Goal: Communication & Community: Answer question/provide support

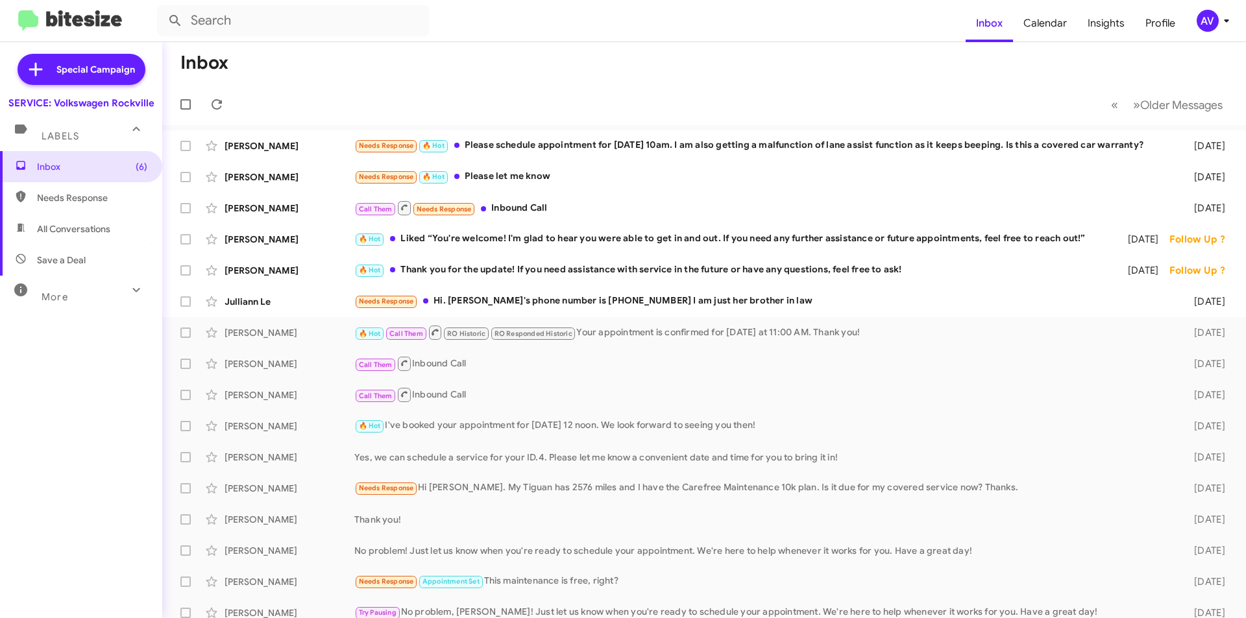
click at [1205, 26] on div "AV" at bounding box center [1207, 21] width 22 height 22
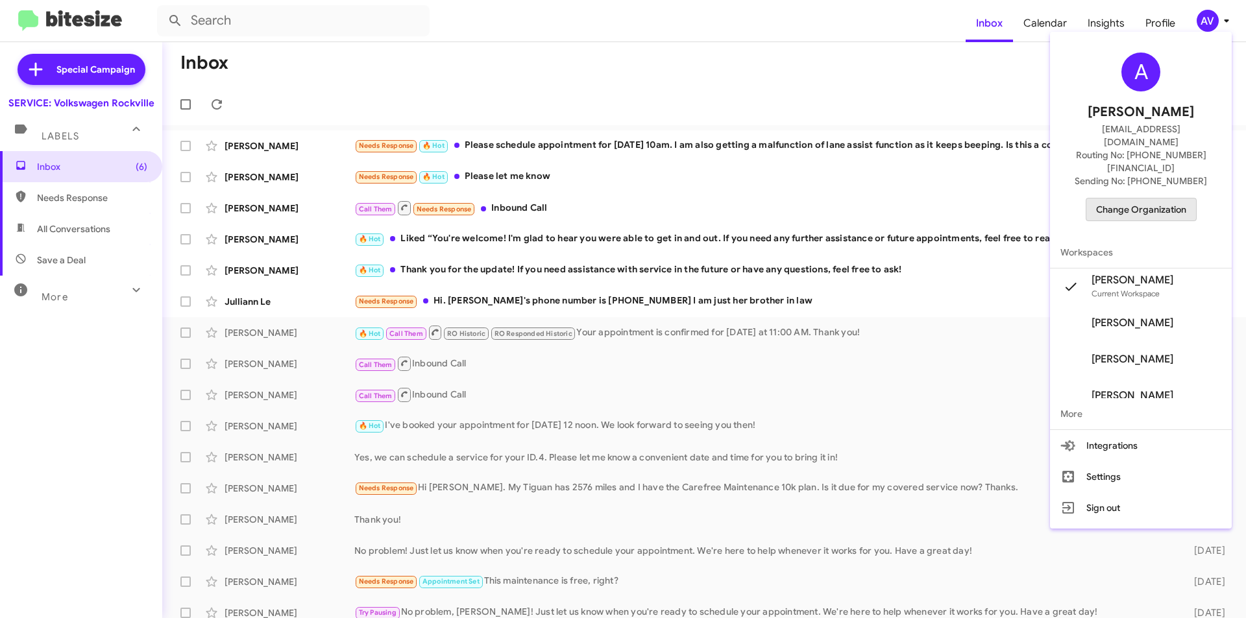
click at [1166, 199] on span "Change Organization" at bounding box center [1141, 210] width 90 height 22
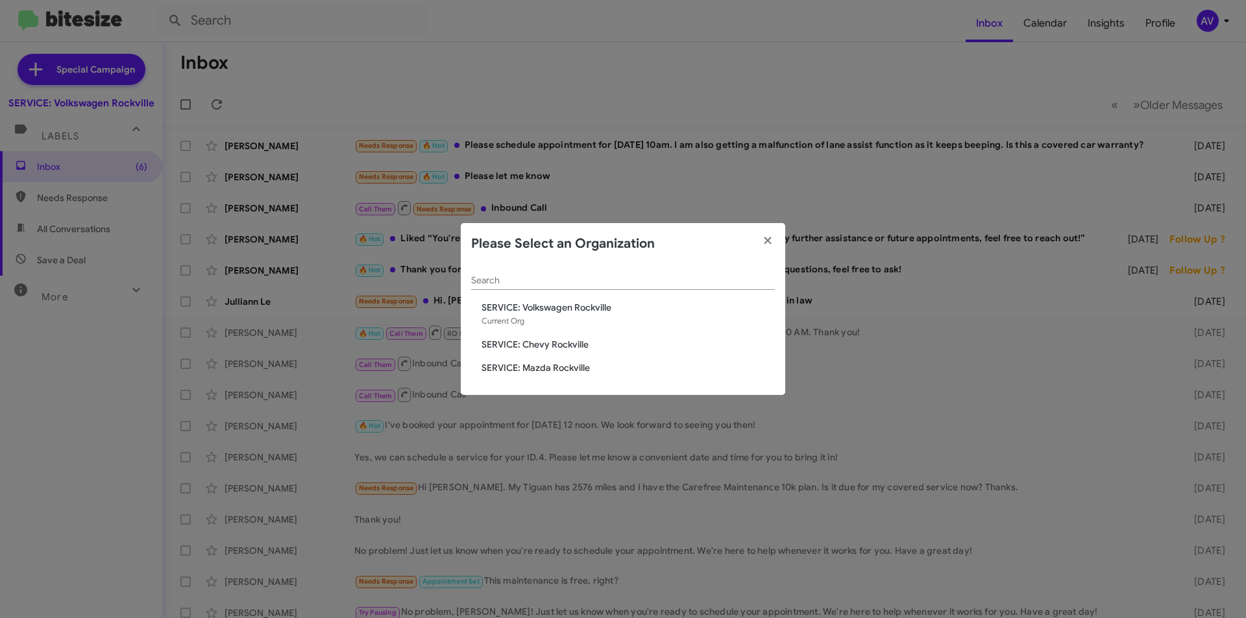
click at [542, 348] on span "SERVICE: Chevy Rockville" at bounding box center [627, 344] width 293 height 13
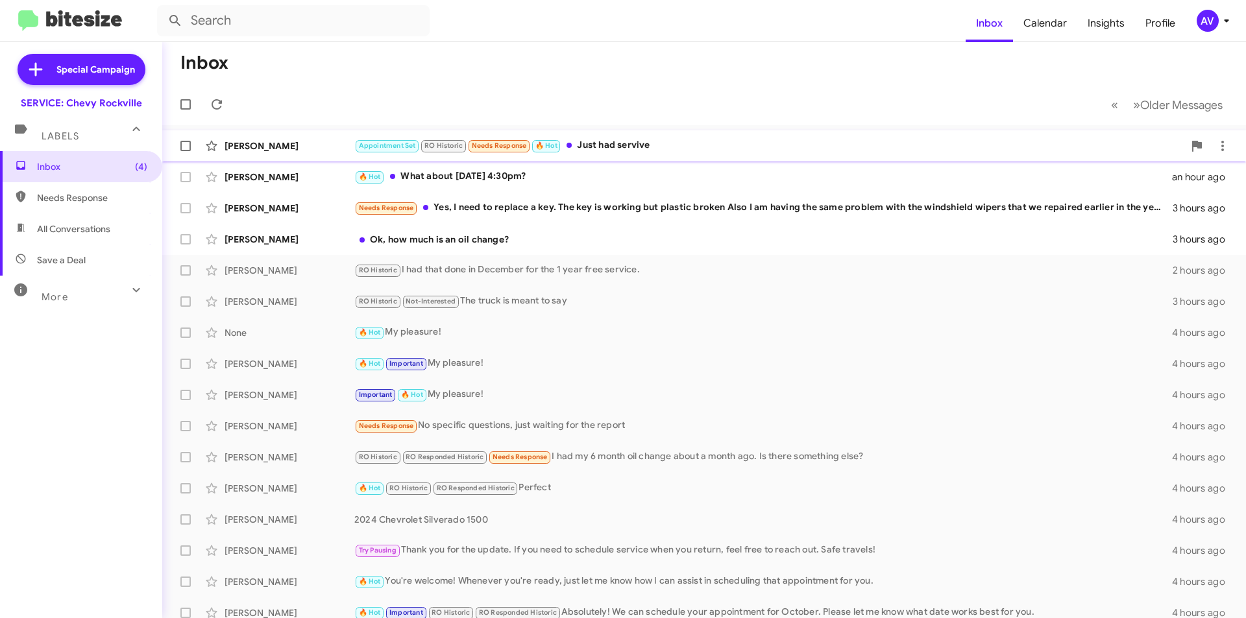
click at [755, 146] on div "Appointment Set RO Historic Needs Response 🔥 Hot Just had servive" at bounding box center [768, 145] width 829 height 15
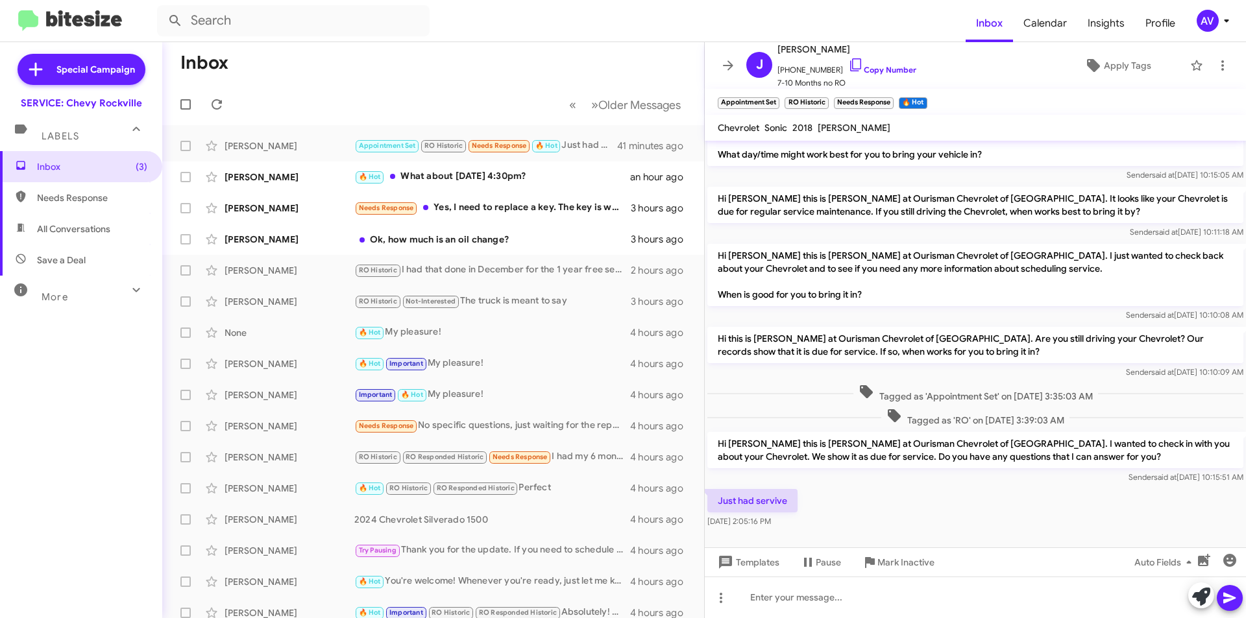
scroll to position [49, 0]
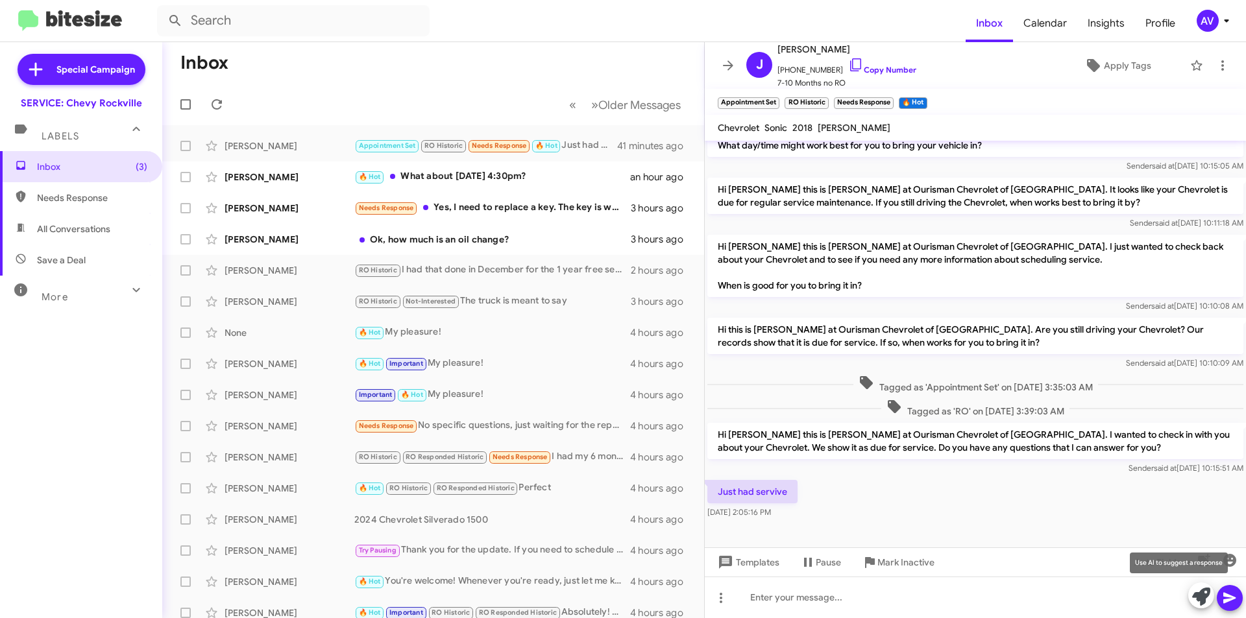
click at [1189, 592] on button at bounding box center [1201, 596] width 26 height 26
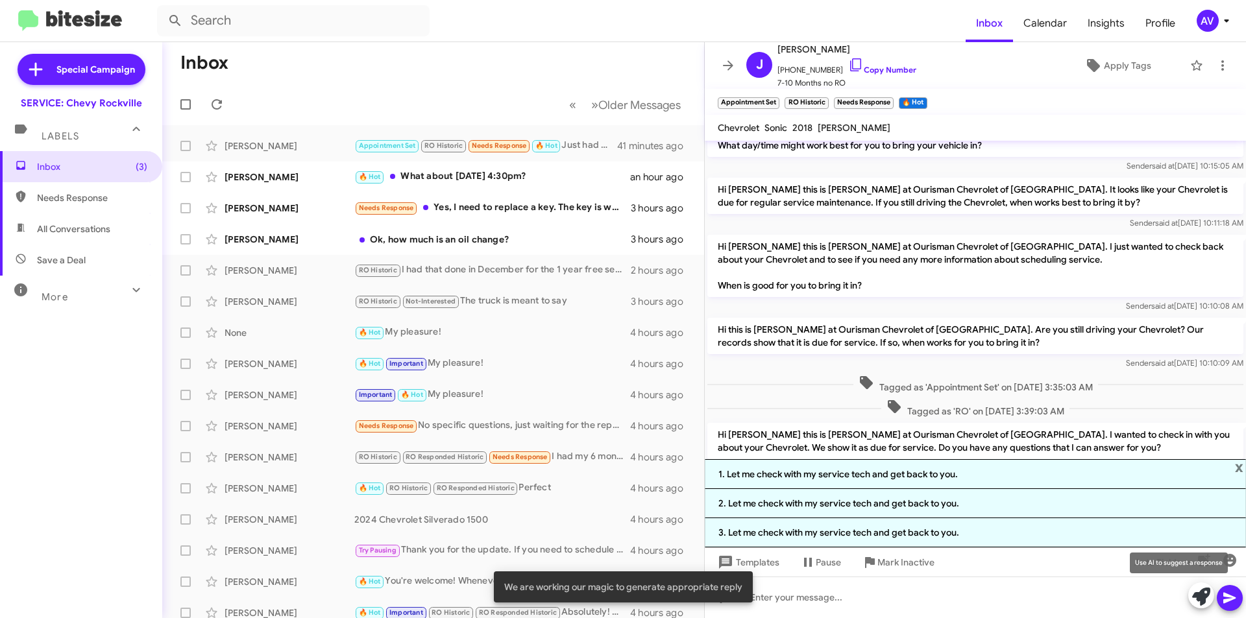
click at [1198, 596] on icon at bounding box center [1201, 597] width 18 height 18
click at [1237, 471] on span "x" at bounding box center [1239, 467] width 8 height 16
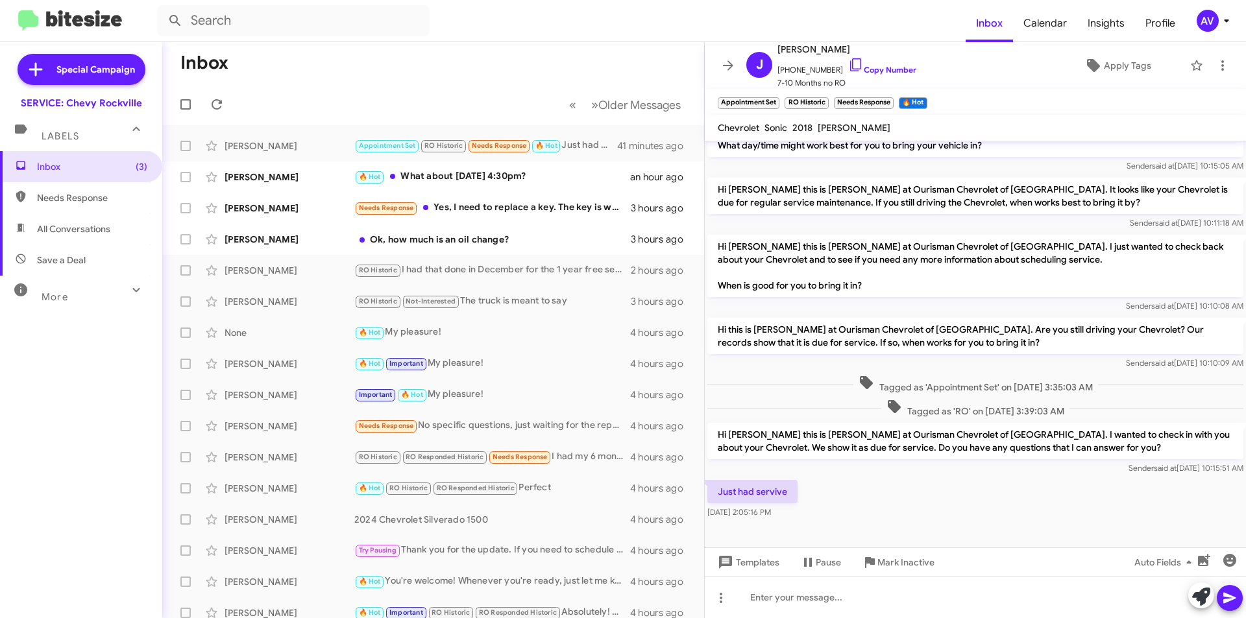
click at [1217, 27] on span "AV" at bounding box center [1215, 21] width 39 height 22
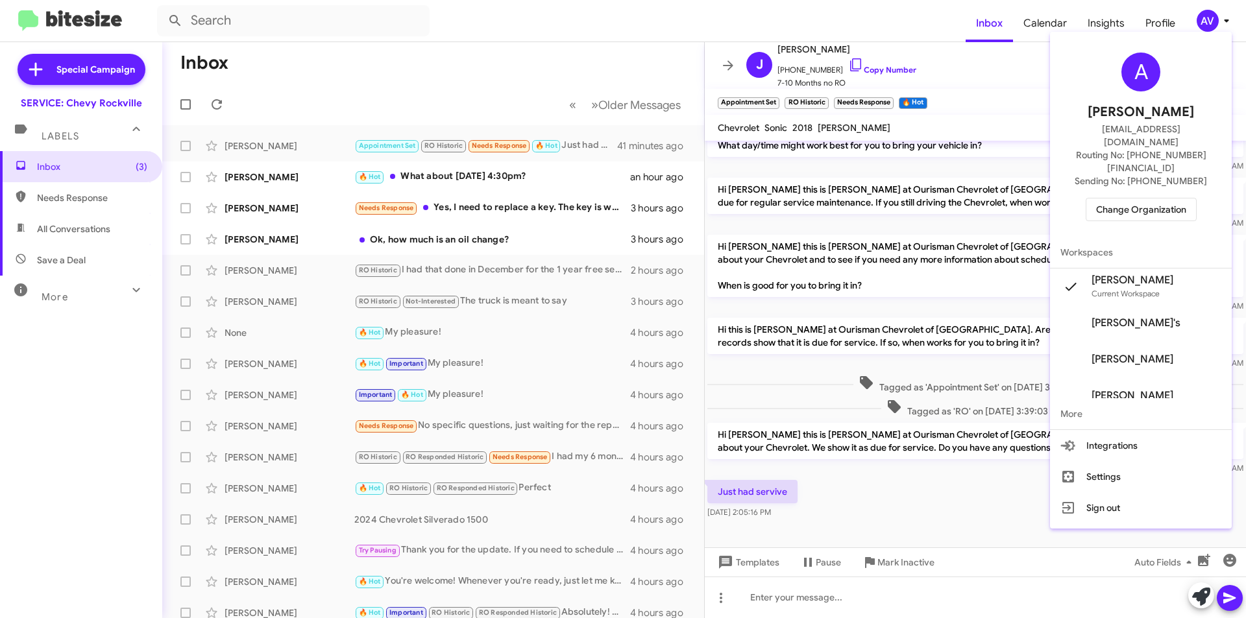
click at [1034, 89] on div at bounding box center [623, 309] width 1246 height 618
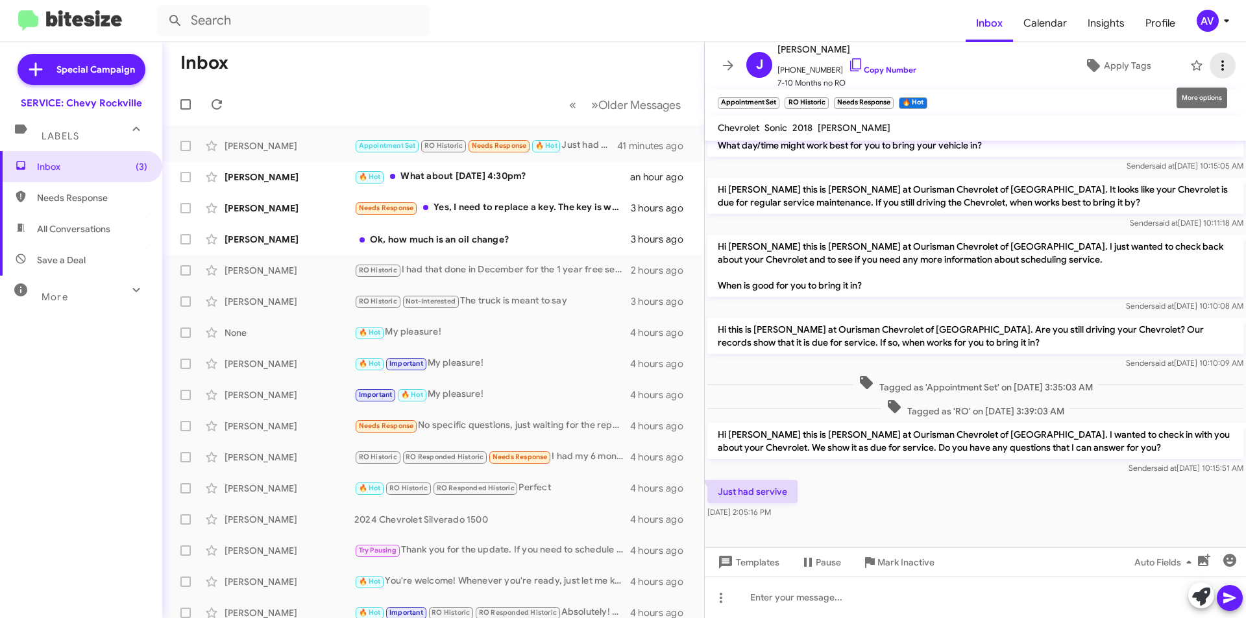
click at [1221, 71] on icon at bounding box center [1222, 65] width 3 height 10
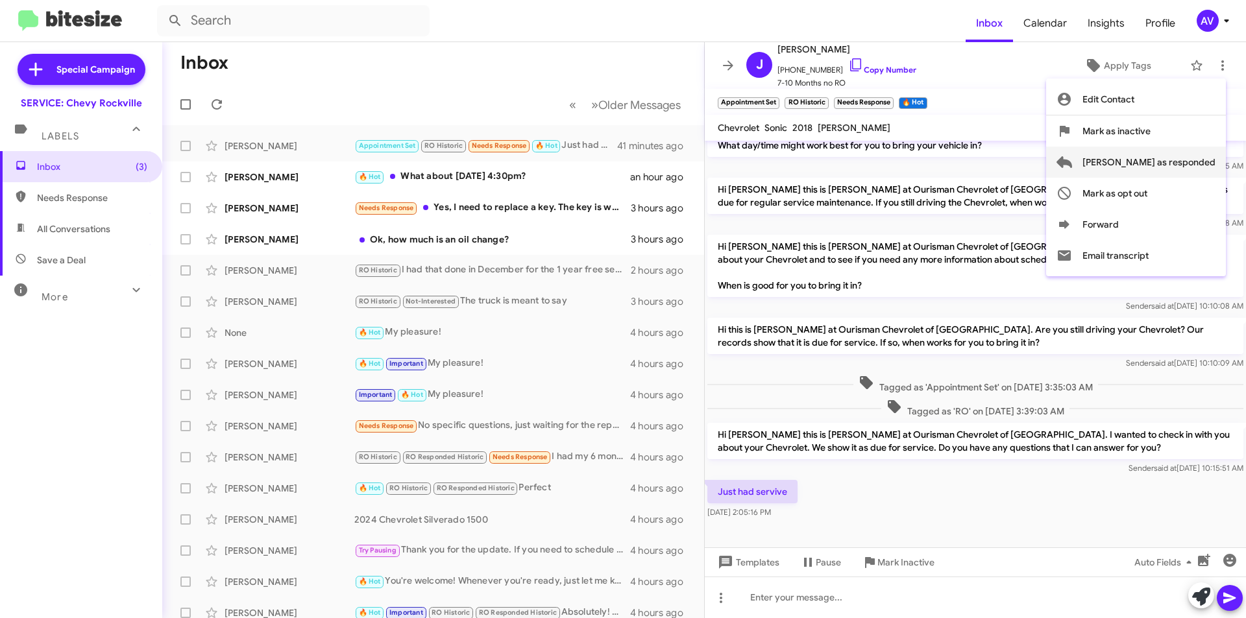
click at [1162, 165] on span "Mark as responded" at bounding box center [1148, 162] width 133 height 31
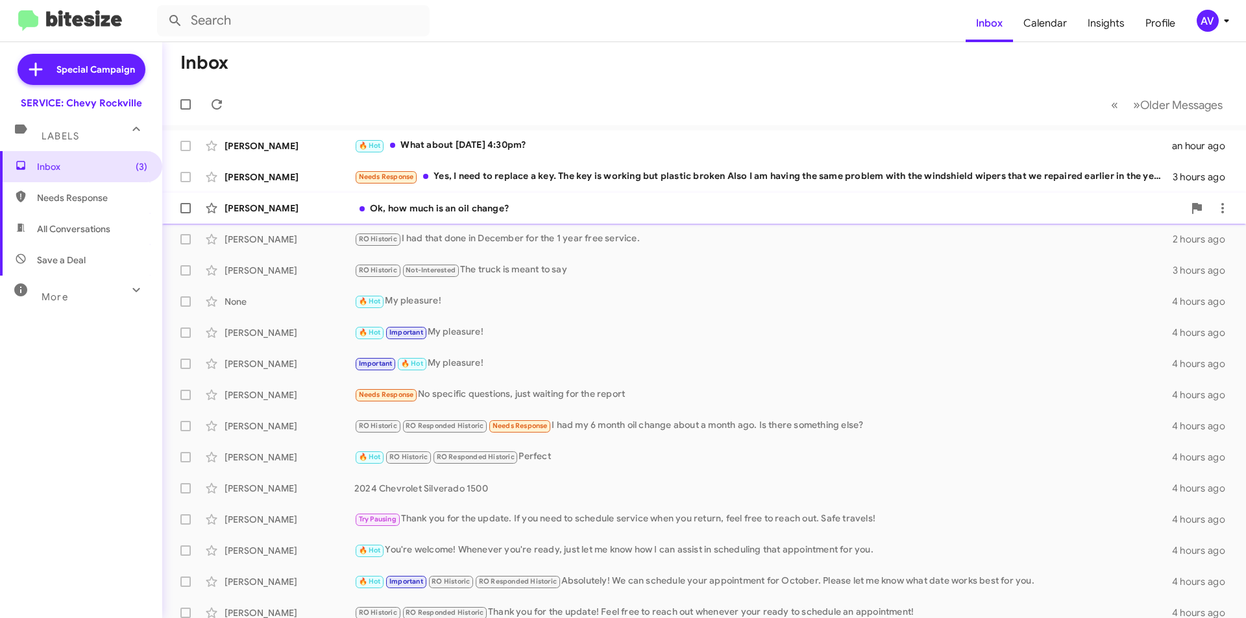
click at [584, 200] on div "Karen Schofield-Leca Ok, how much is an oil change? 3 hours ago" at bounding box center [704, 208] width 1063 height 26
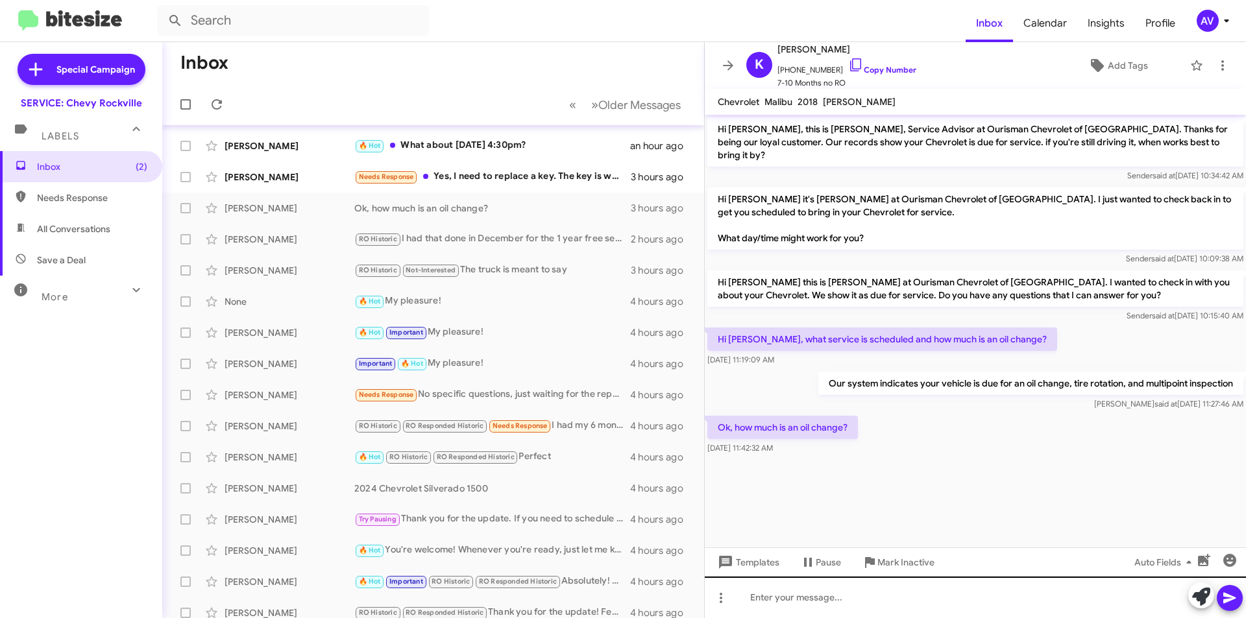
scroll to position [104, 0]
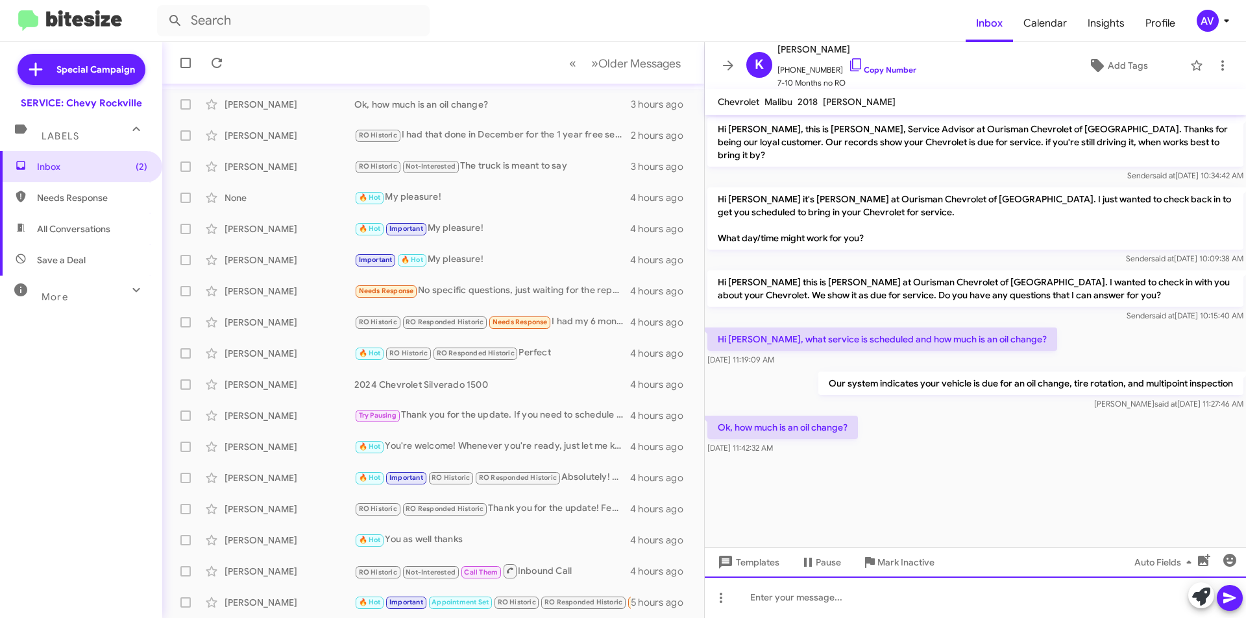
click at [803, 593] on div at bounding box center [975, 598] width 541 height 42
click at [1233, 603] on icon at bounding box center [1230, 598] width 16 height 16
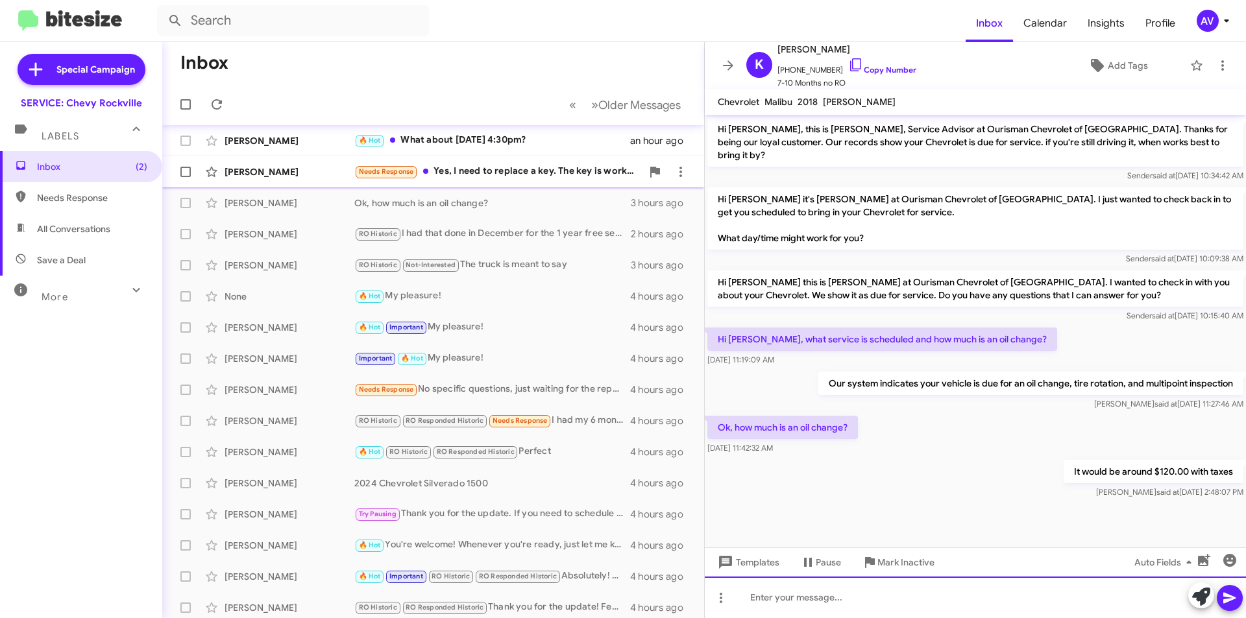
scroll to position [0, 0]
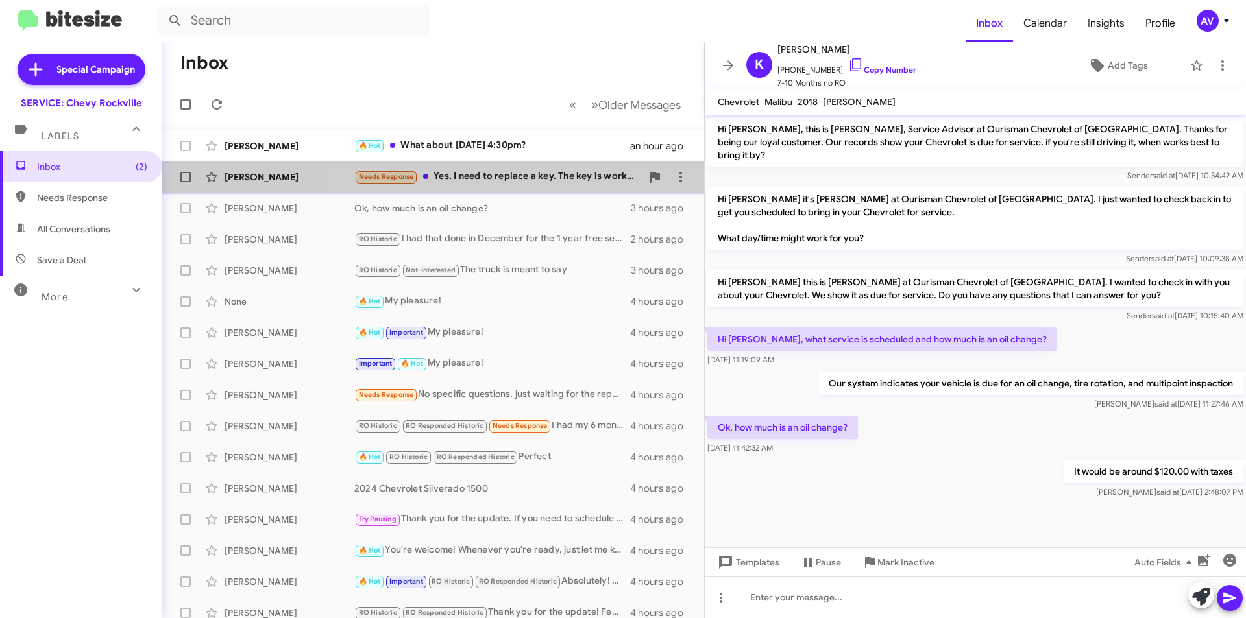
click at [520, 176] on div "Needs Response Yes, I need to replace a key. The key is working but plastic bro…" at bounding box center [497, 176] width 287 height 15
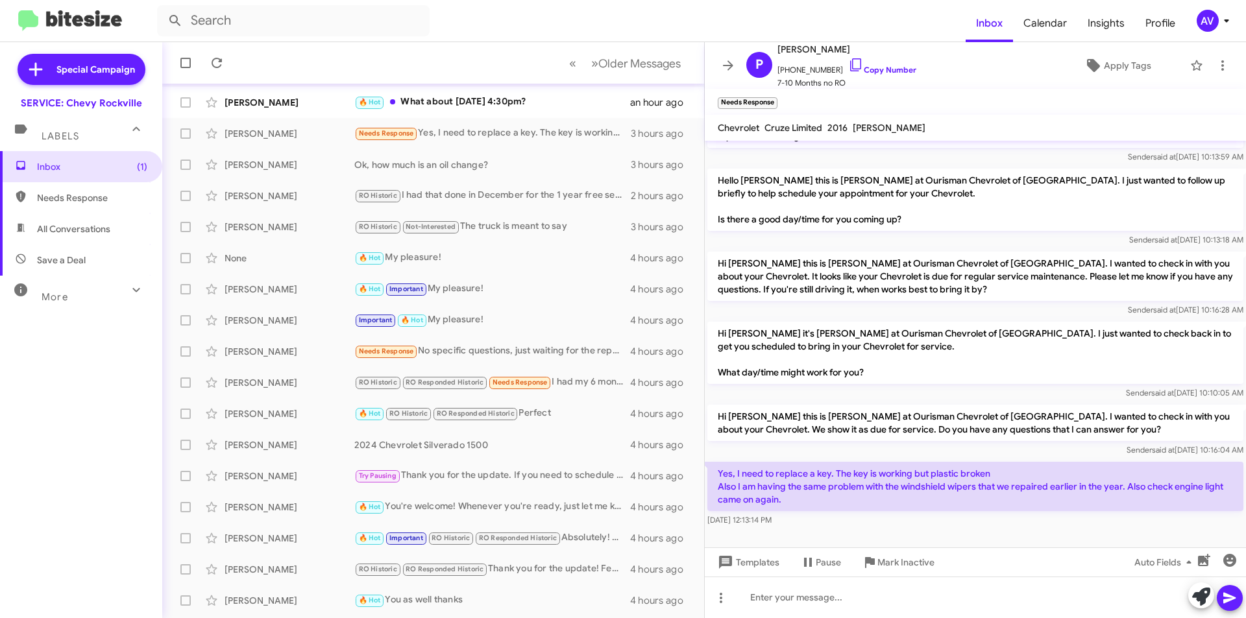
scroll to position [158, 0]
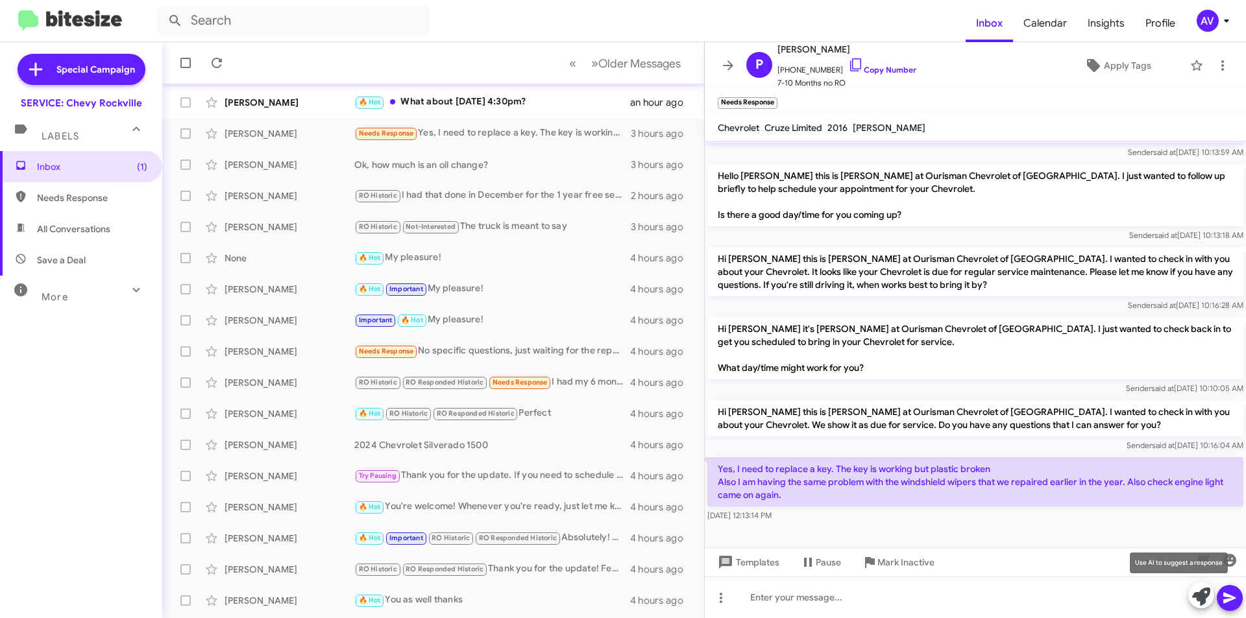
click at [1195, 598] on icon at bounding box center [1201, 597] width 18 height 18
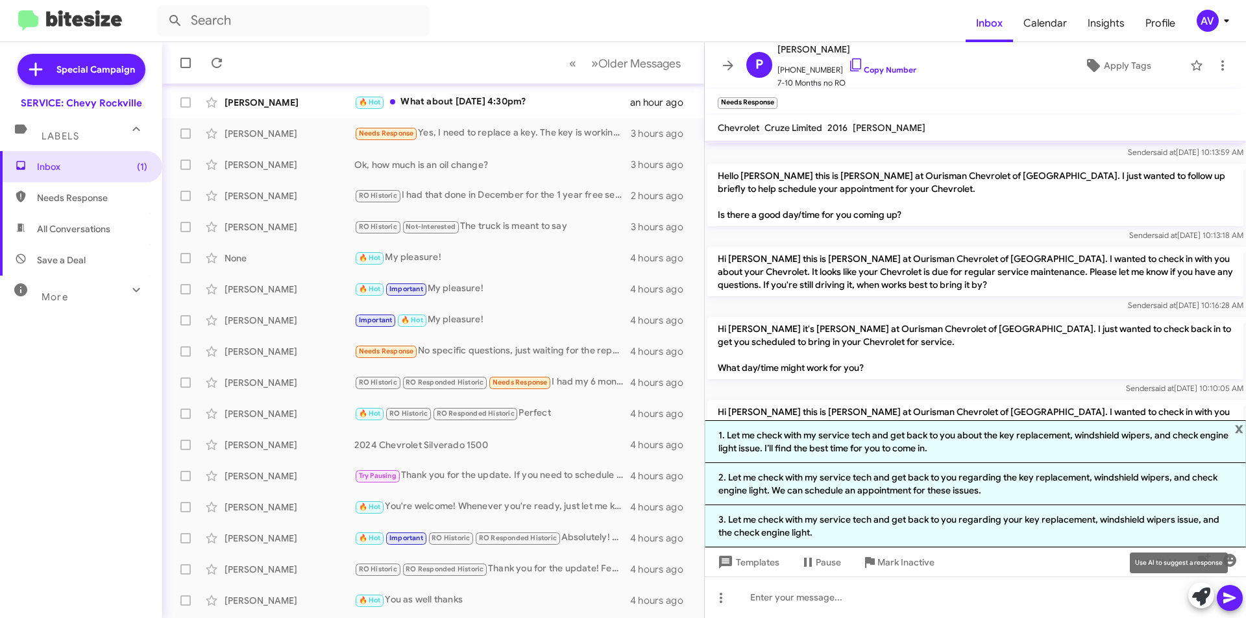
click at [1198, 605] on icon at bounding box center [1201, 597] width 18 height 18
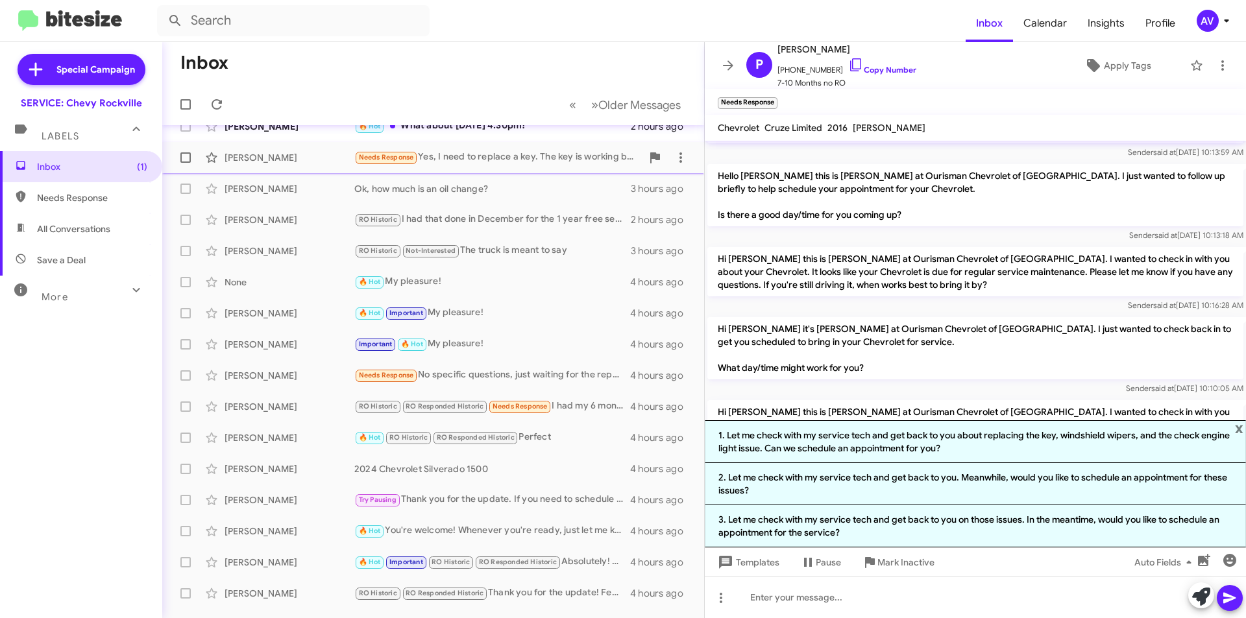
scroll to position [0, 0]
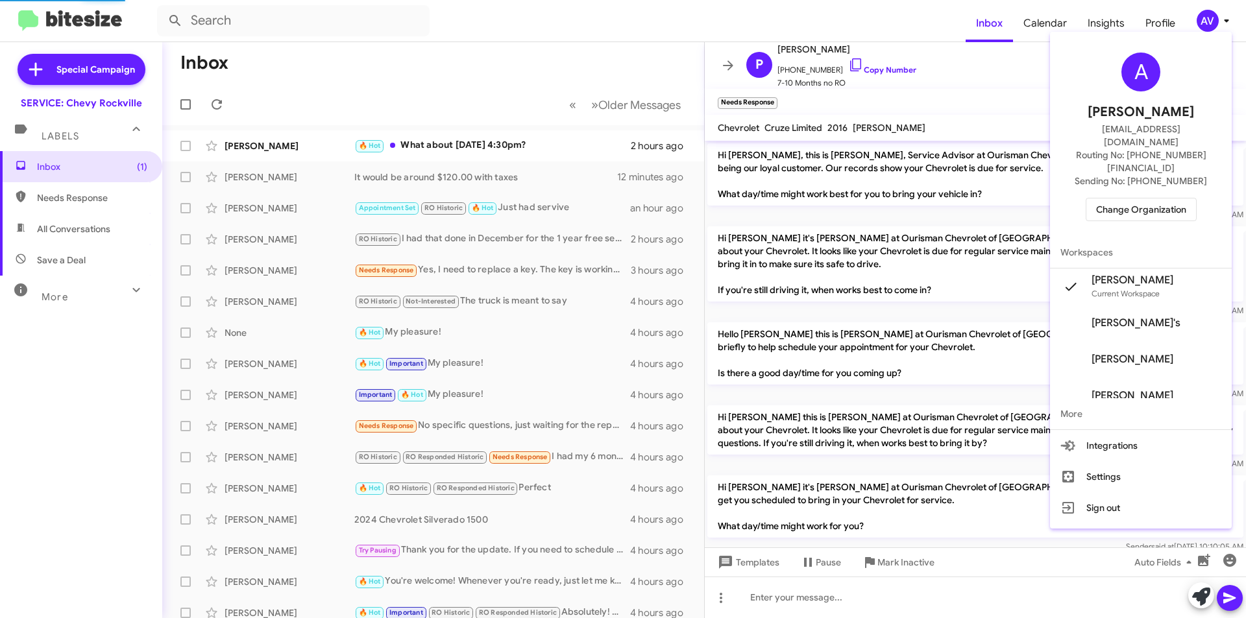
scroll to position [132, 0]
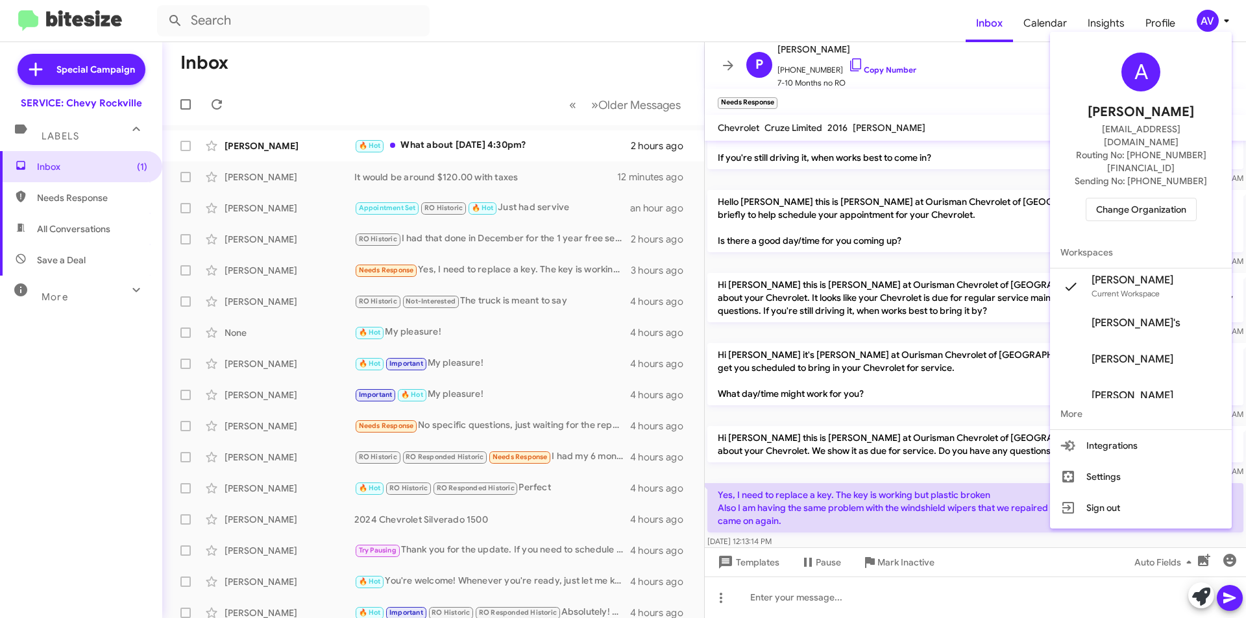
click at [1162, 199] on span "Change Organization" at bounding box center [1141, 210] width 90 height 22
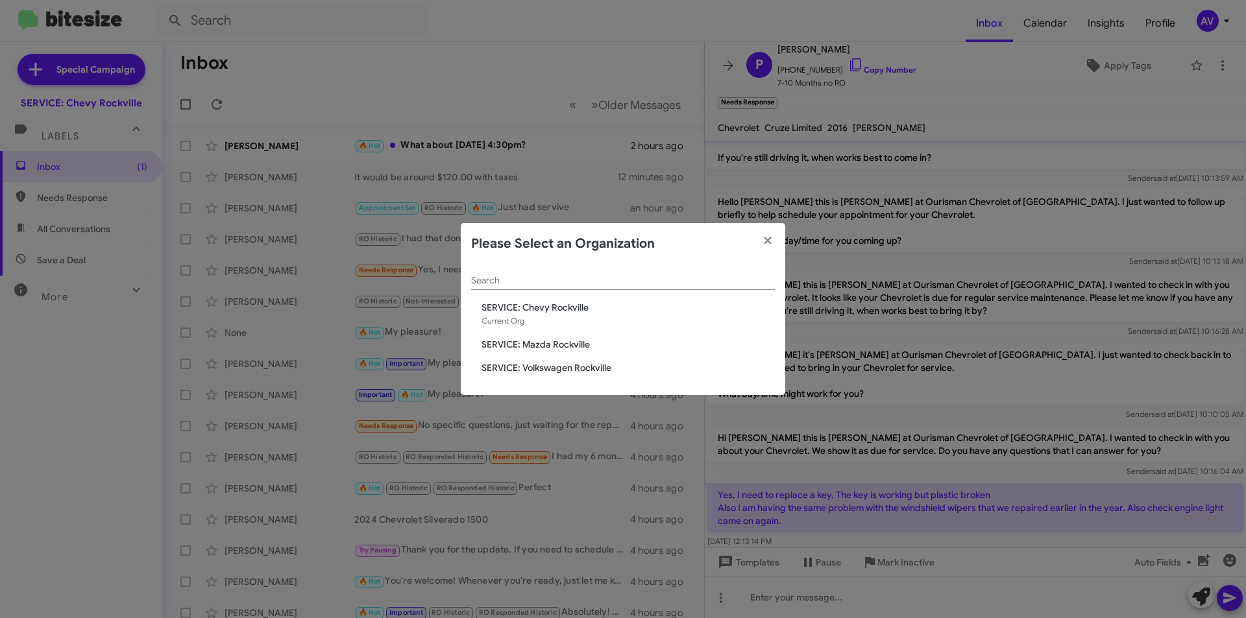
click at [599, 346] on span "SERVICE: Mazda Rockville" at bounding box center [627, 344] width 293 height 13
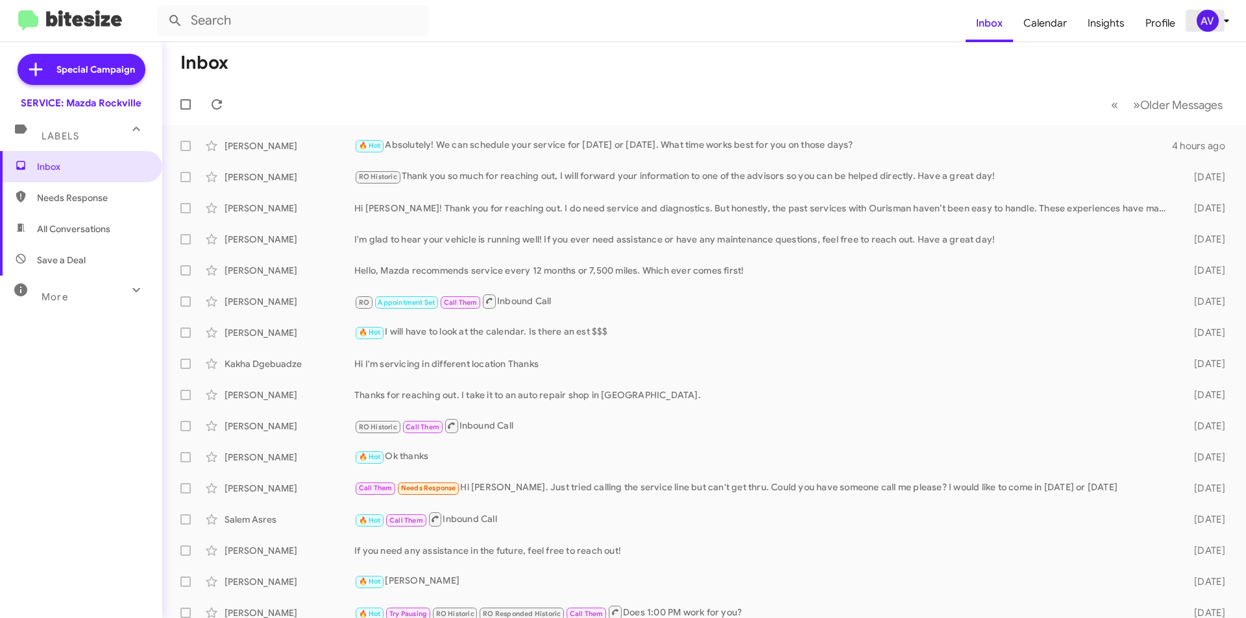
click at [1200, 18] on div "AV" at bounding box center [1207, 21] width 22 height 22
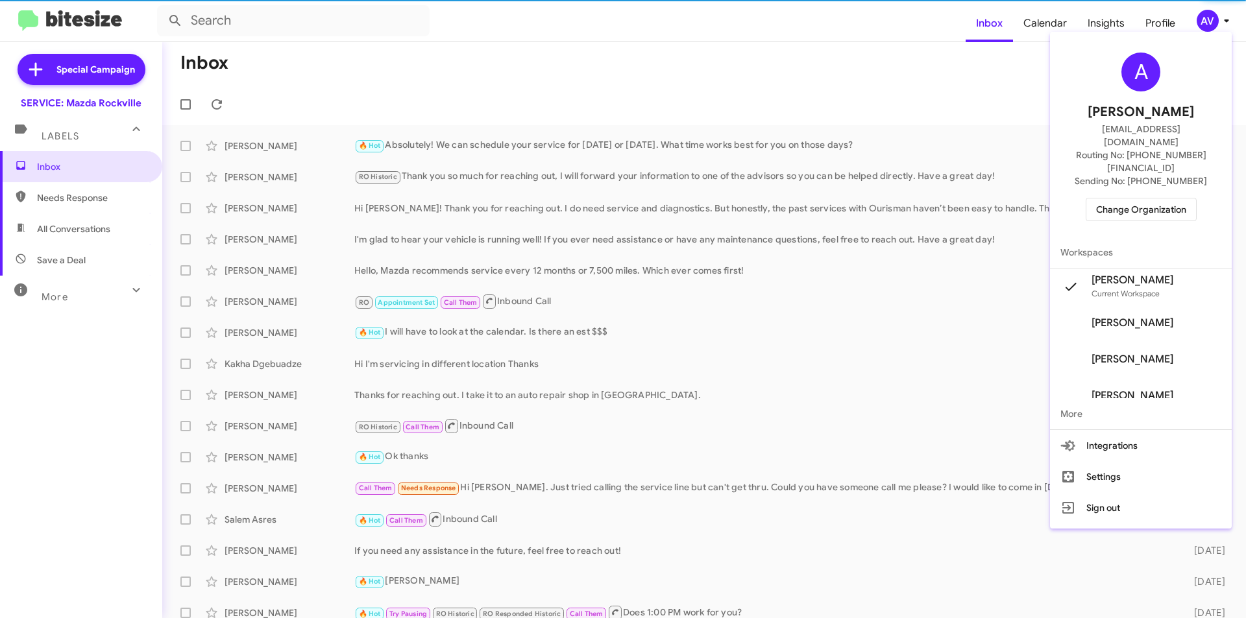
click at [1152, 199] on span "Change Organization" at bounding box center [1141, 210] width 90 height 22
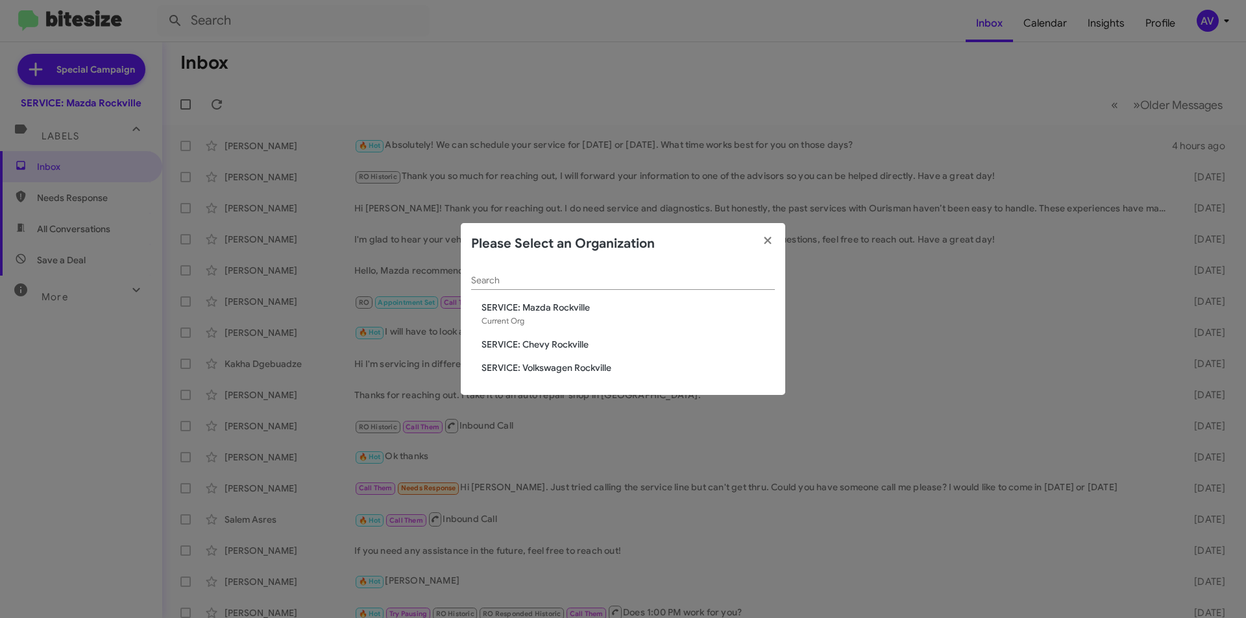
click at [579, 373] on span "SERVICE: Volkswagen Rockville" at bounding box center [627, 367] width 293 height 13
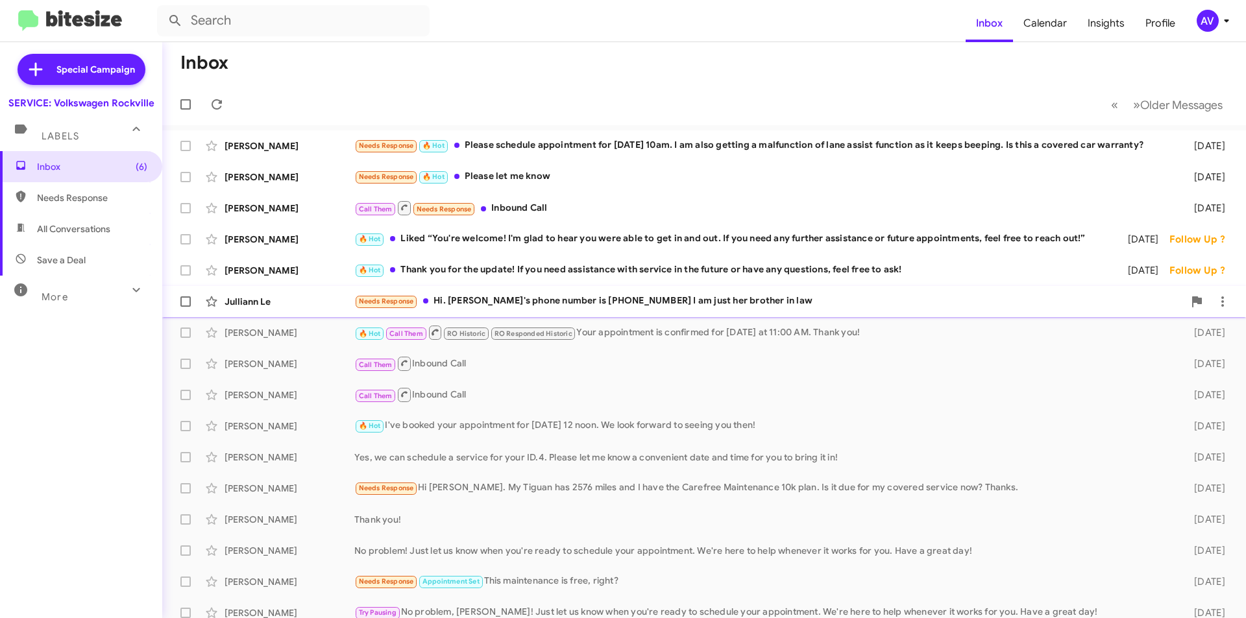
click at [617, 302] on div "Needs Response Hi. Juliann's phone number is +1 (240) 543-4293 I am just her br…" at bounding box center [768, 301] width 829 height 15
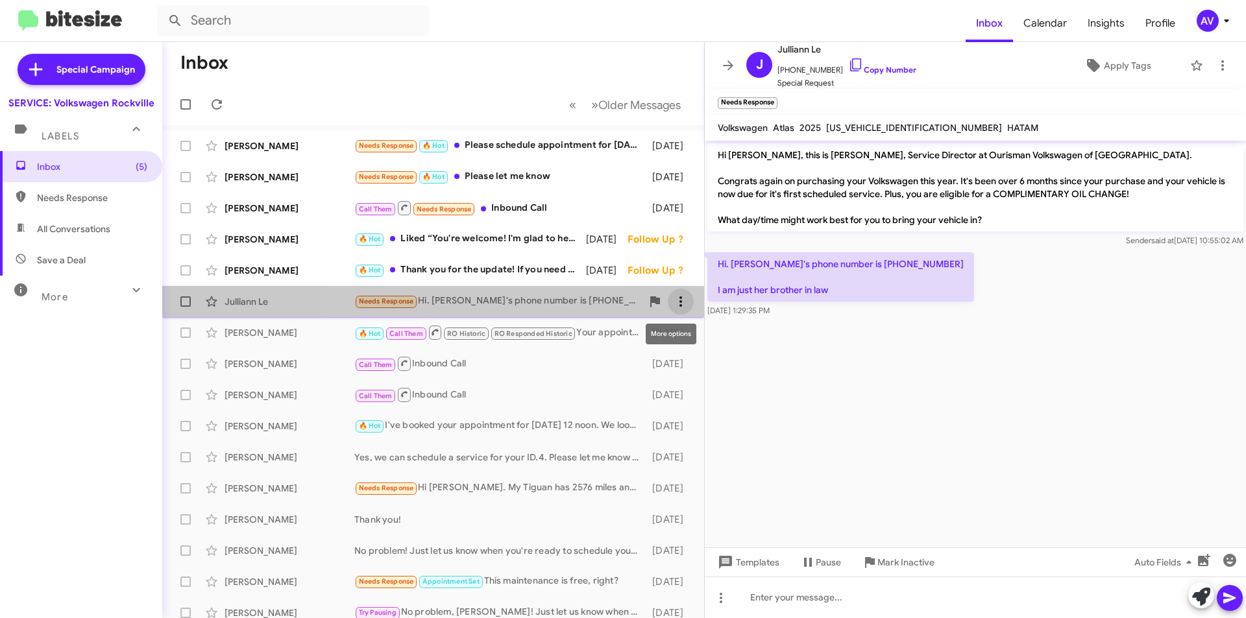
click at [677, 298] on icon at bounding box center [681, 302] width 16 height 16
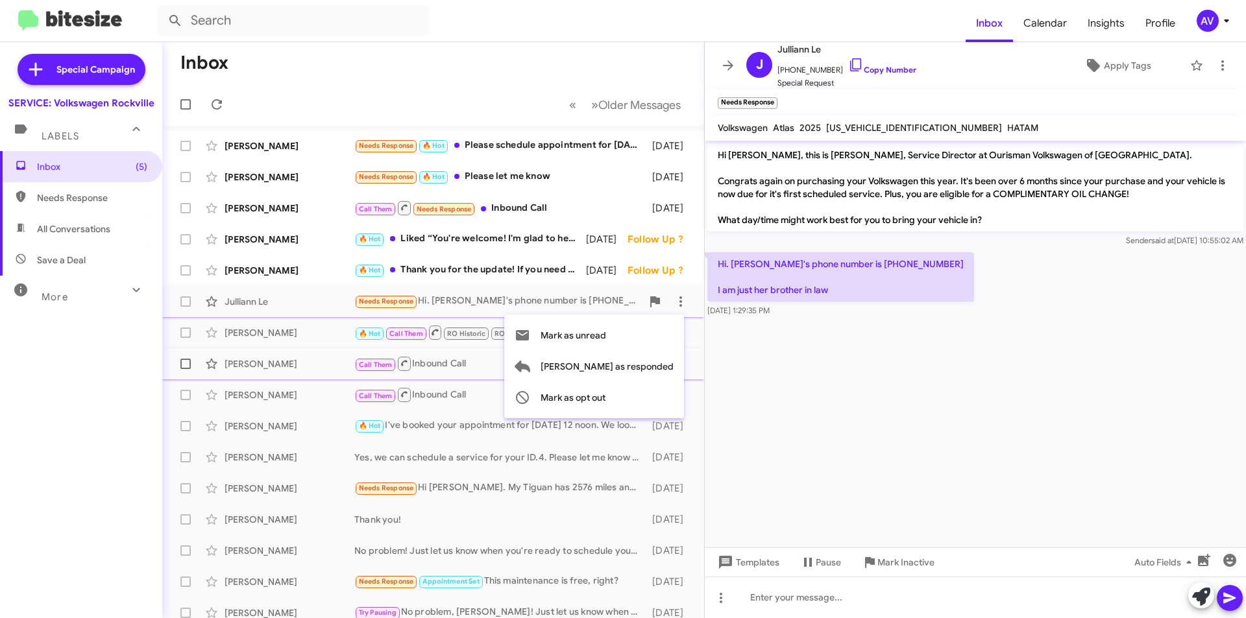
click at [653, 361] on span "Mark as responded" at bounding box center [606, 366] width 133 height 31
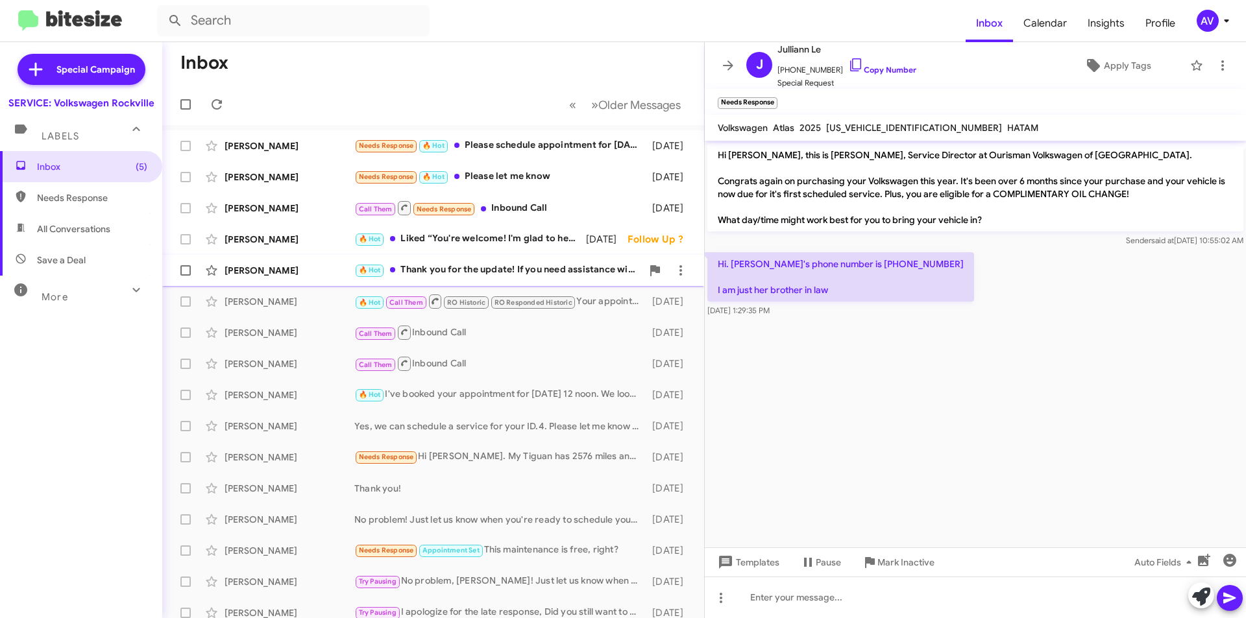
click at [555, 269] on div "🔥 Hot Thank you for the update! If you need assistance with service in the futu…" at bounding box center [497, 270] width 287 height 15
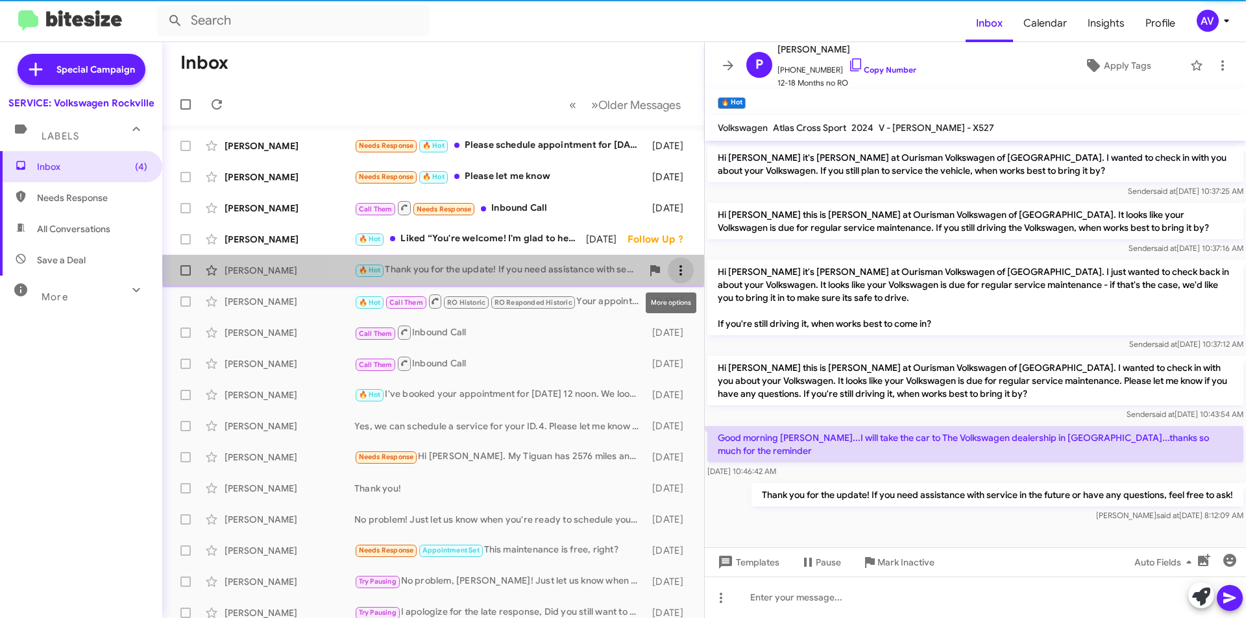
click at [674, 269] on icon at bounding box center [681, 271] width 16 height 16
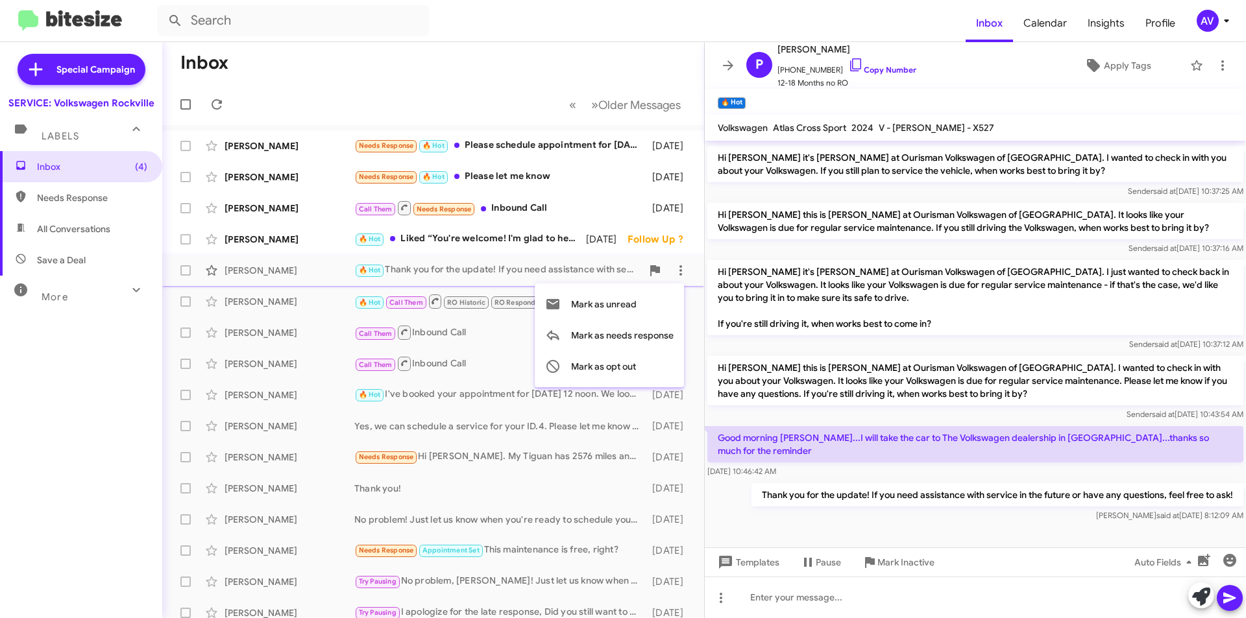
click at [537, 241] on div at bounding box center [623, 309] width 1246 height 618
click at [583, 237] on div "🔥 Hot Liked “You're welcome! I'm glad to hear you were able to get in and out. …" at bounding box center [497, 239] width 287 height 15
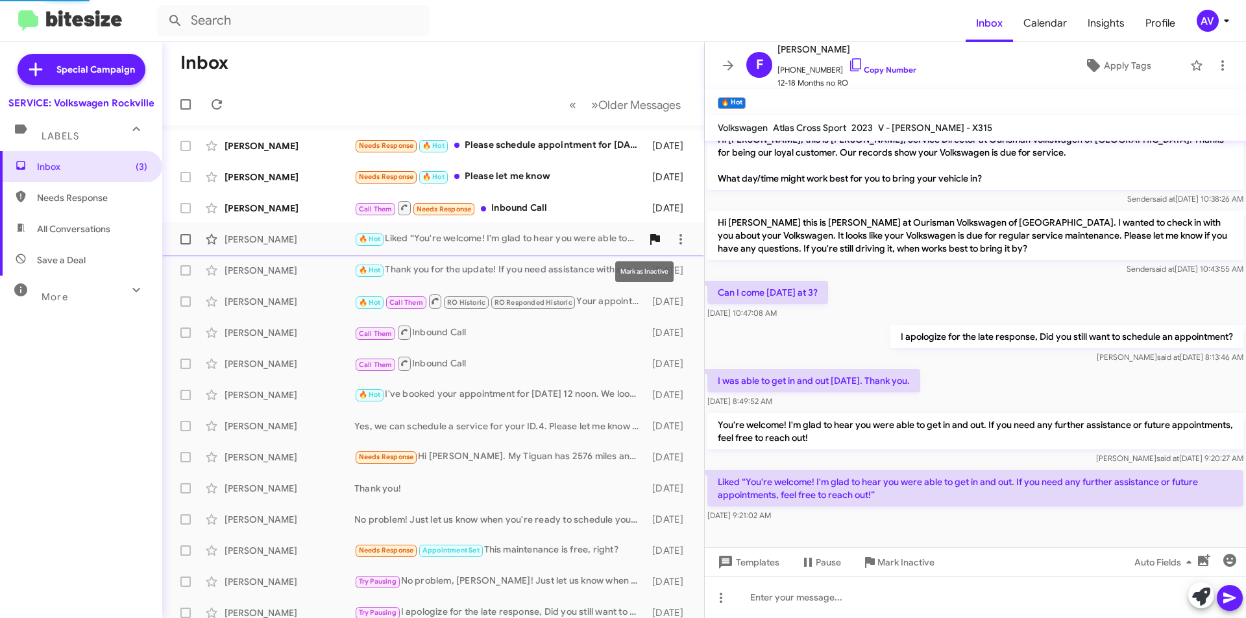
scroll to position [16, 0]
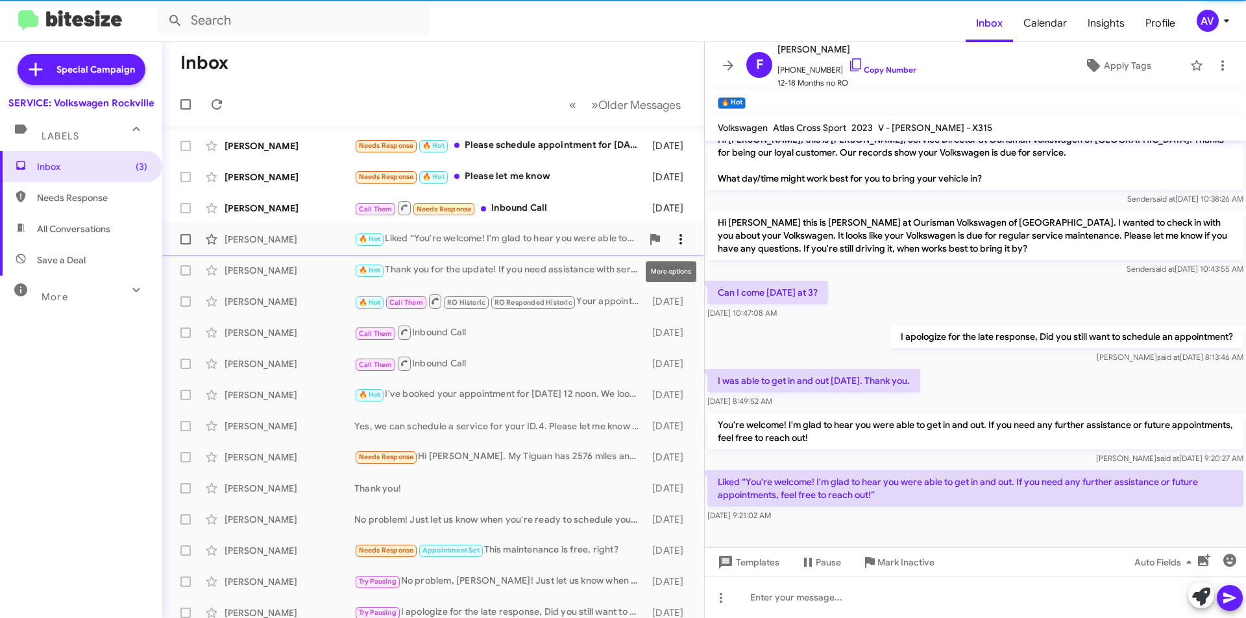
click at [673, 235] on icon at bounding box center [681, 240] width 16 height 16
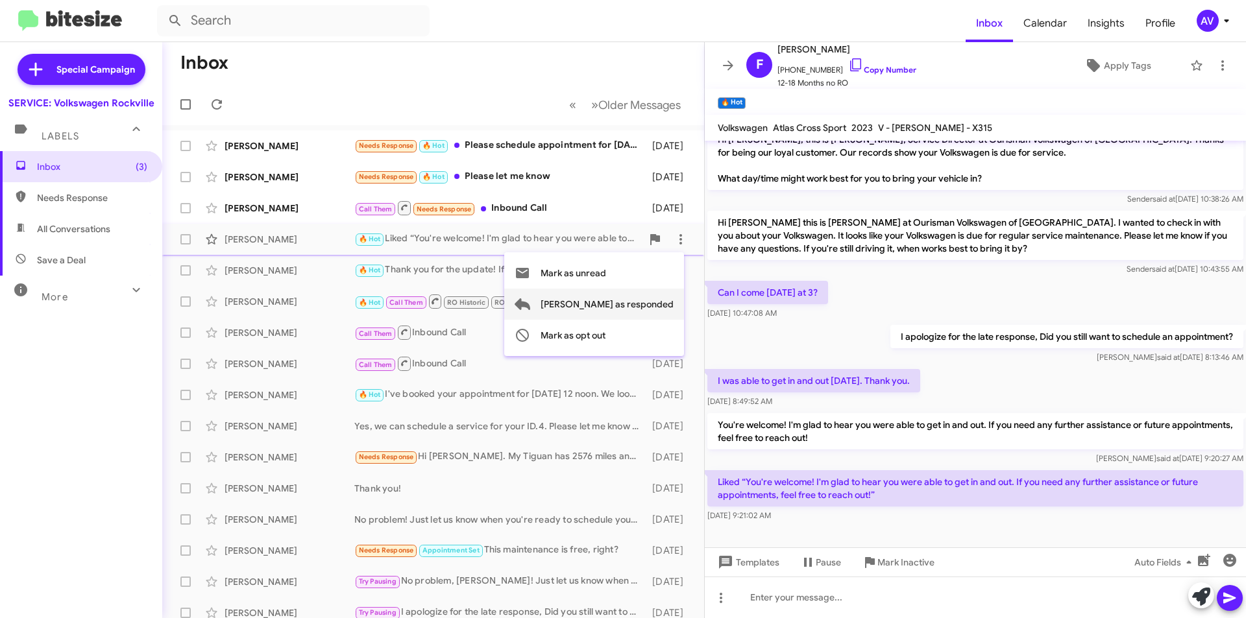
click at [648, 304] on span "Mark as responded" at bounding box center [606, 304] width 133 height 31
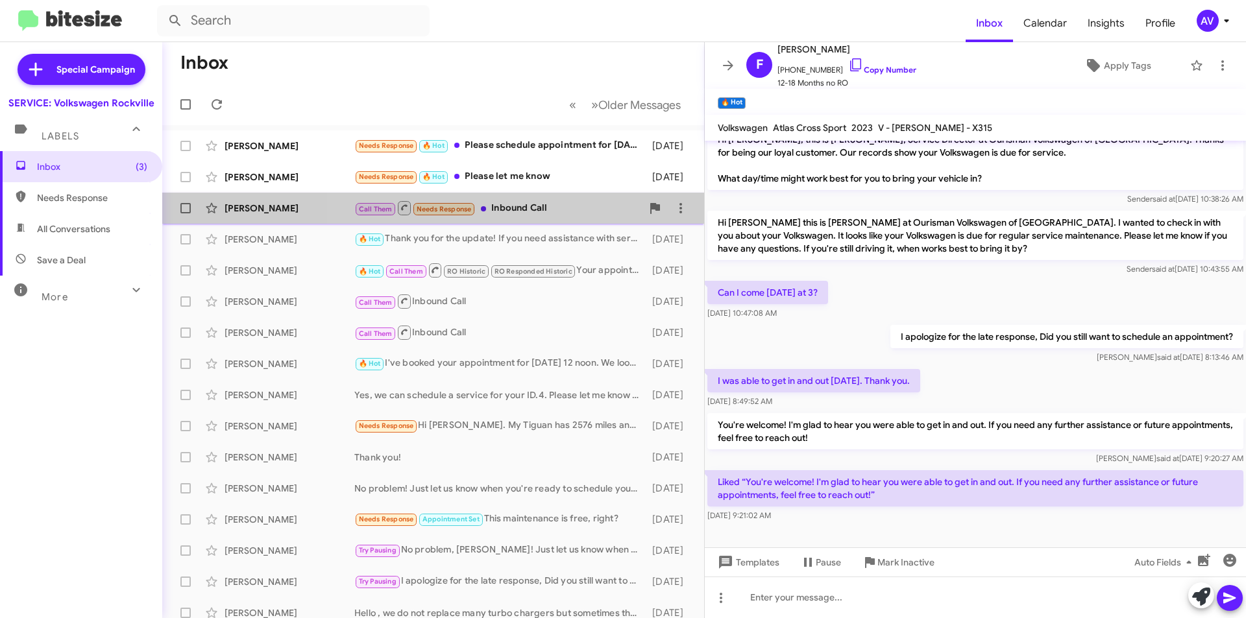
click at [594, 211] on div "Call Them Needs Response Inbound Call" at bounding box center [497, 208] width 287 height 16
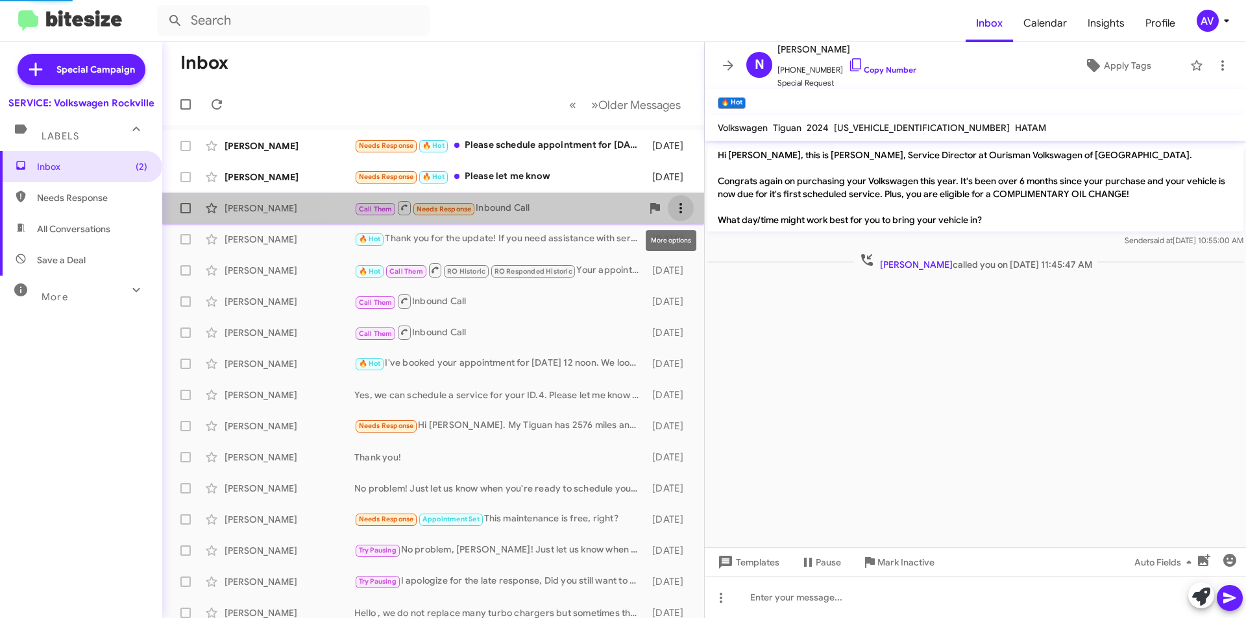
click at [673, 204] on icon at bounding box center [681, 208] width 16 height 16
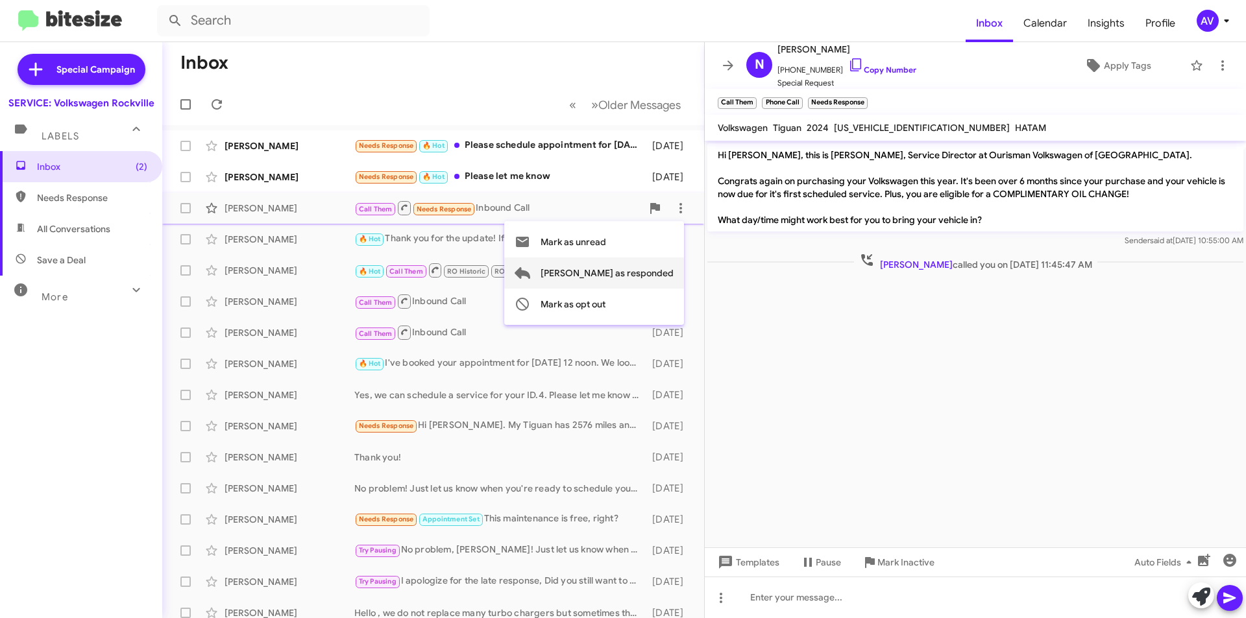
click at [631, 271] on span "Mark as responded" at bounding box center [606, 273] width 133 height 31
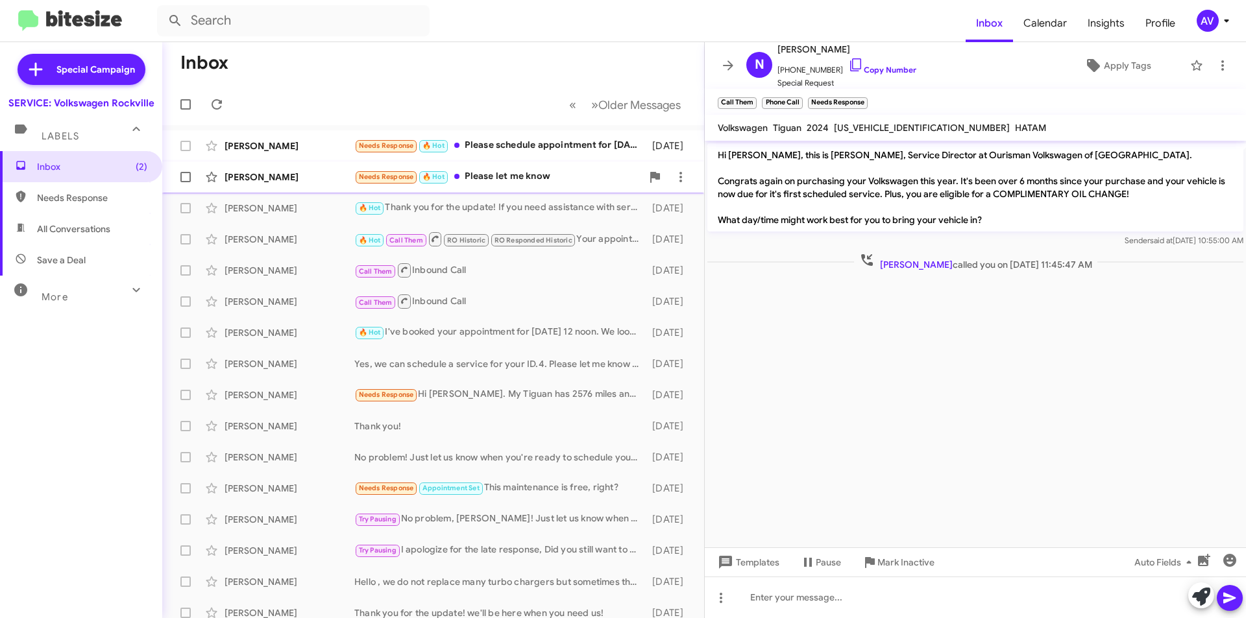
click at [596, 182] on div "Needs Response 🔥 Hot Please let me know" at bounding box center [497, 176] width 287 height 15
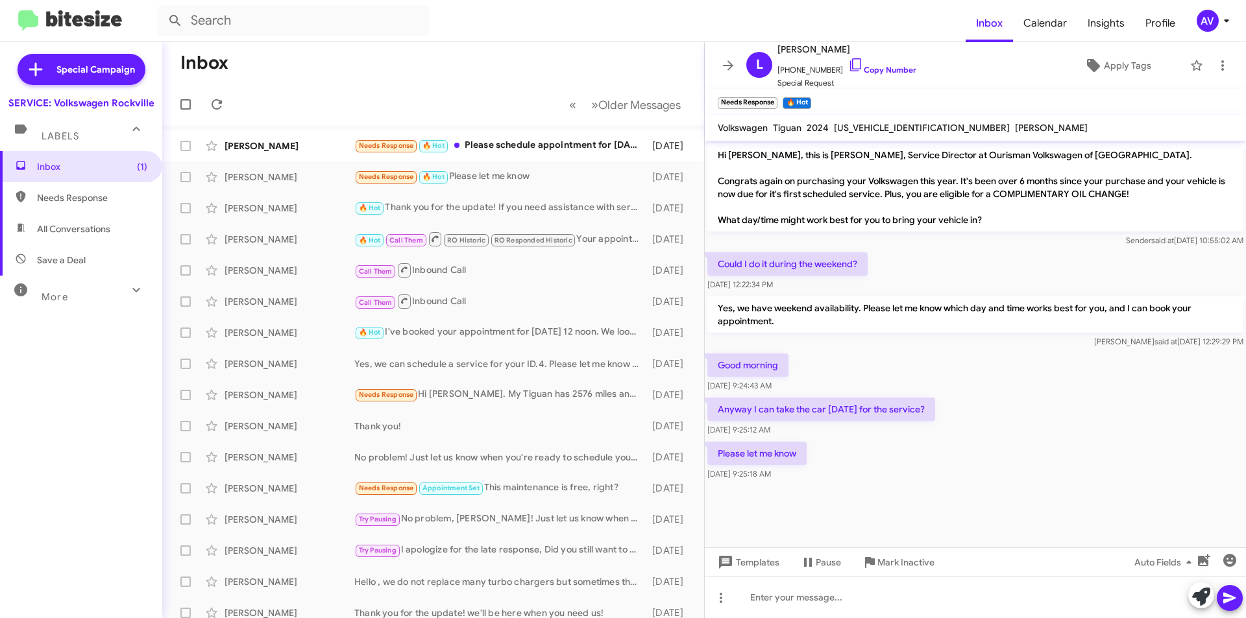
click at [1194, 596] on icon at bounding box center [1201, 597] width 18 height 18
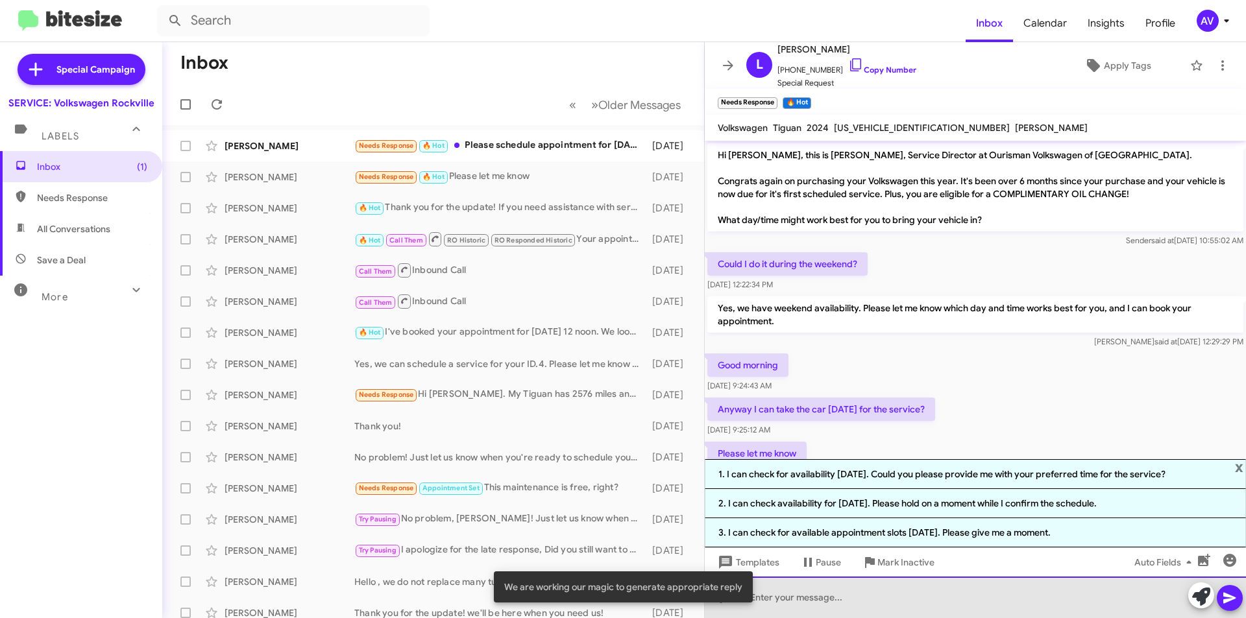
drag, startPoint x: 864, startPoint y: 588, endPoint x: 854, endPoint y: 596, distance: 13.0
click at [864, 589] on div at bounding box center [975, 598] width 541 height 42
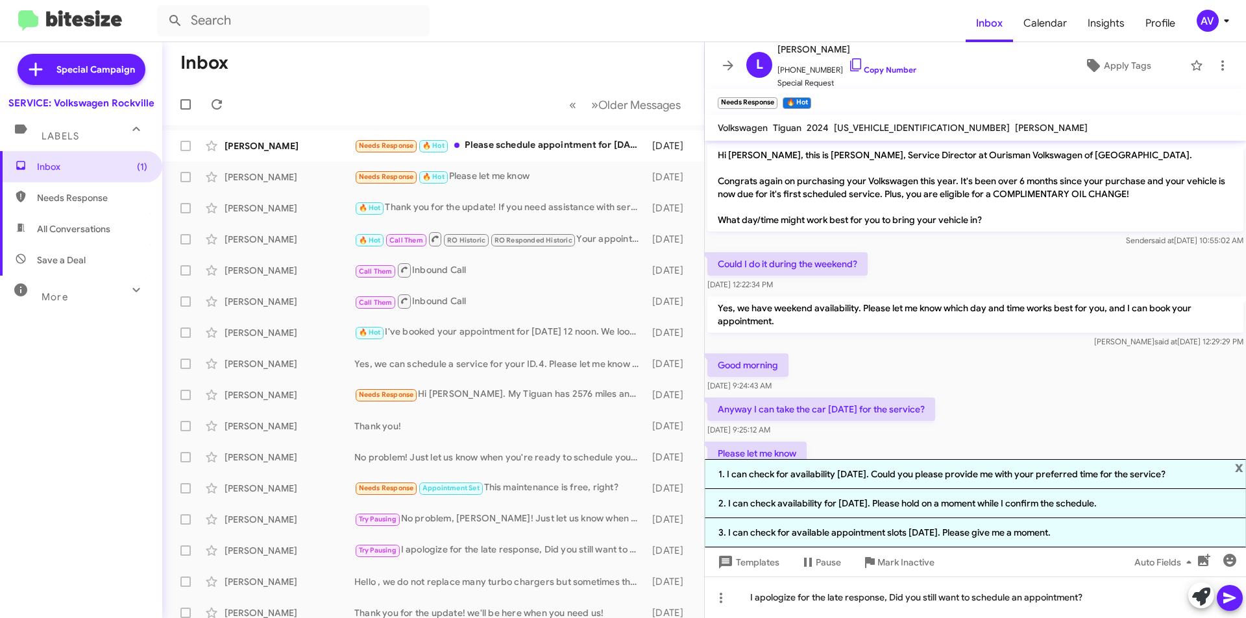
click at [1233, 600] on icon at bounding box center [1230, 598] width 16 height 16
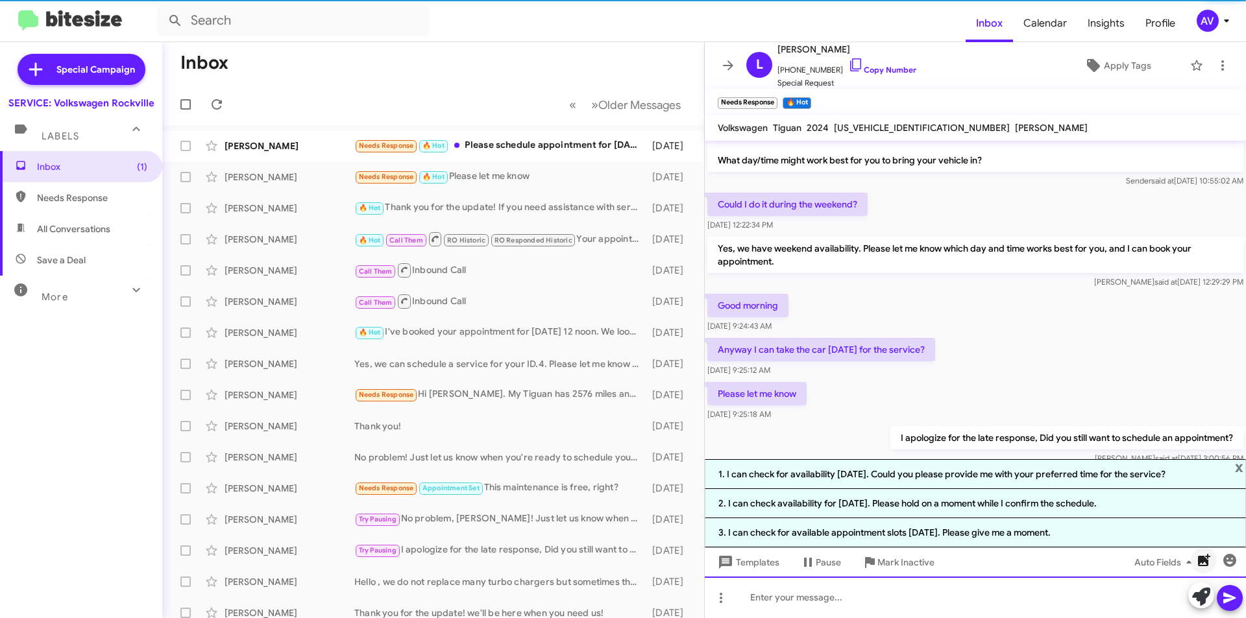
scroll to position [91, 0]
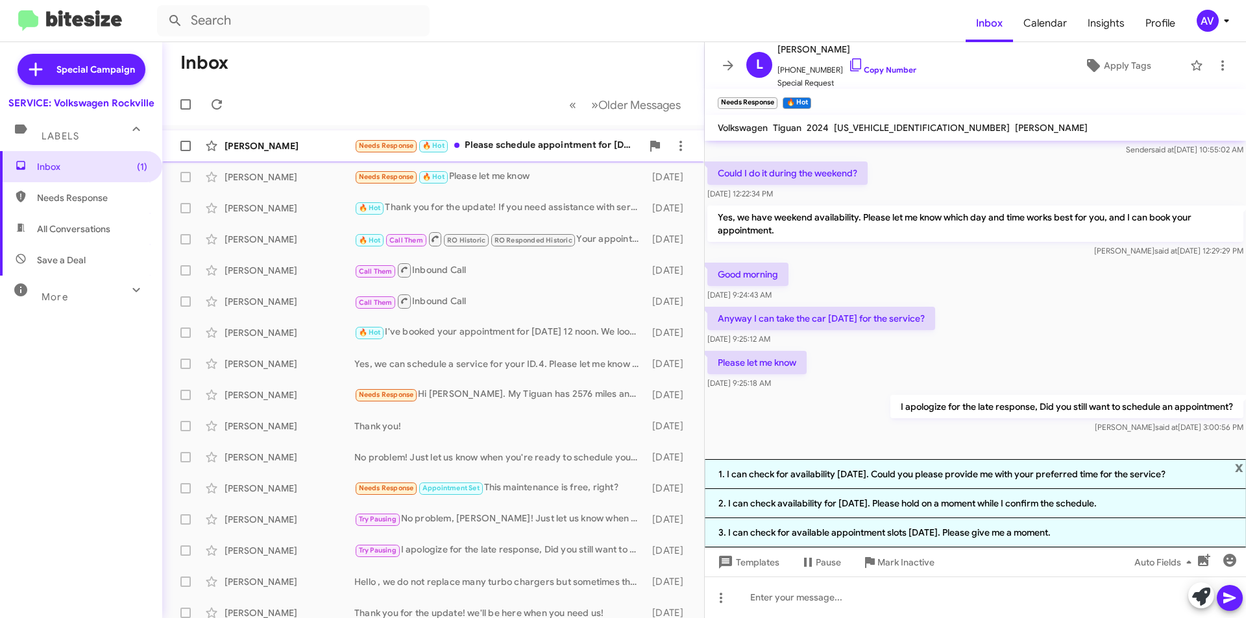
click at [479, 141] on div "Needs Response 🔥 Hot Please schedule appointment for 8/9 at 10am. I am also get…" at bounding box center [497, 145] width 287 height 15
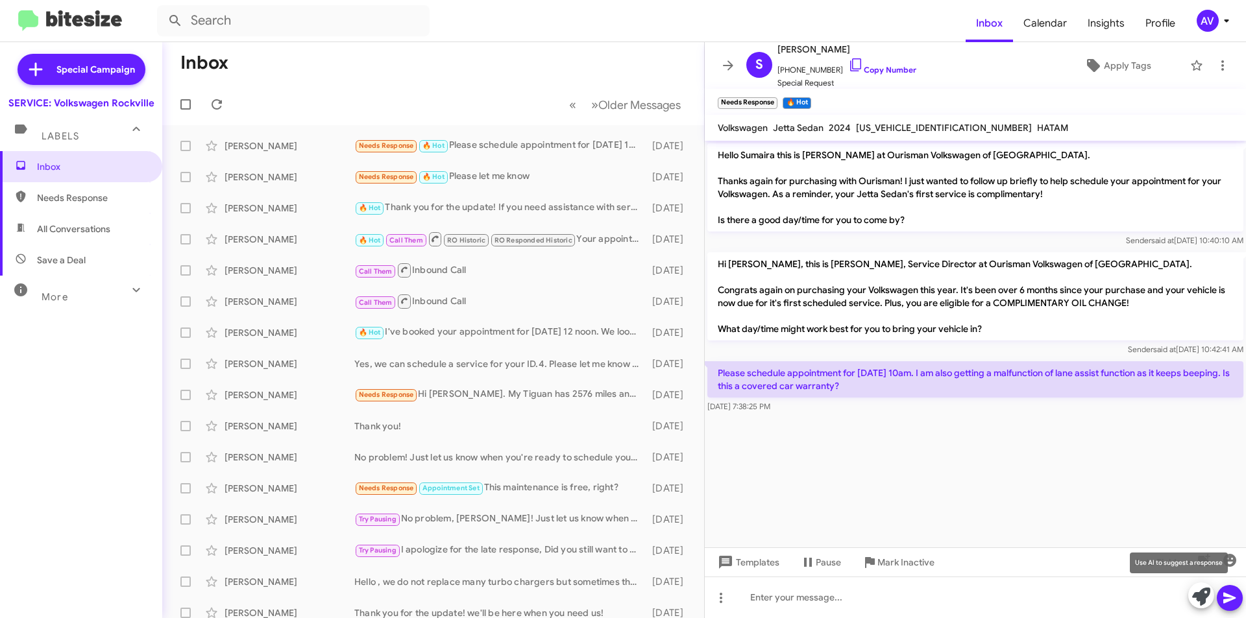
click at [1191, 598] on button at bounding box center [1201, 596] width 26 height 26
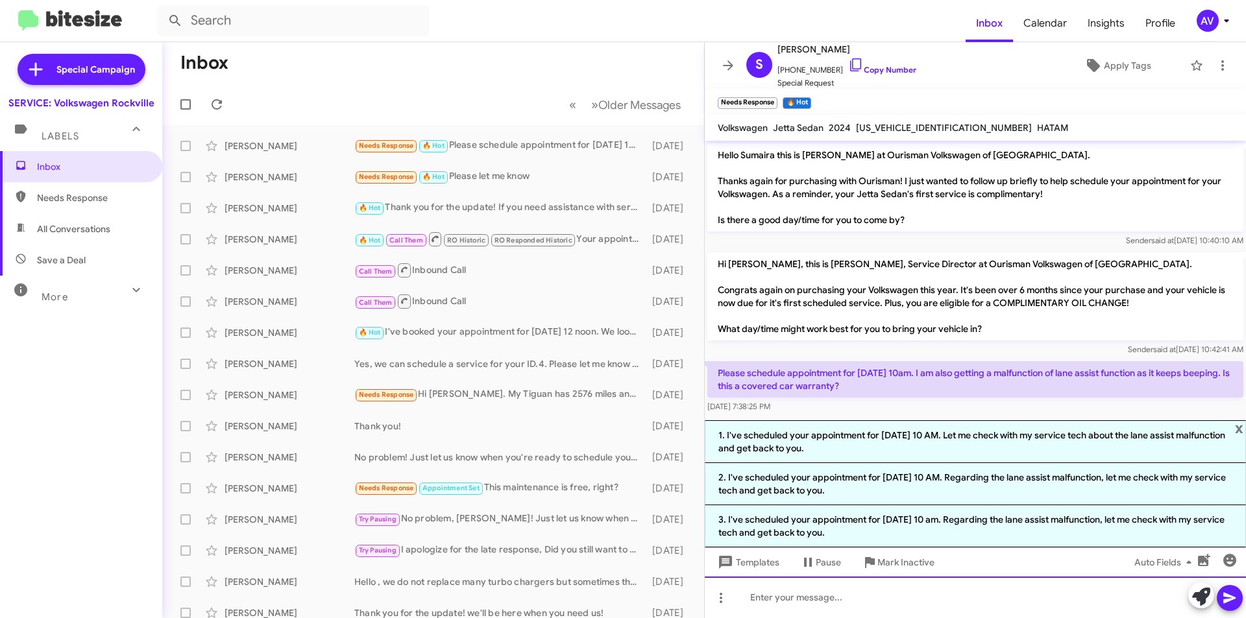
click at [790, 596] on div at bounding box center [975, 598] width 541 height 42
click at [1201, 23] on div "AV" at bounding box center [1207, 21] width 22 height 22
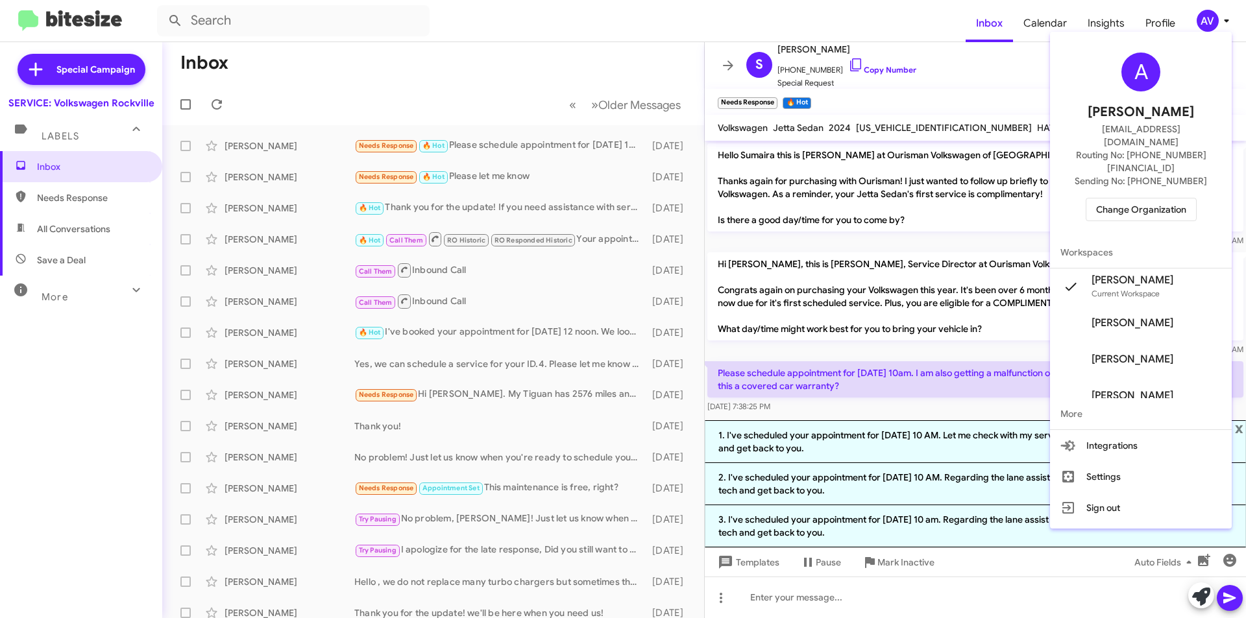
click at [1169, 199] on span "Change Organization" at bounding box center [1141, 210] width 90 height 22
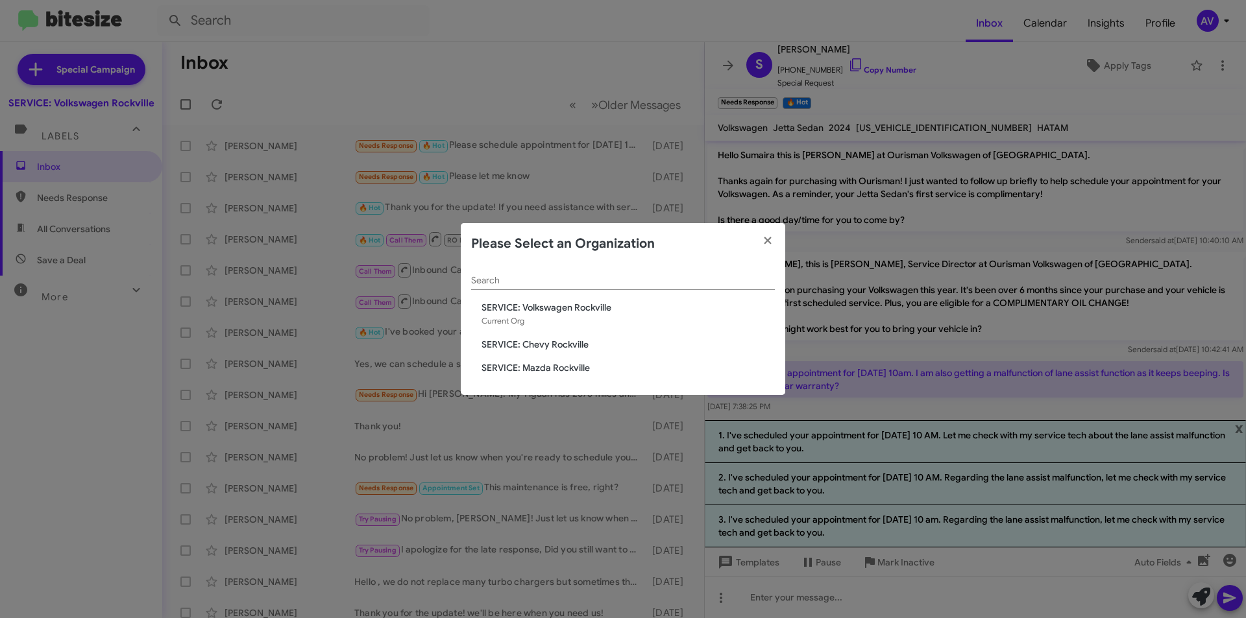
click at [533, 347] on span "SERVICE: Chevy Rockville" at bounding box center [627, 344] width 293 height 13
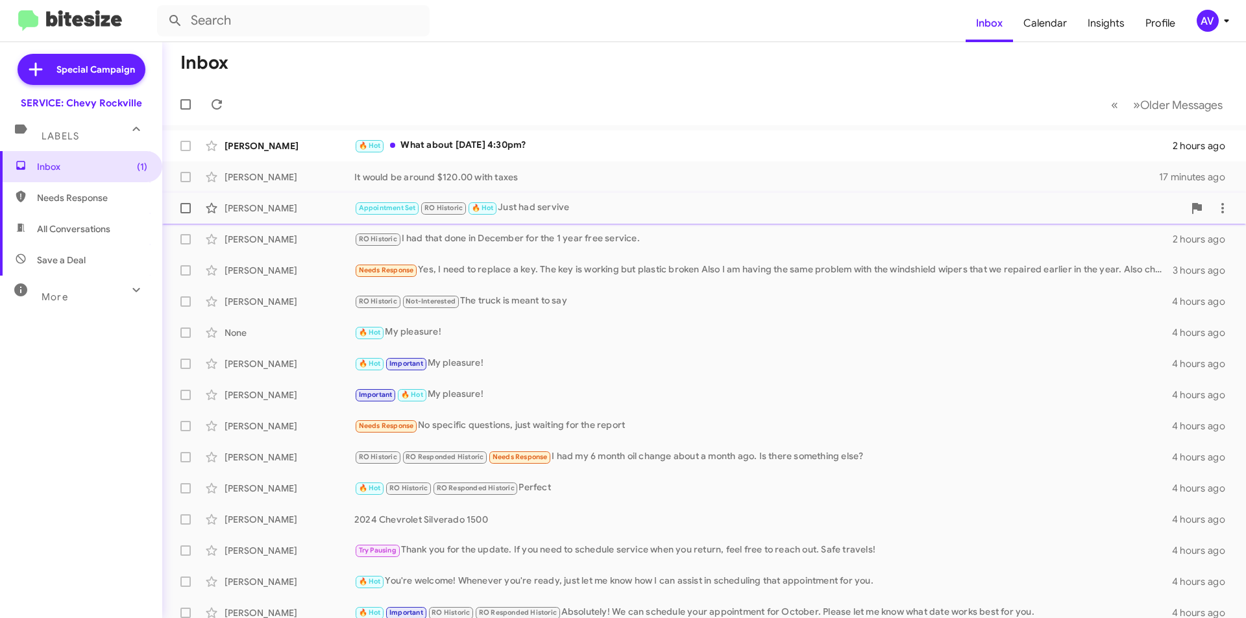
click at [526, 195] on span "James Szeliga Appointment Set RO Historic 🔥 Hot Just had servive an hour ago" at bounding box center [704, 208] width 1084 height 31
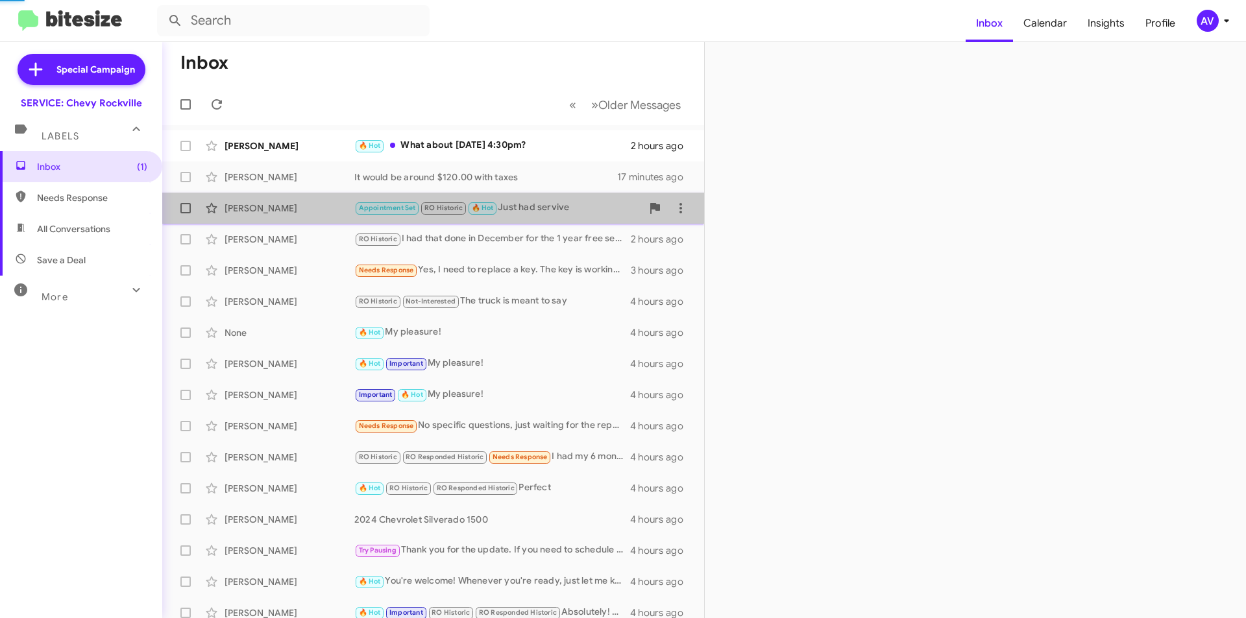
click at [577, 208] on div "Appointment Set RO Historic 🔥 Hot Just had servive" at bounding box center [497, 207] width 287 height 15
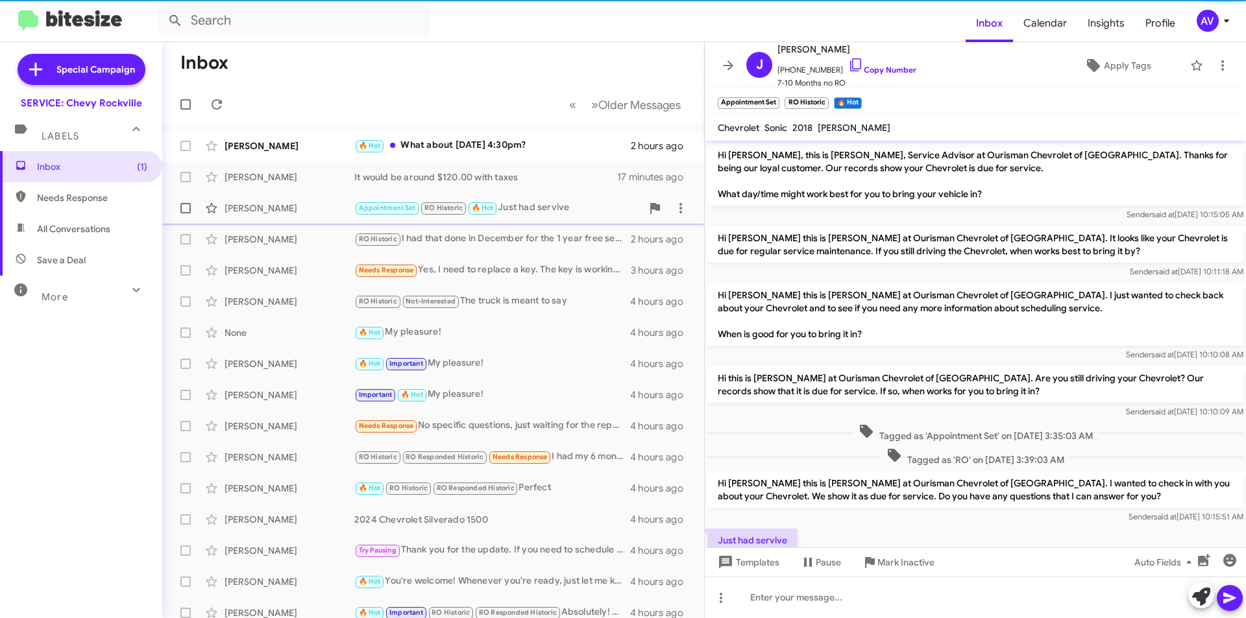
scroll to position [49, 0]
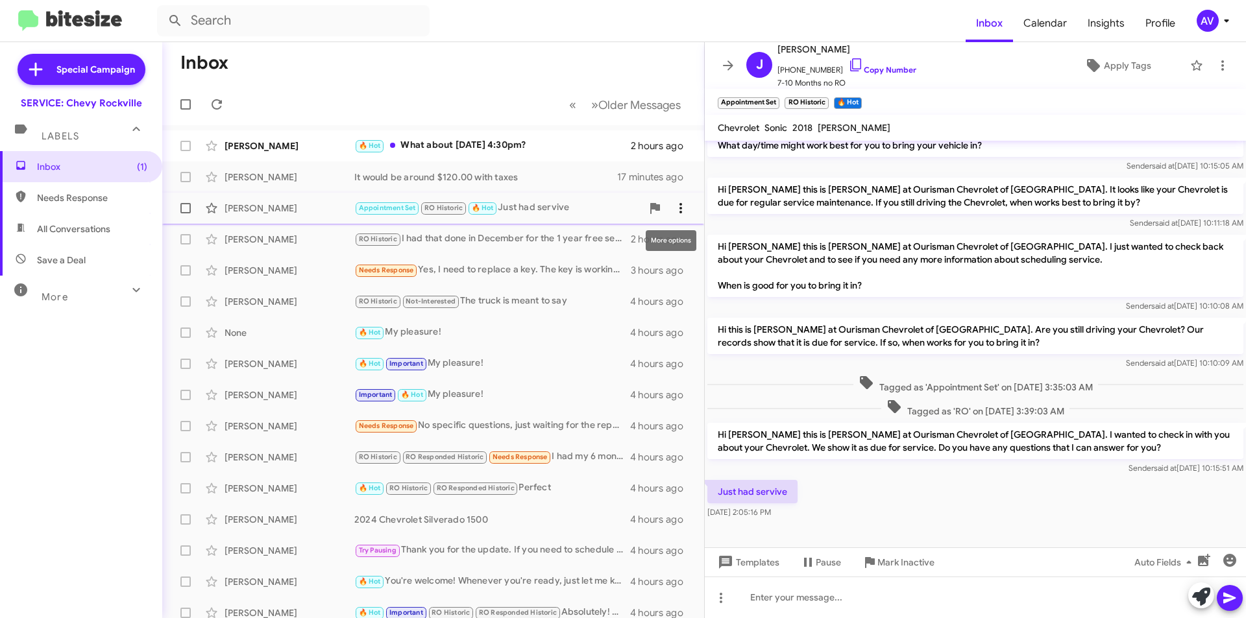
click at [673, 208] on icon at bounding box center [681, 208] width 16 height 16
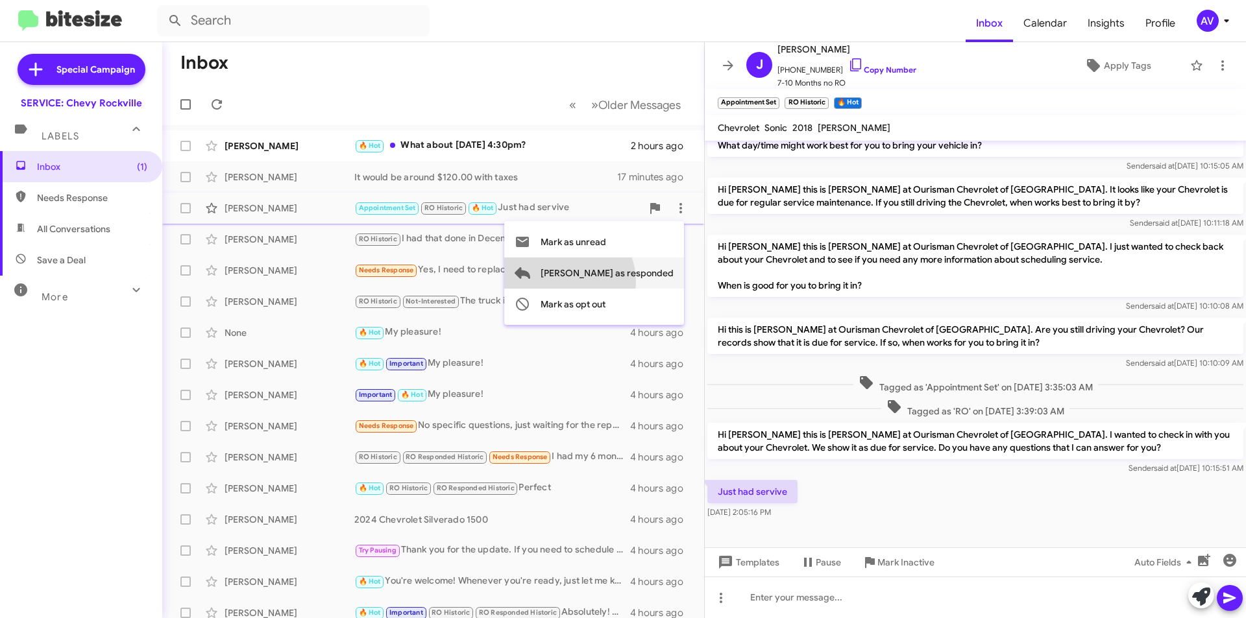
click at [618, 282] on span "Mark as responded" at bounding box center [606, 273] width 133 height 31
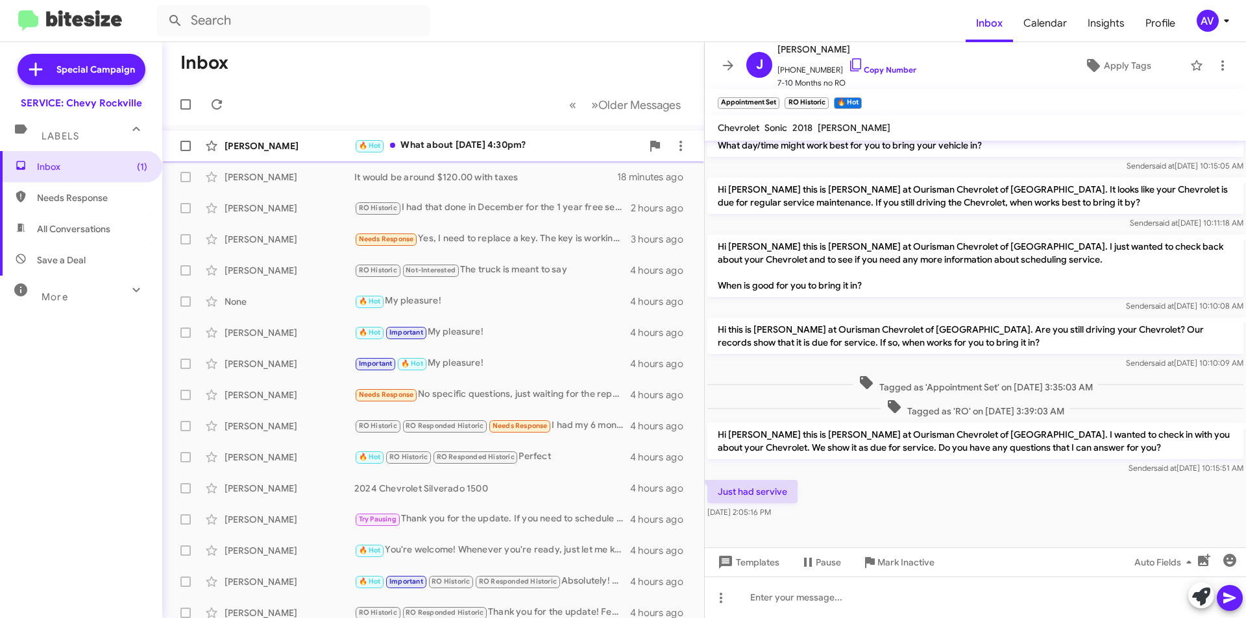
click at [515, 144] on div "🔥 Hot What about this Friday 4:30pm?" at bounding box center [497, 145] width 287 height 15
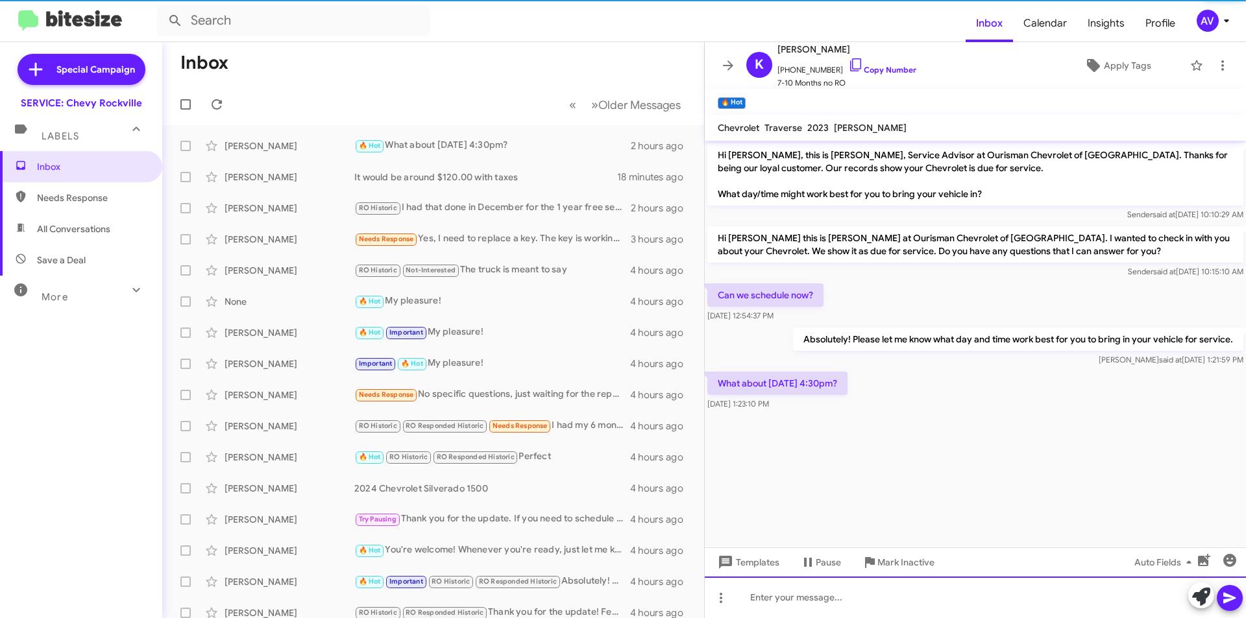
click at [768, 602] on div at bounding box center [975, 598] width 541 height 42
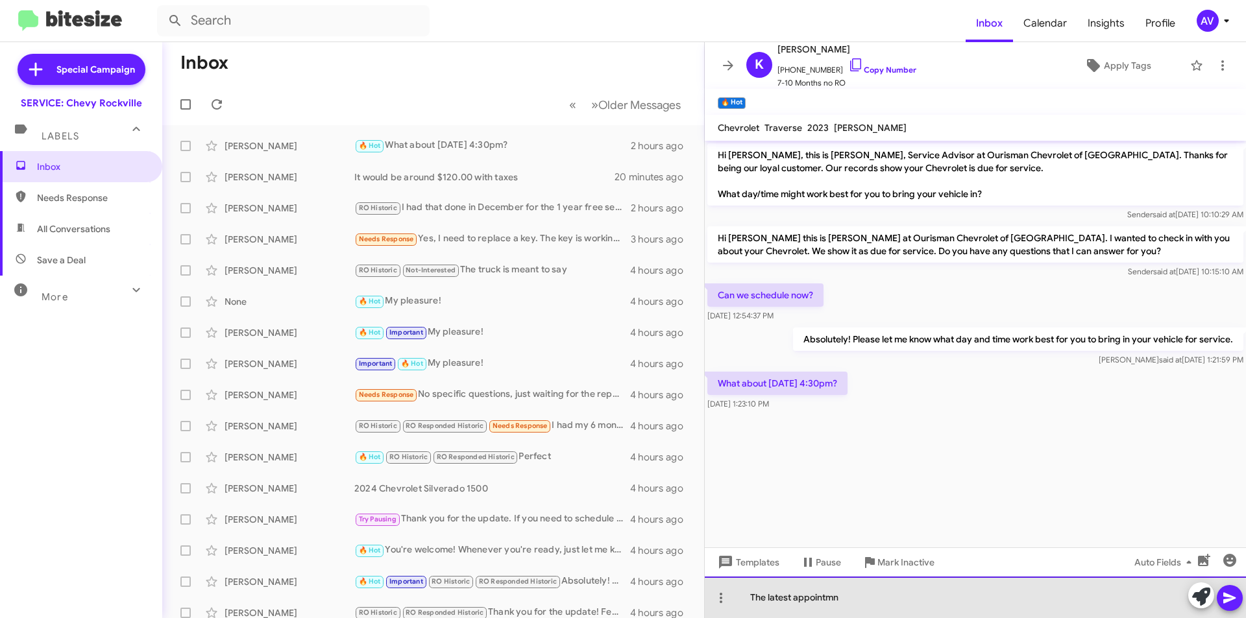
click at [825, 603] on div "The latest appointmn" at bounding box center [975, 598] width 541 height 42
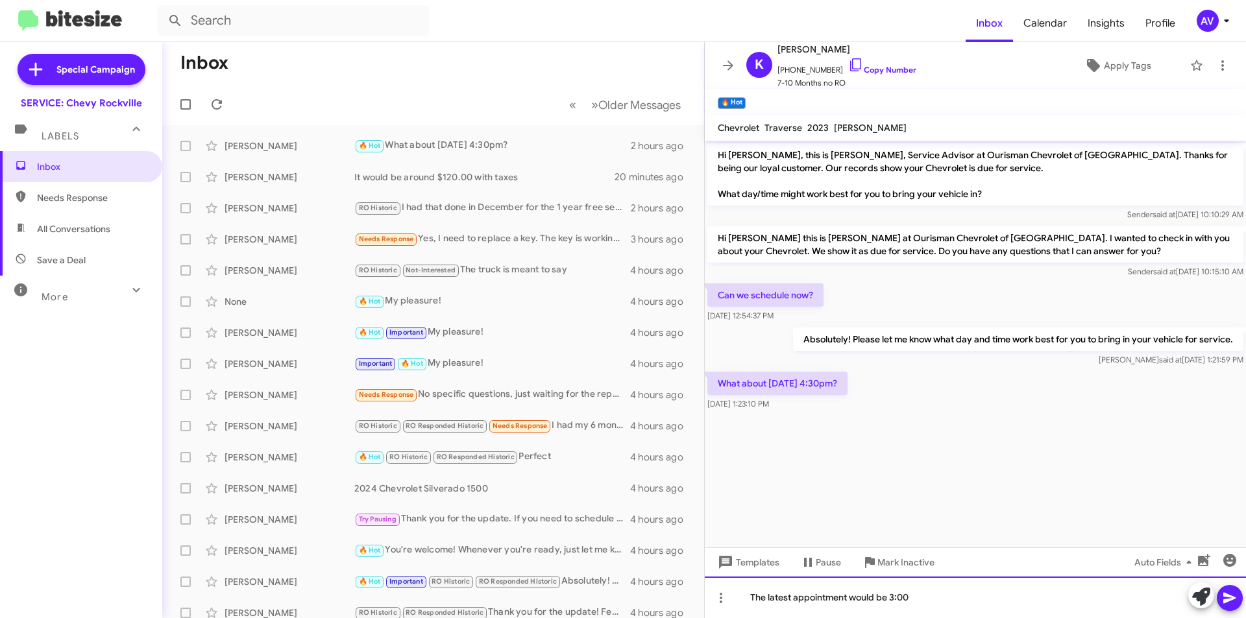
click at [933, 601] on div "The latest appointment would be 3:00" at bounding box center [975, 598] width 541 height 42
click at [1235, 598] on icon at bounding box center [1230, 598] width 16 height 16
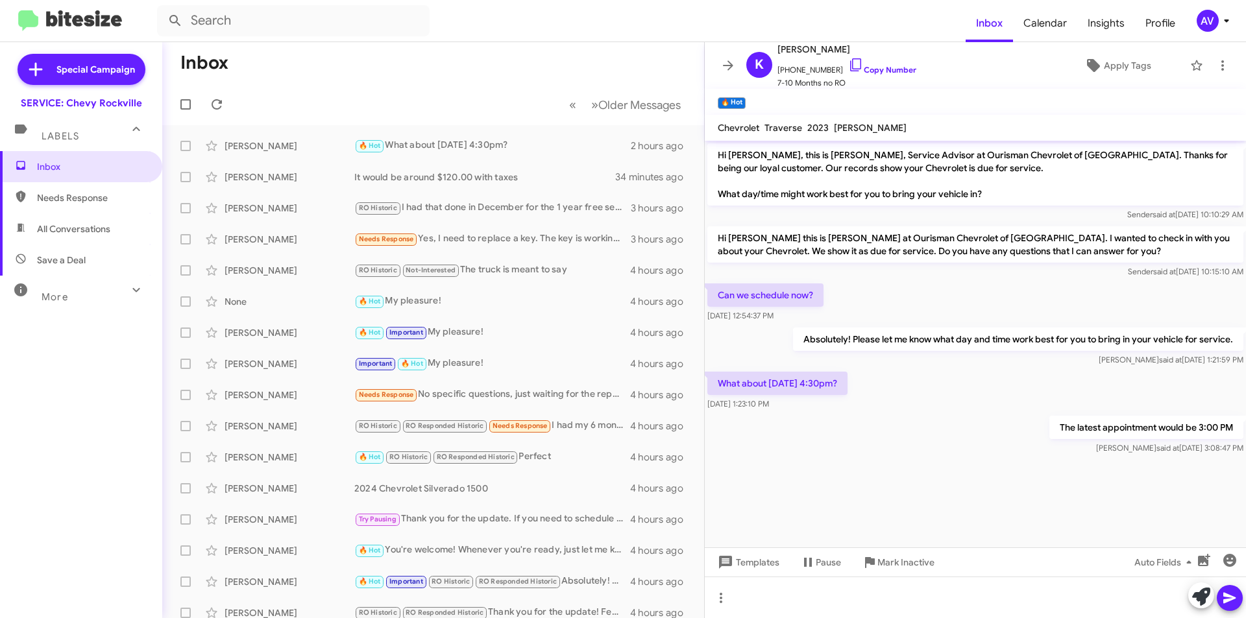
drag, startPoint x: 1221, startPoint y: 591, endPoint x: 1059, endPoint y: 490, distance: 191.2
click at [1060, 490] on cdk-virtual-scroll-viewport "Hi Koudje, this is Sammy, Service Advisor at Ourisman Chevrolet of Rockville. T…" at bounding box center [975, 344] width 541 height 407
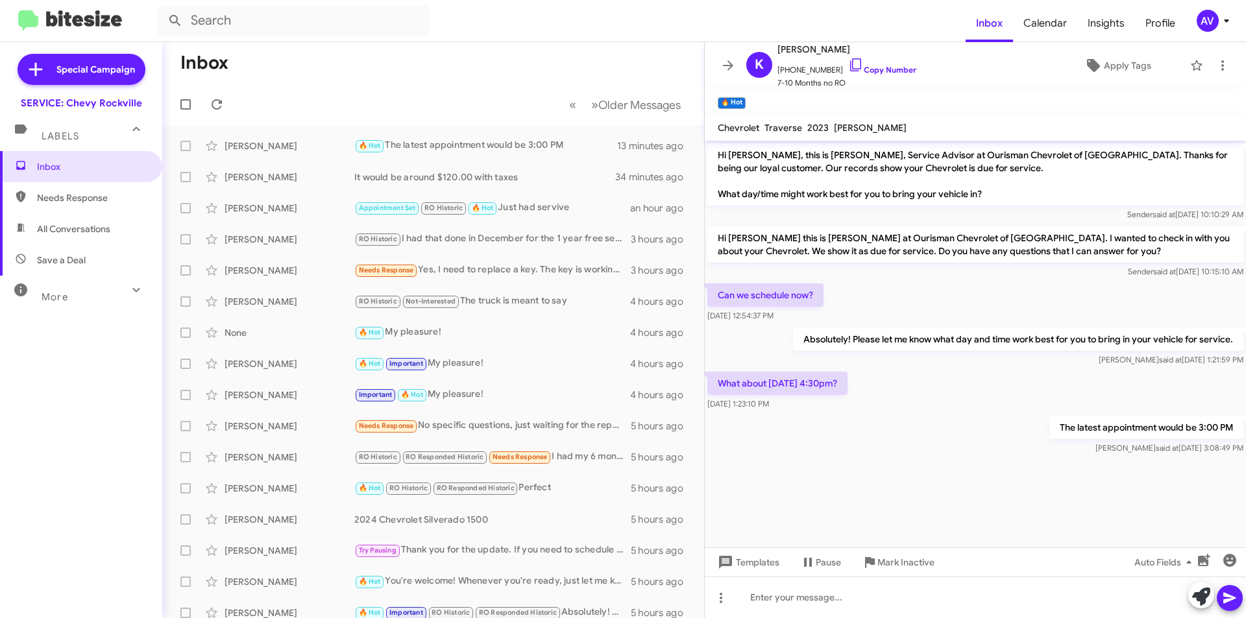
click at [1201, 19] on div "AV" at bounding box center [1207, 21] width 22 height 22
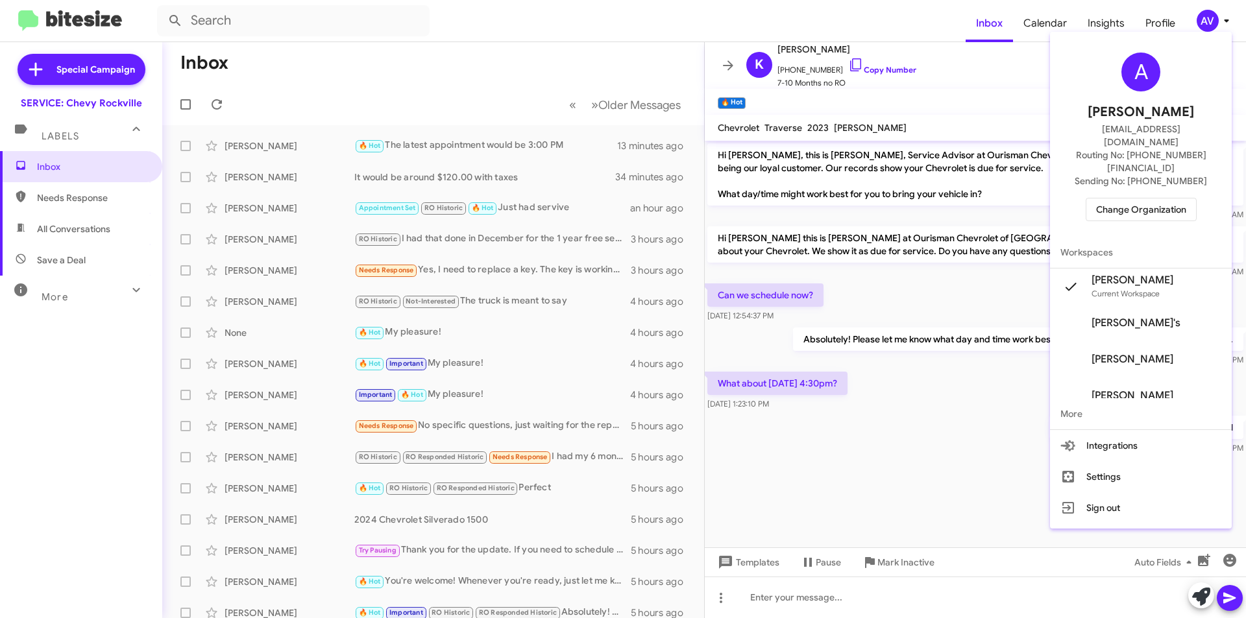
click at [680, 210] on div at bounding box center [623, 309] width 1246 height 618
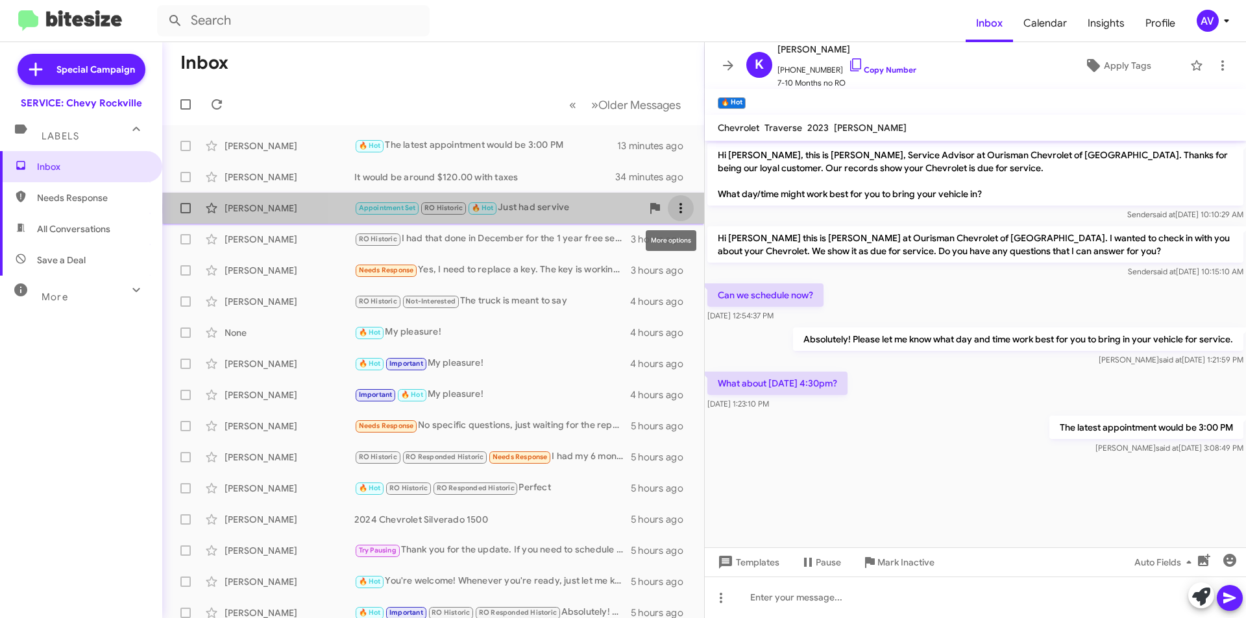
click at [681, 209] on span at bounding box center [681, 208] width 26 height 16
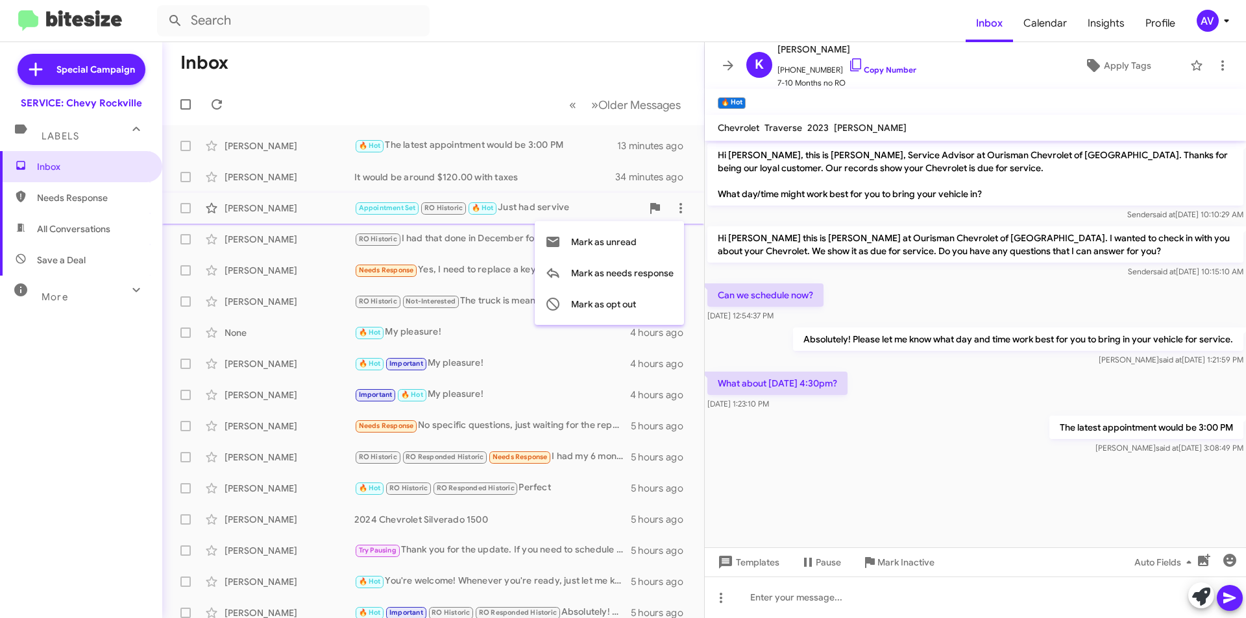
click at [1201, 25] on div at bounding box center [623, 309] width 1246 height 618
click at [1201, 29] on div "AV" at bounding box center [1207, 21] width 22 height 22
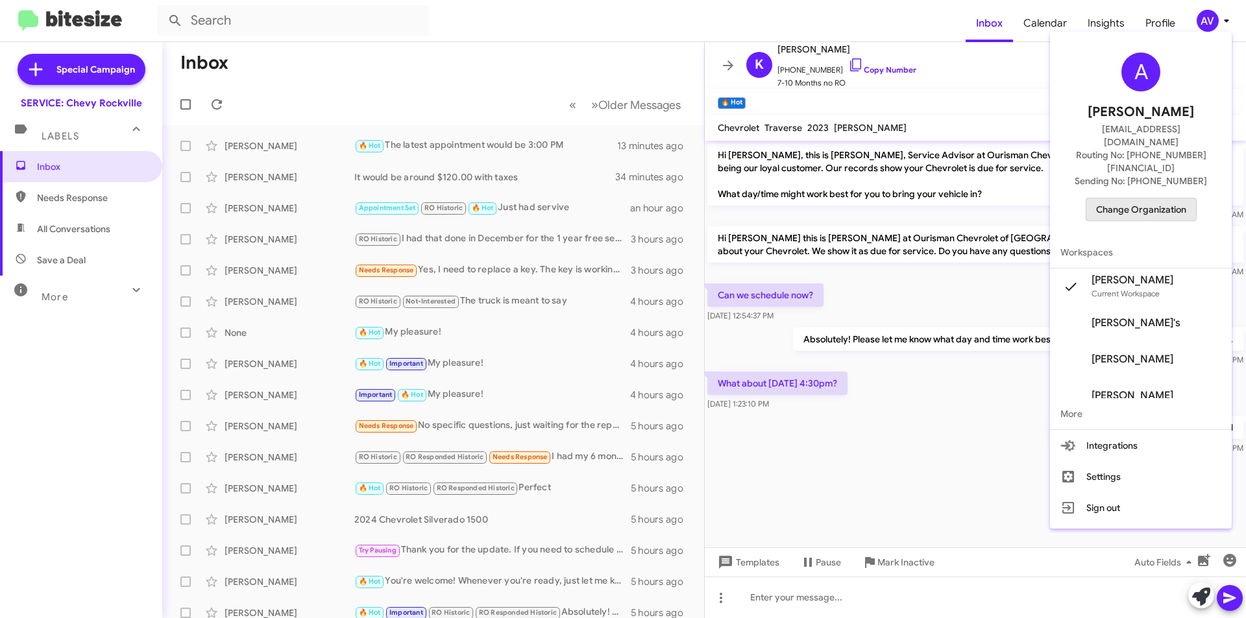
click at [1135, 199] on span "Change Organization" at bounding box center [1141, 210] width 90 height 22
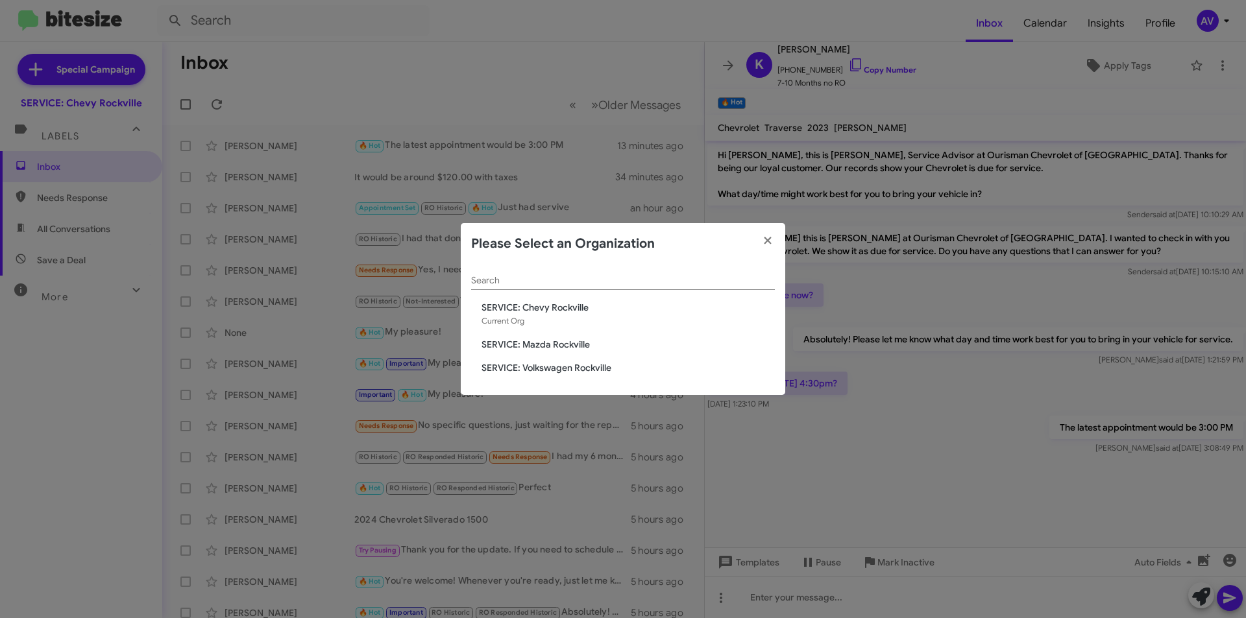
click at [551, 343] on span "SERVICE: Mazda Rockville" at bounding box center [627, 344] width 293 height 13
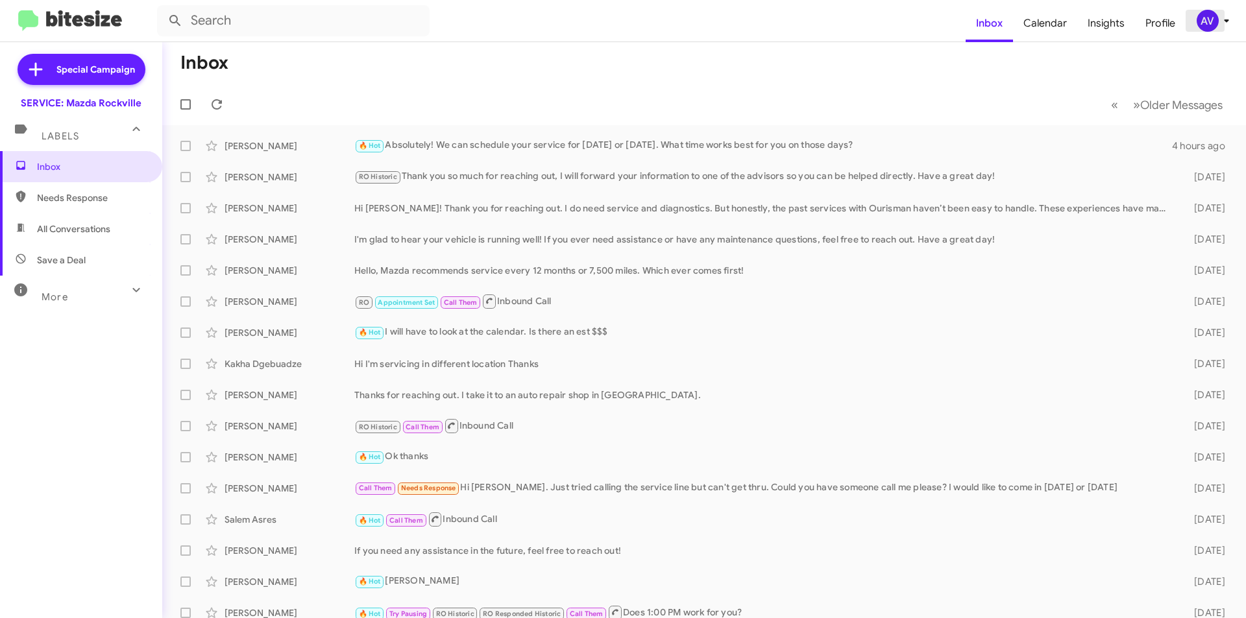
click at [1202, 21] on div "AV" at bounding box center [1207, 21] width 22 height 22
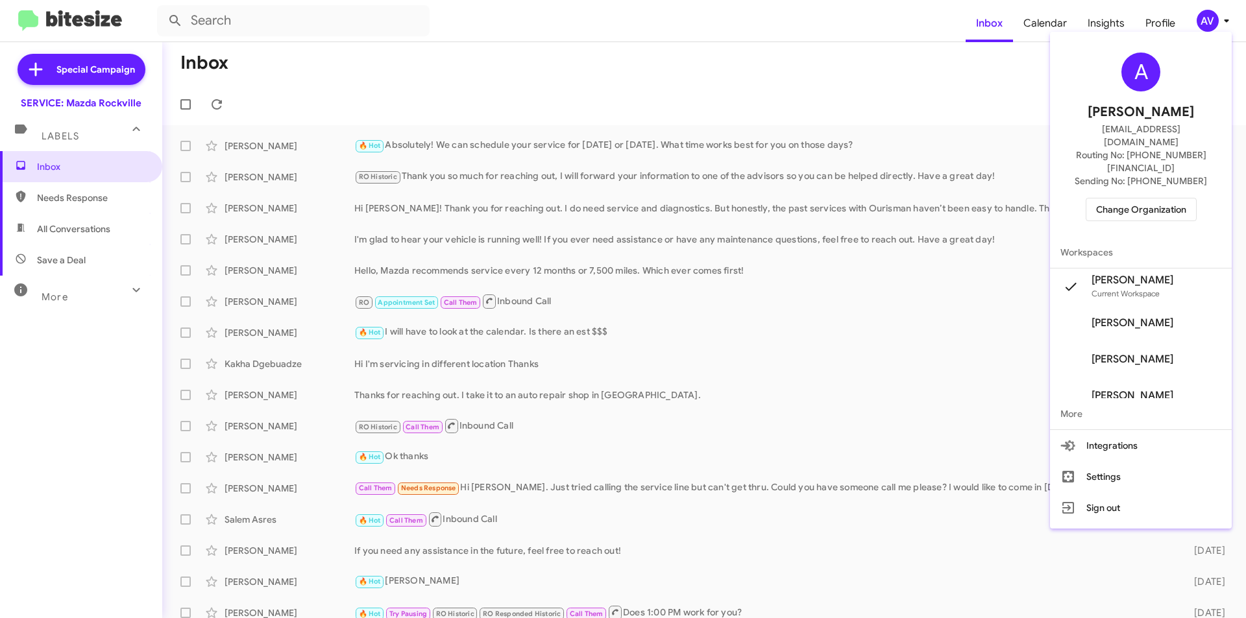
click at [1143, 199] on span "Change Organization" at bounding box center [1141, 210] width 90 height 22
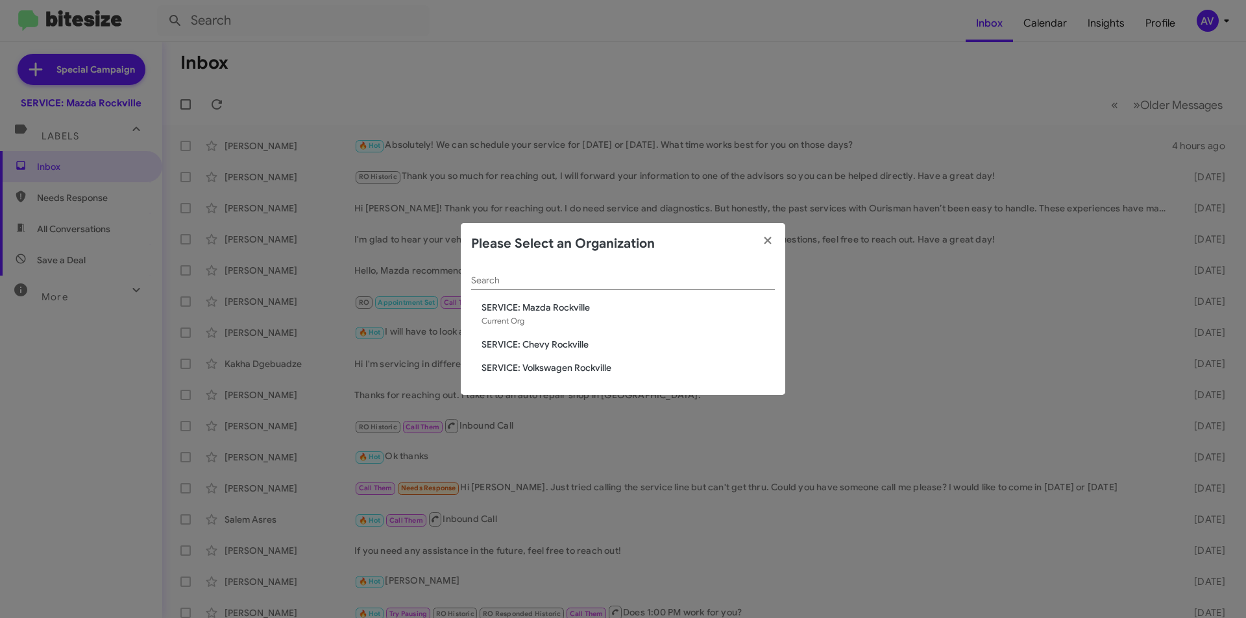
click at [533, 369] on span "SERVICE: Volkswagen Rockville" at bounding box center [627, 367] width 293 height 13
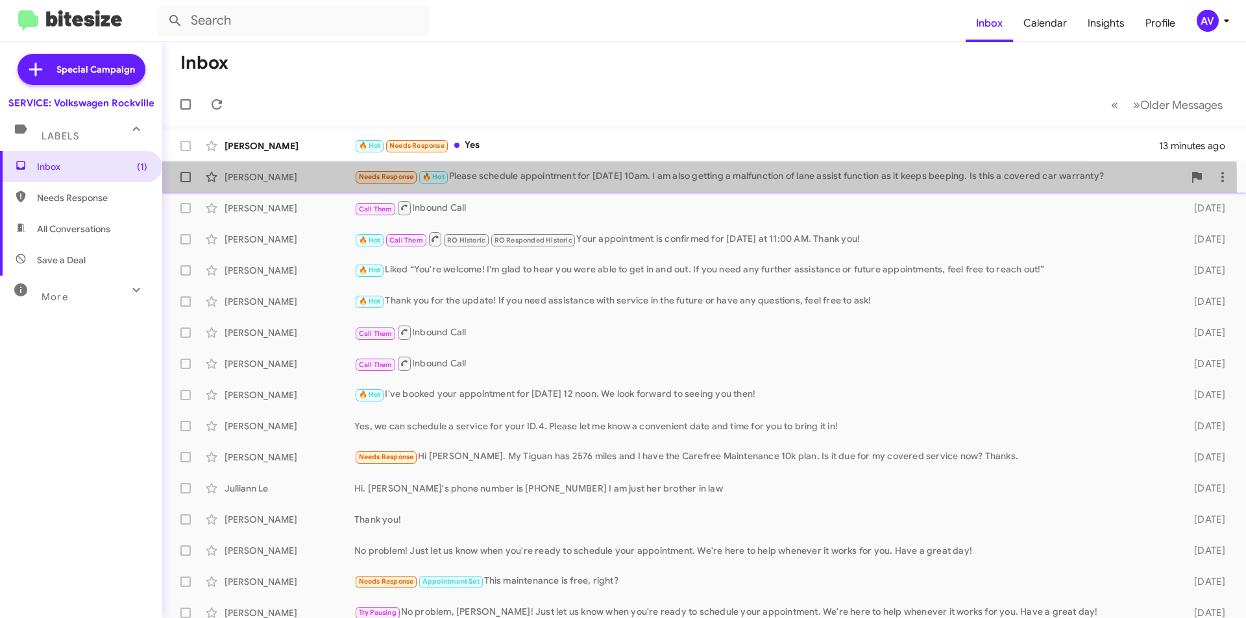
click at [503, 184] on div "Needs Response 🔥 Hot Please schedule appointment for 8/9 at 10am. I am also get…" at bounding box center [768, 176] width 829 height 15
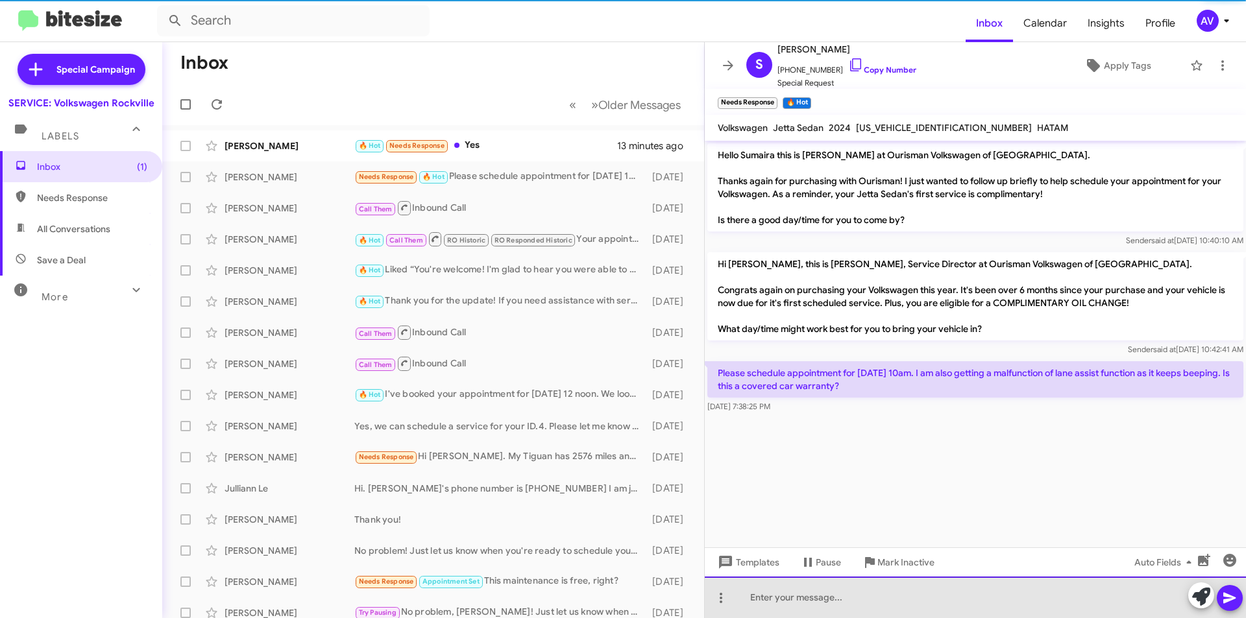
click at [766, 613] on div at bounding box center [975, 598] width 541 height 42
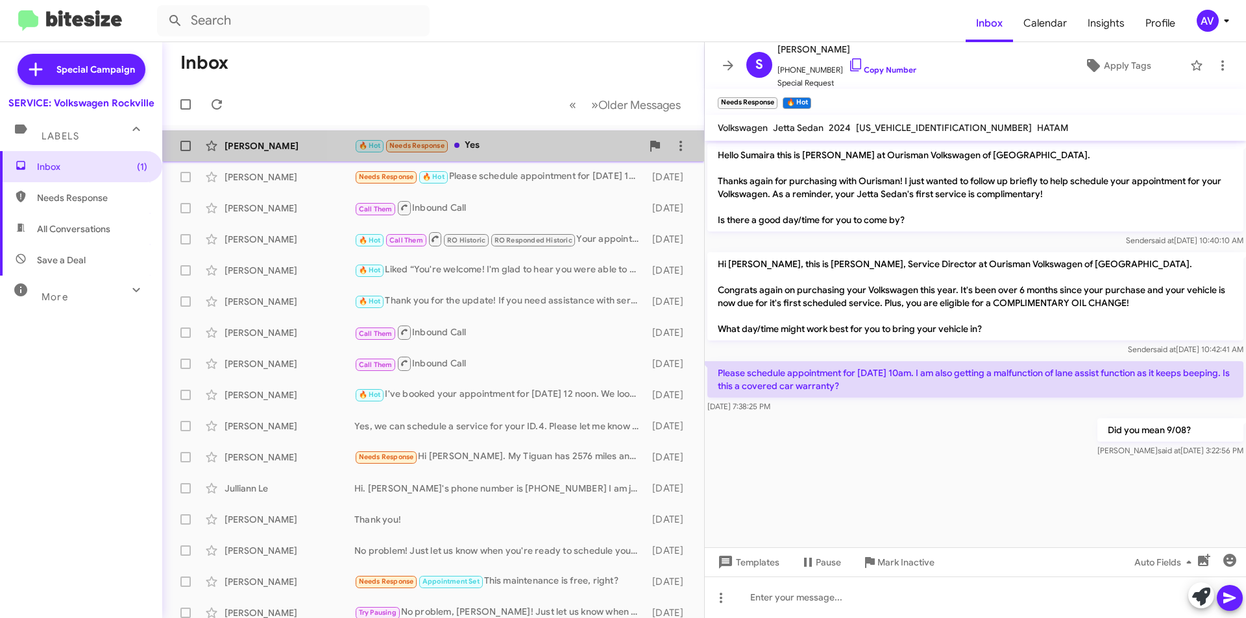
click at [543, 150] on div "🔥 Hot Needs Response Yes" at bounding box center [497, 145] width 287 height 15
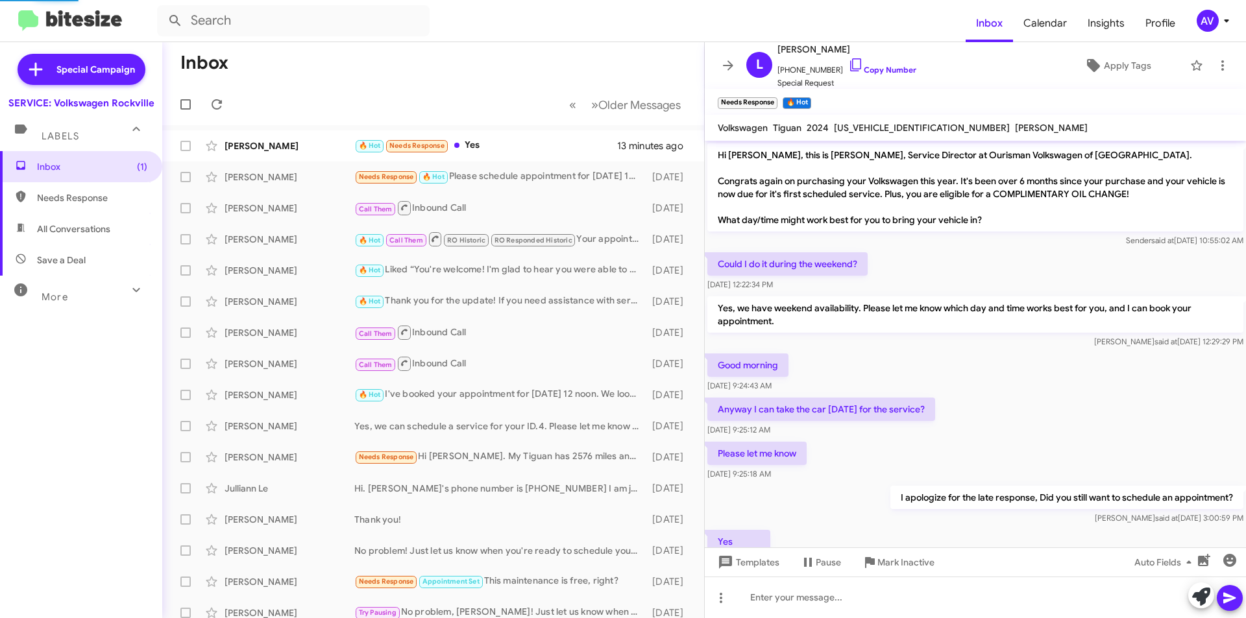
scroll to position [50, 0]
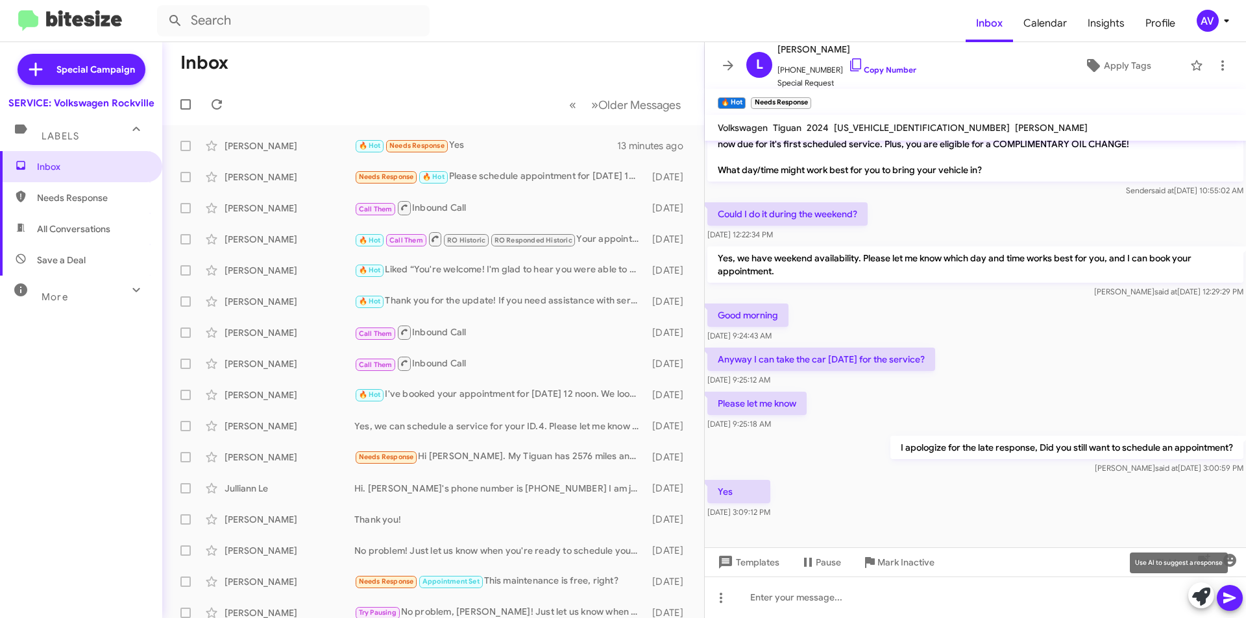
click at [1197, 599] on icon at bounding box center [1201, 597] width 18 height 18
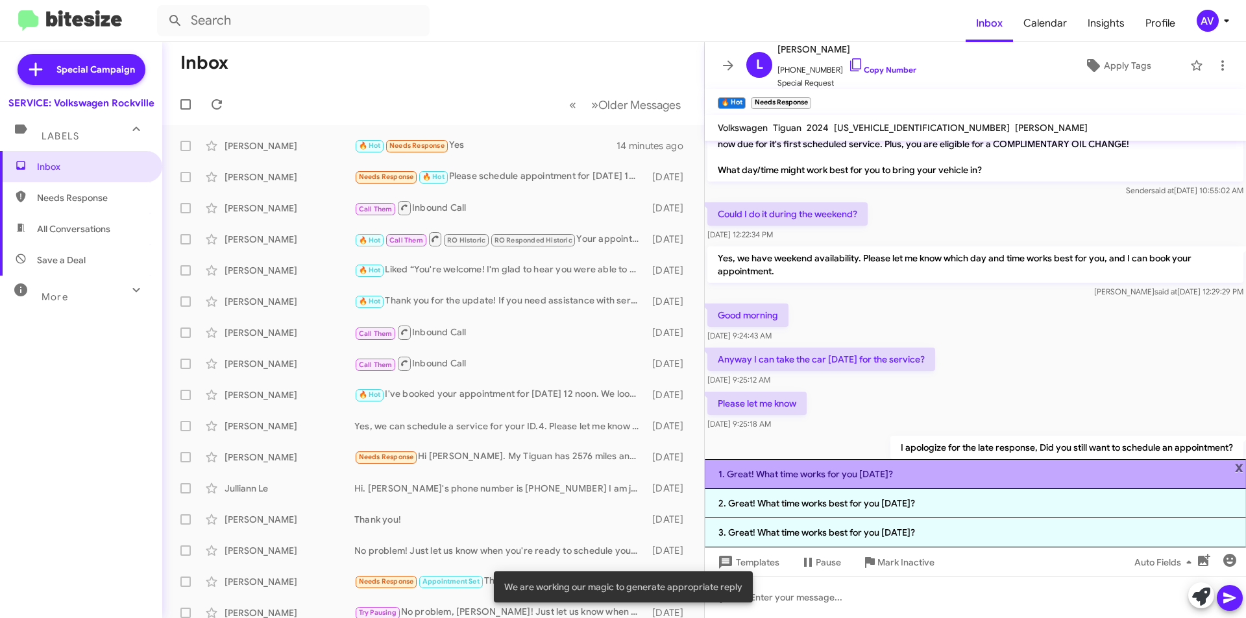
click at [919, 475] on li "1. Great! What time works for you today?" at bounding box center [975, 474] width 541 height 30
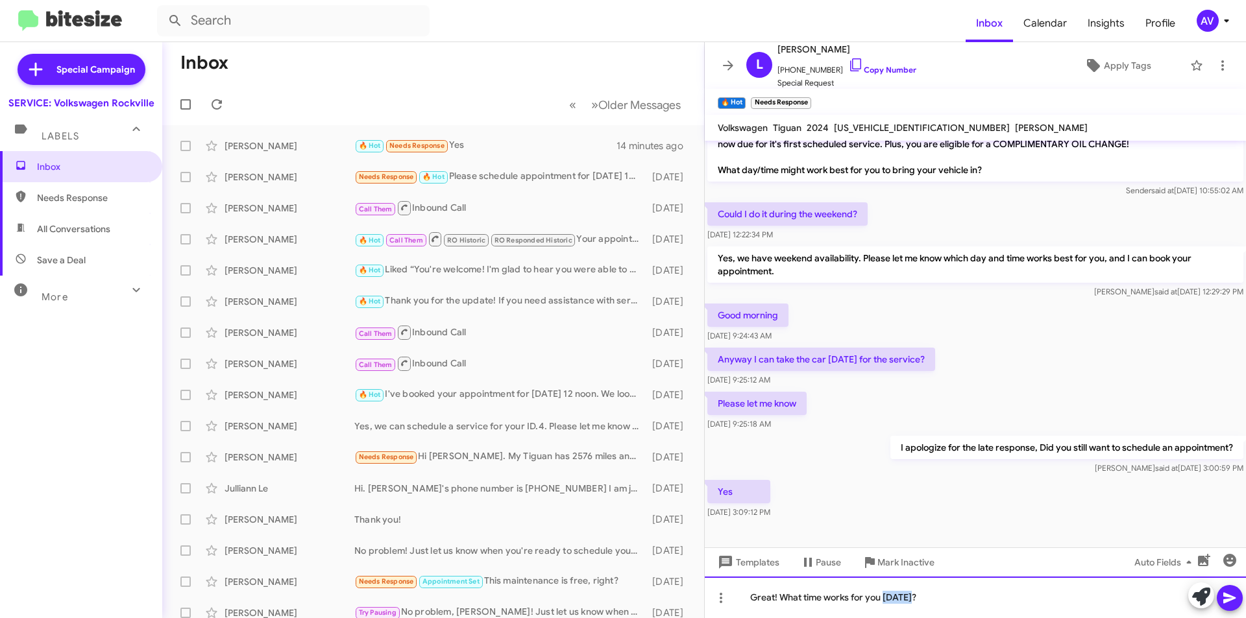
drag, startPoint x: 912, startPoint y: 596, endPoint x: 884, endPoint y: 623, distance: 38.6
click at [884, 618] on html "Inbox Calendar Insights Profile AV Special Campaign SERVICE: Volkswagen Rockvil…" at bounding box center [623, 309] width 1246 height 618
click at [803, 601] on div "Great! What time works for you?" at bounding box center [975, 598] width 541 height 42
click at [1243, 609] on div "Great! What date/time works for you?" at bounding box center [975, 598] width 541 height 42
click at [1232, 605] on icon at bounding box center [1230, 598] width 16 height 16
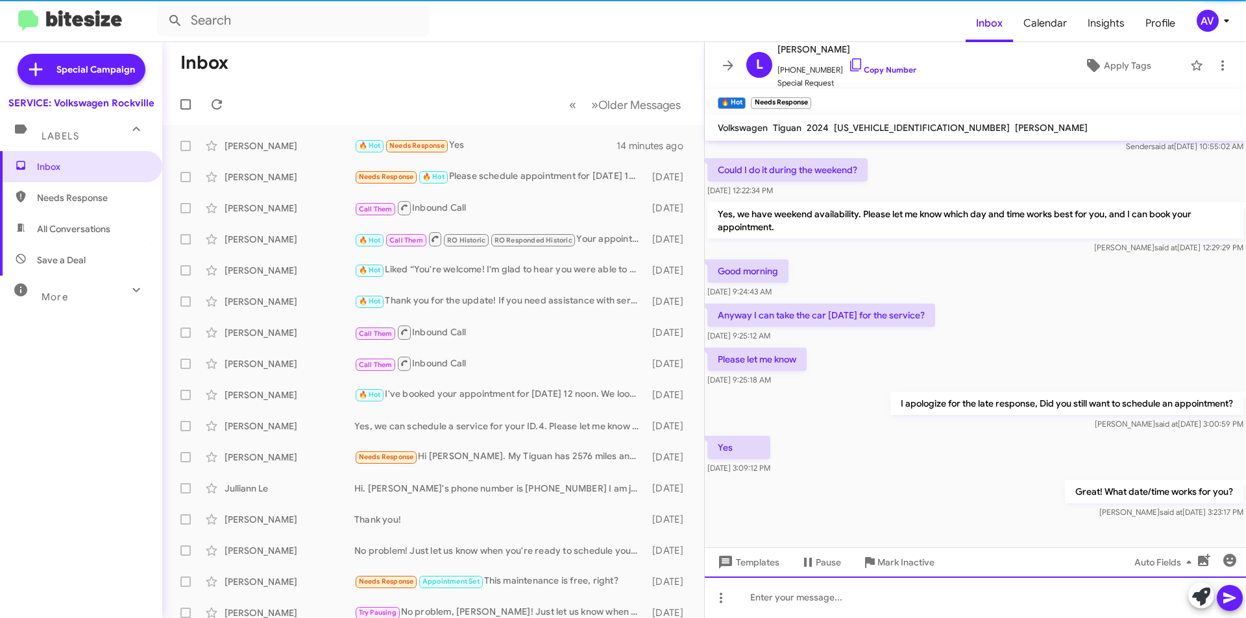
scroll to position [97, 0]
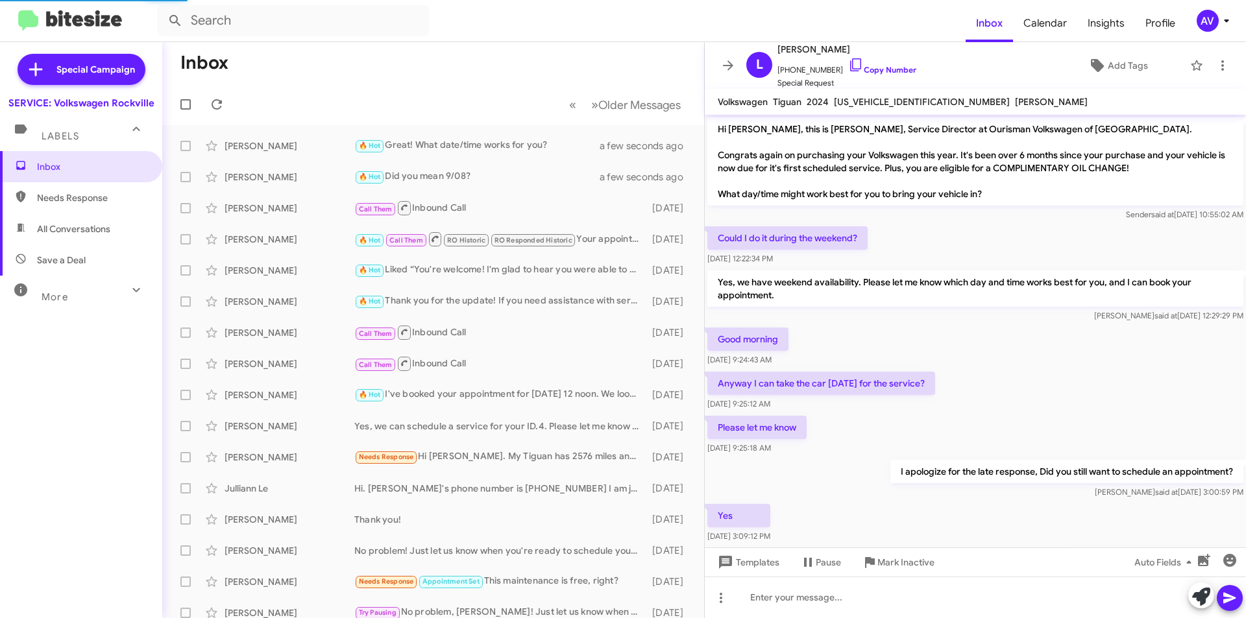
scroll to position [71, 0]
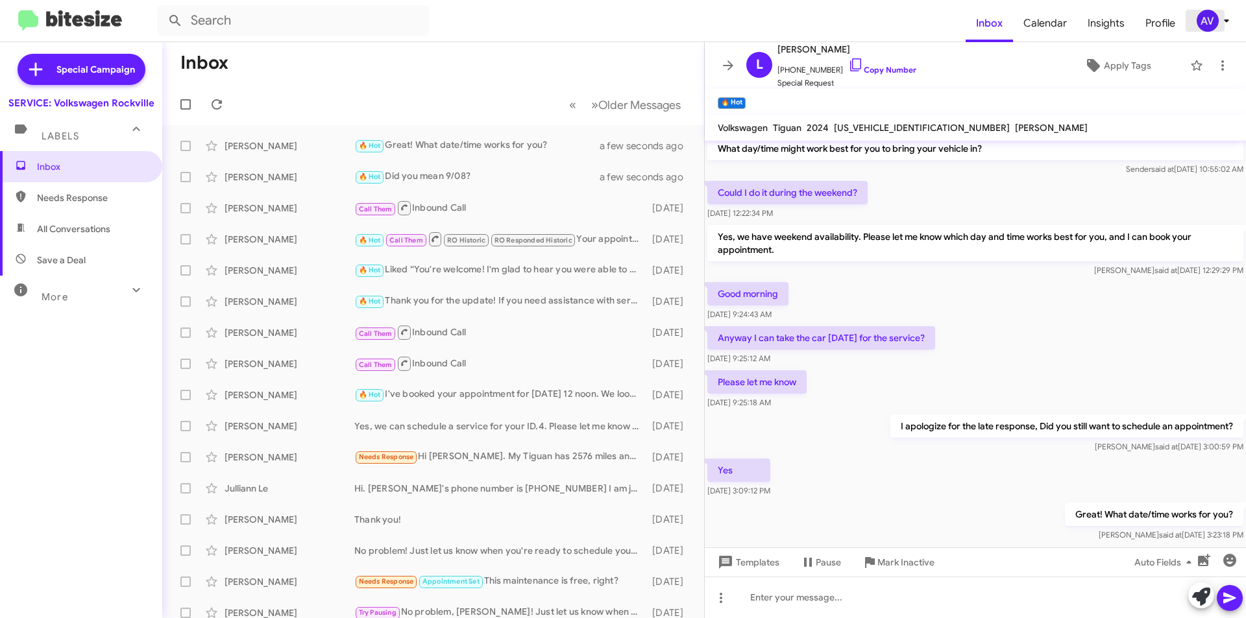
click at [1220, 13] on span "AV" at bounding box center [1215, 21] width 39 height 22
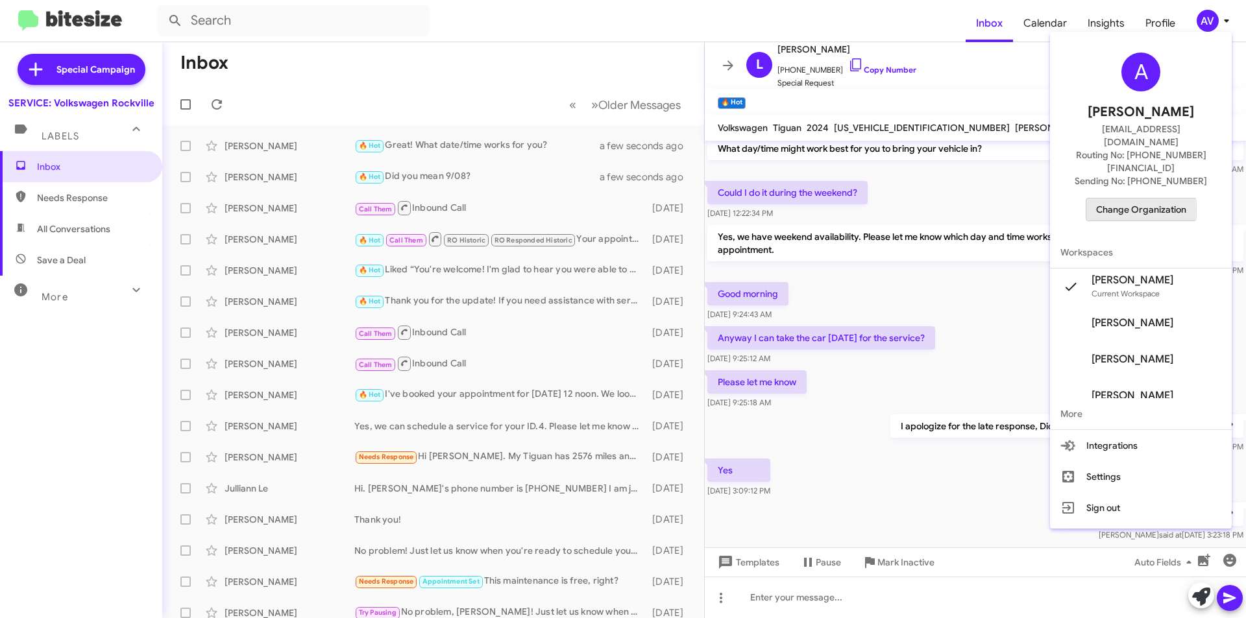
click at [1099, 198] on button "Change Organization" at bounding box center [1141, 209] width 111 height 23
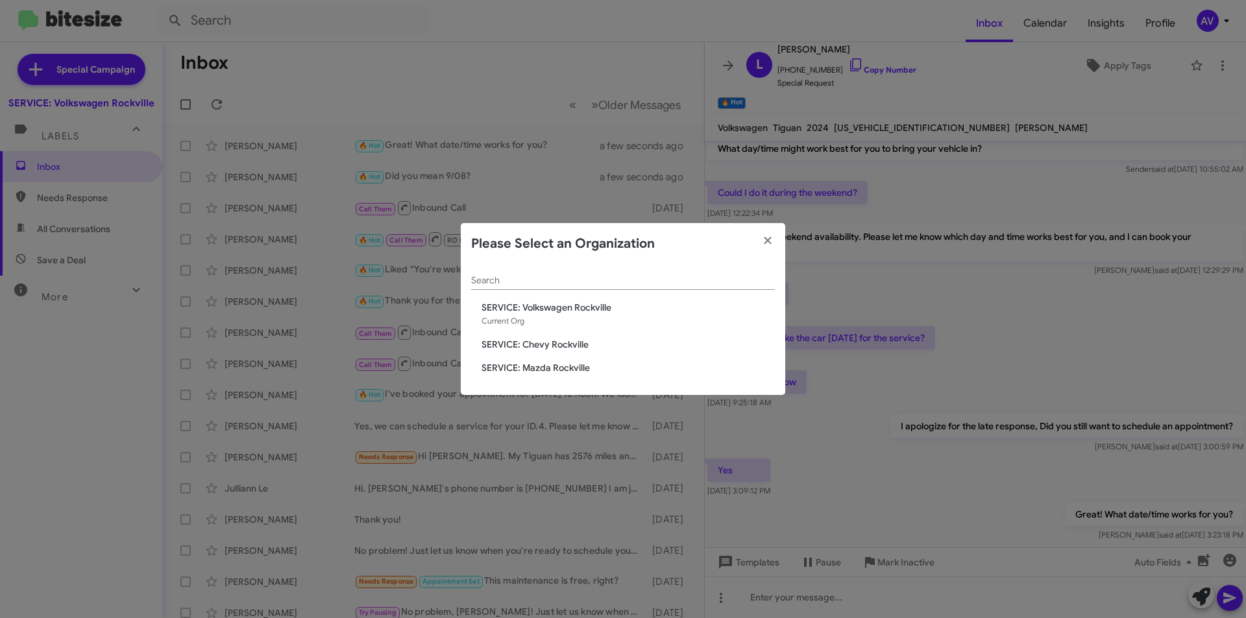
click at [566, 370] on span "SERVICE: Mazda Rockville" at bounding box center [627, 367] width 293 height 13
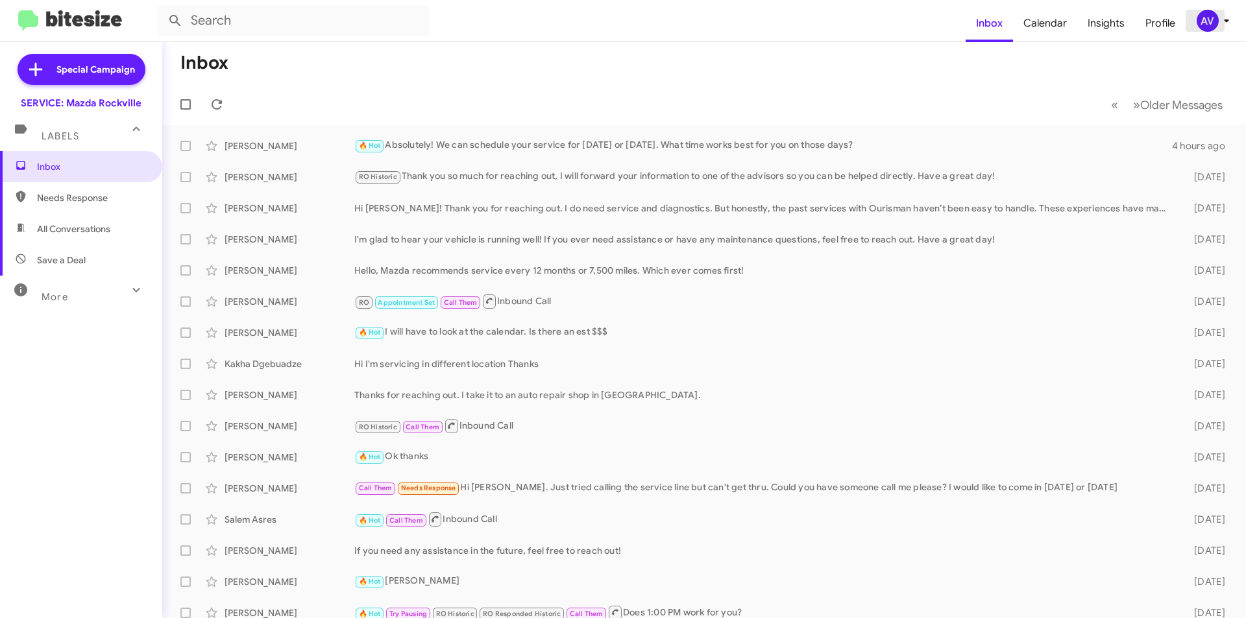
click at [1204, 26] on div "AV" at bounding box center [1207, 21] width 22 height 22
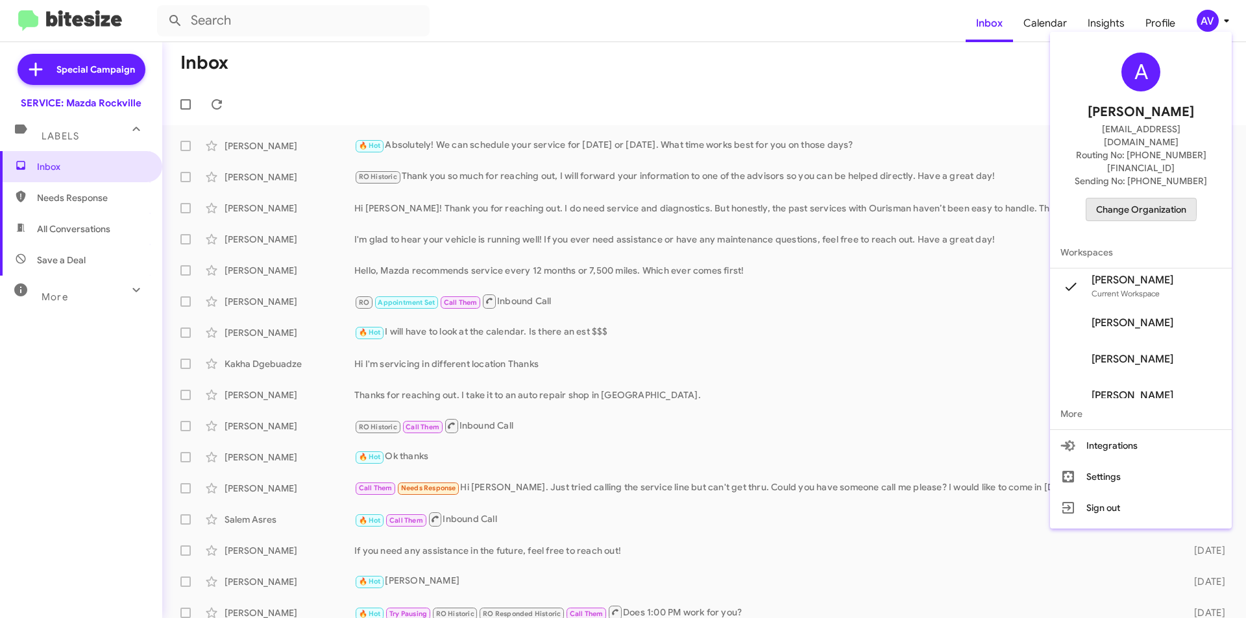
click at [1111, 199] on span "Change Organization" at bounding box center [1141, 210] width 90 height 22
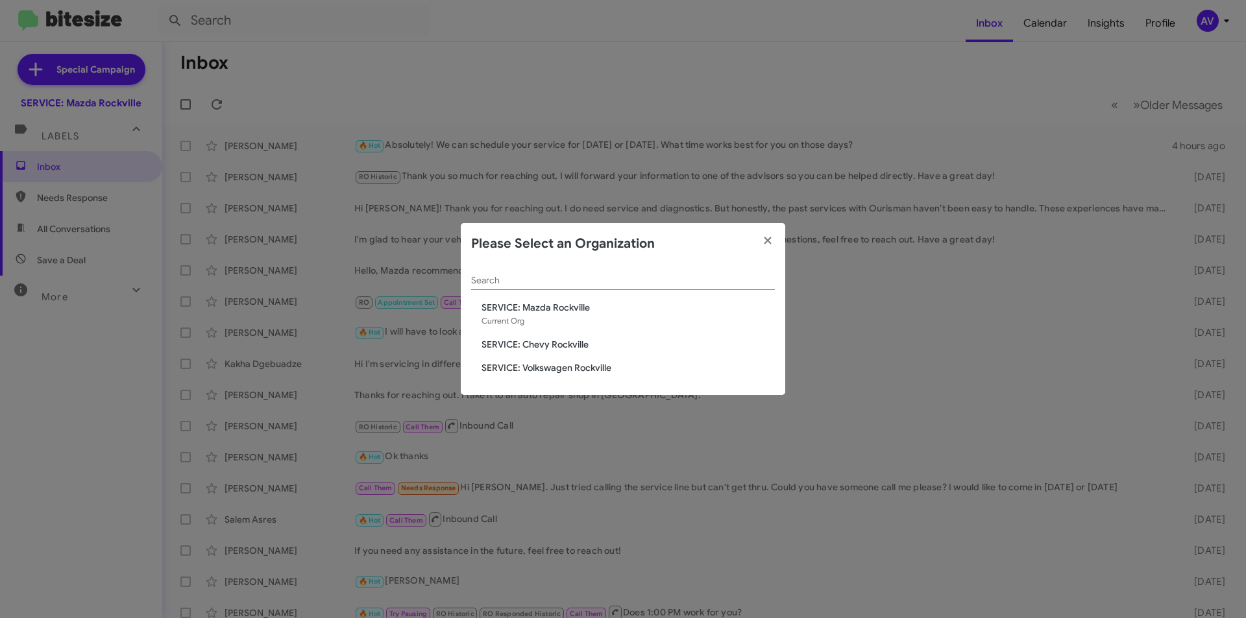
click at [512, 370] on span "SERVICE: Volkswagen Rockville" at bounding box center [627, 367] width 293 height 13
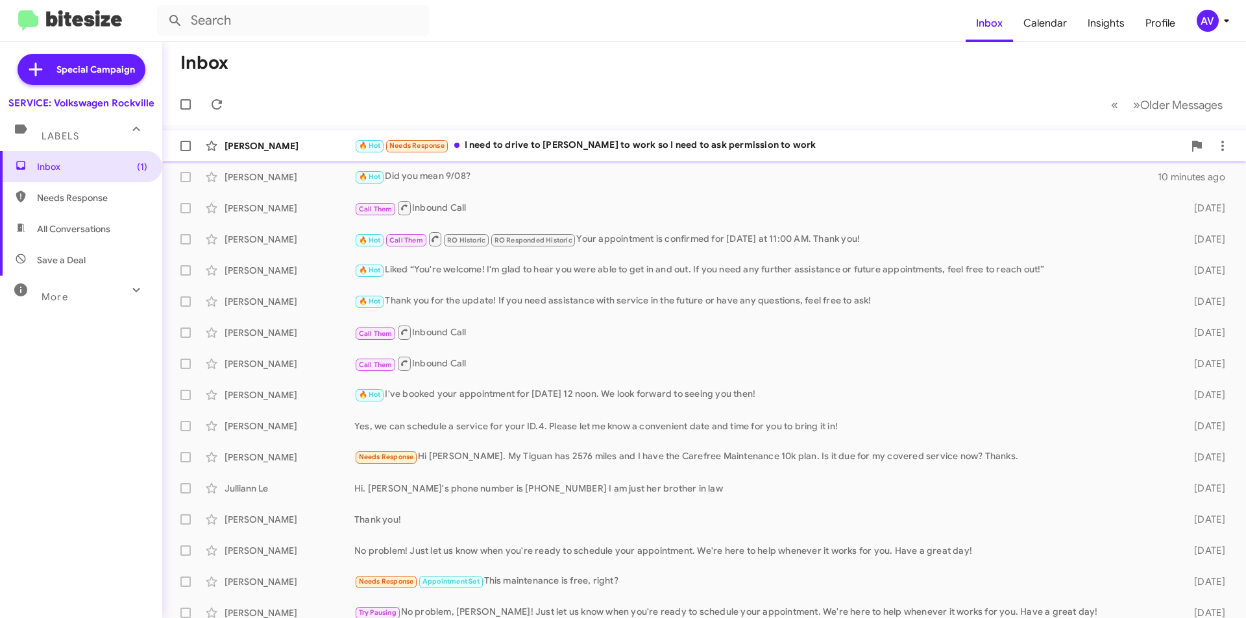
click at [735, 145] on div "🔥 Hot Needs Response I need to drive to [PERSON_NAME] to work so I need to ask …" at bounding box center [768, 145] width 829 height 15
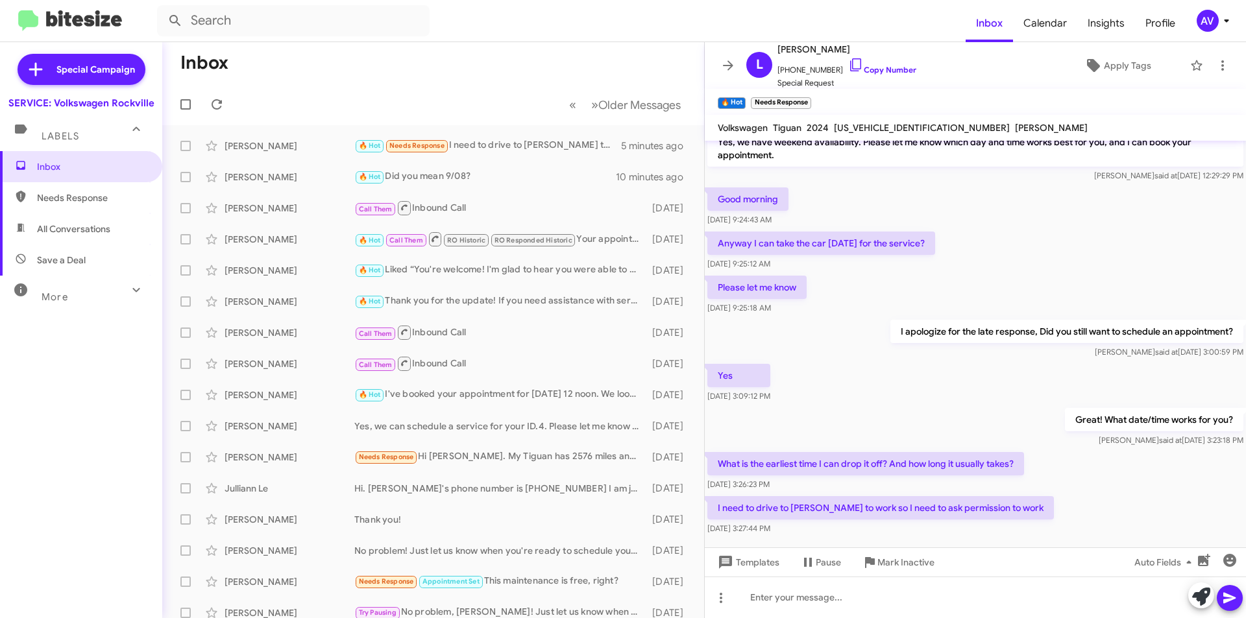
scroll to position [192, 0]
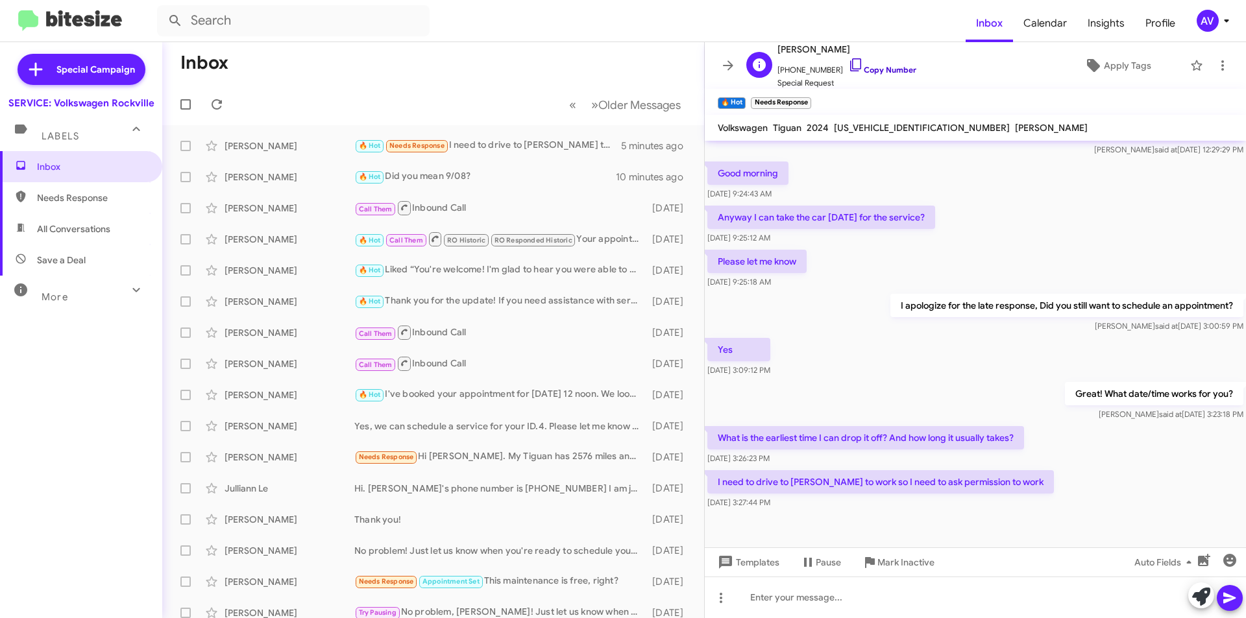
click at [850, 62] on icon at bounding box center [855, 64] width 11 height 13
click at [848, 64] on icon at bounding box center [856, 65] width 16 height 16
click at [806, 611] on div at bounding box center [975, 598] width 541 height 42
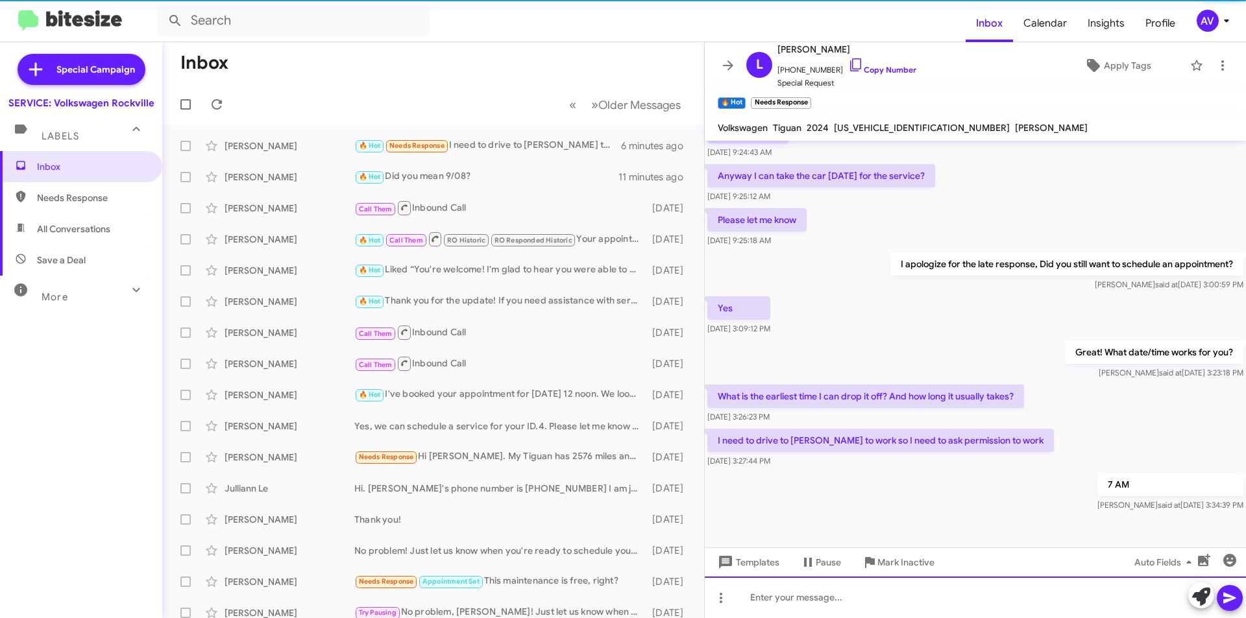
scroll to position [239, 0]
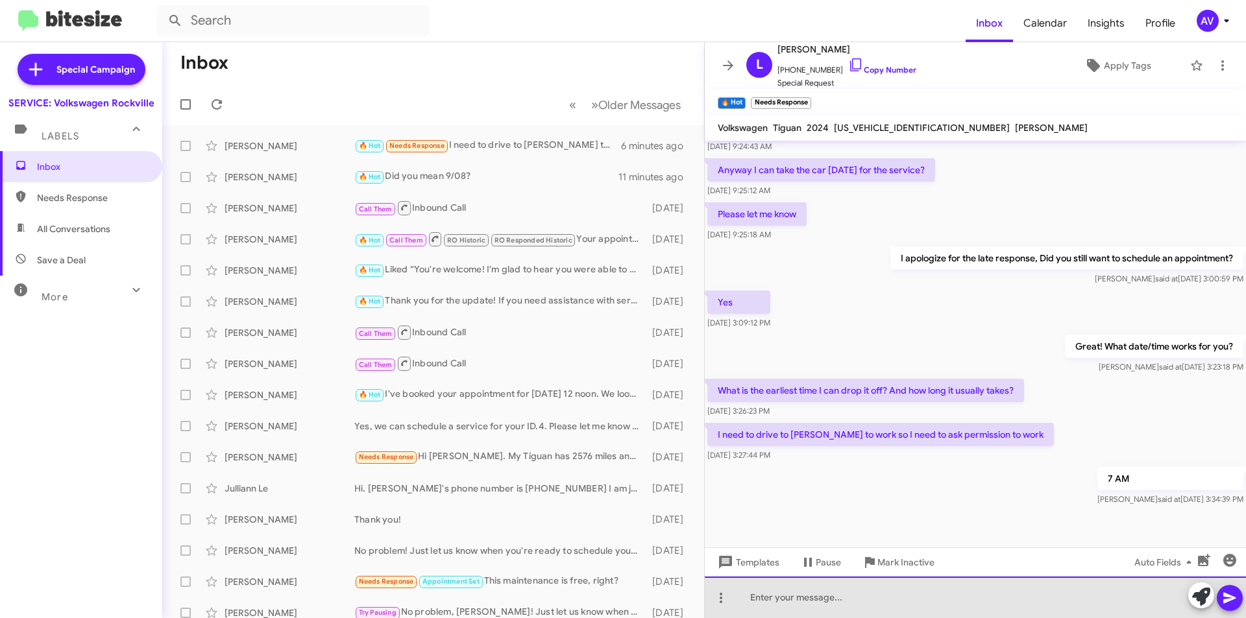
click at [832, 609] on div at bounding box center [975, 598] width 541 height 42
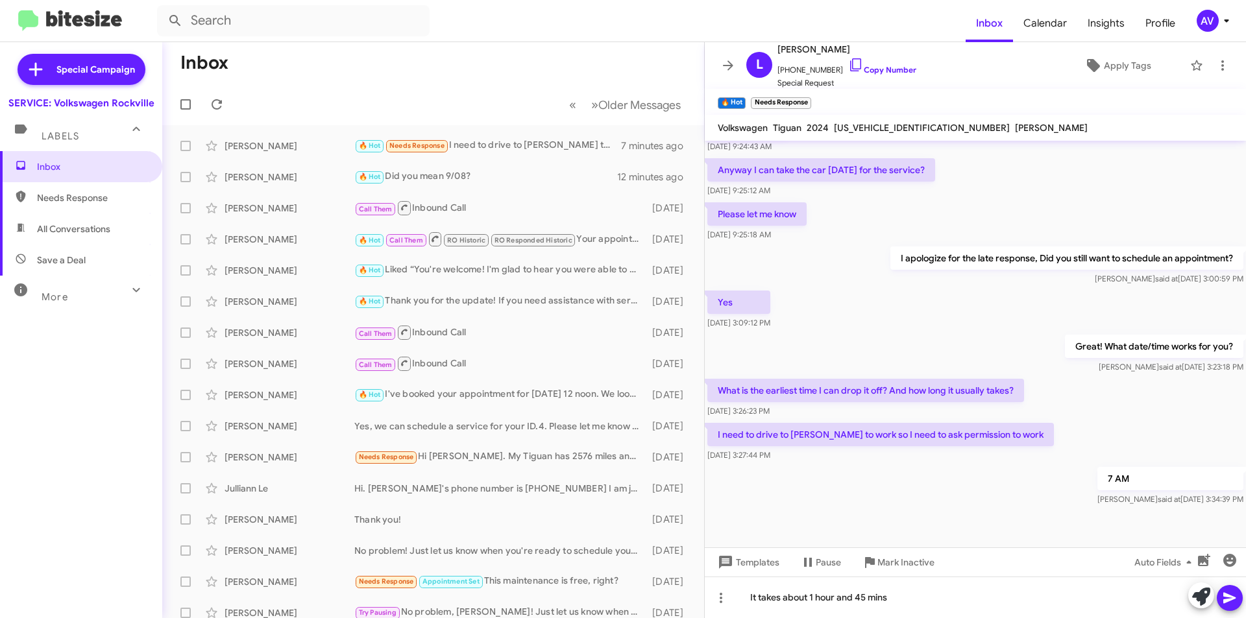
click at [1230, 603] on icon at bounding box center [1230, 598] width 16 height 16
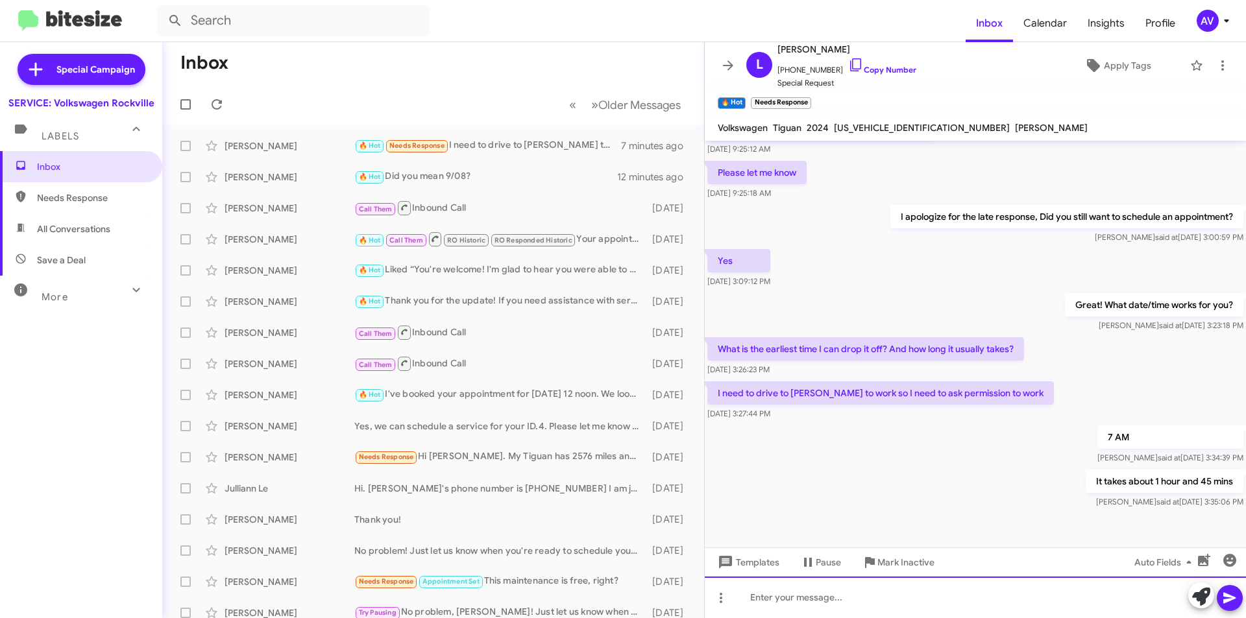
scroll to position [287, 0]
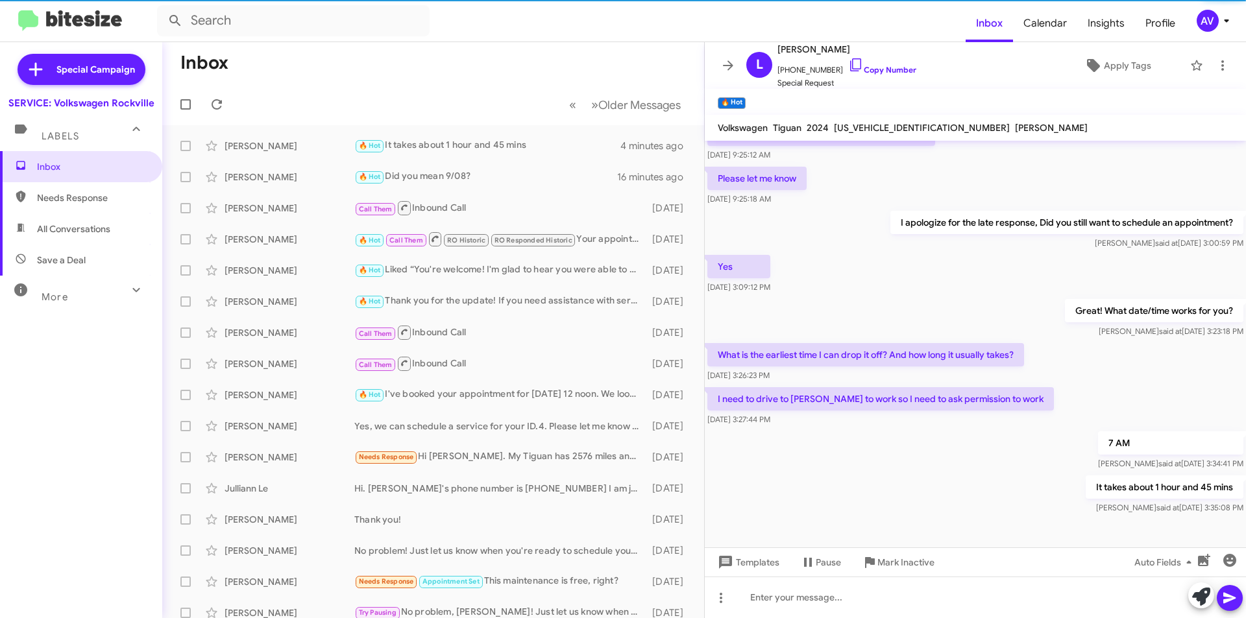
scroll to position [282, 0]
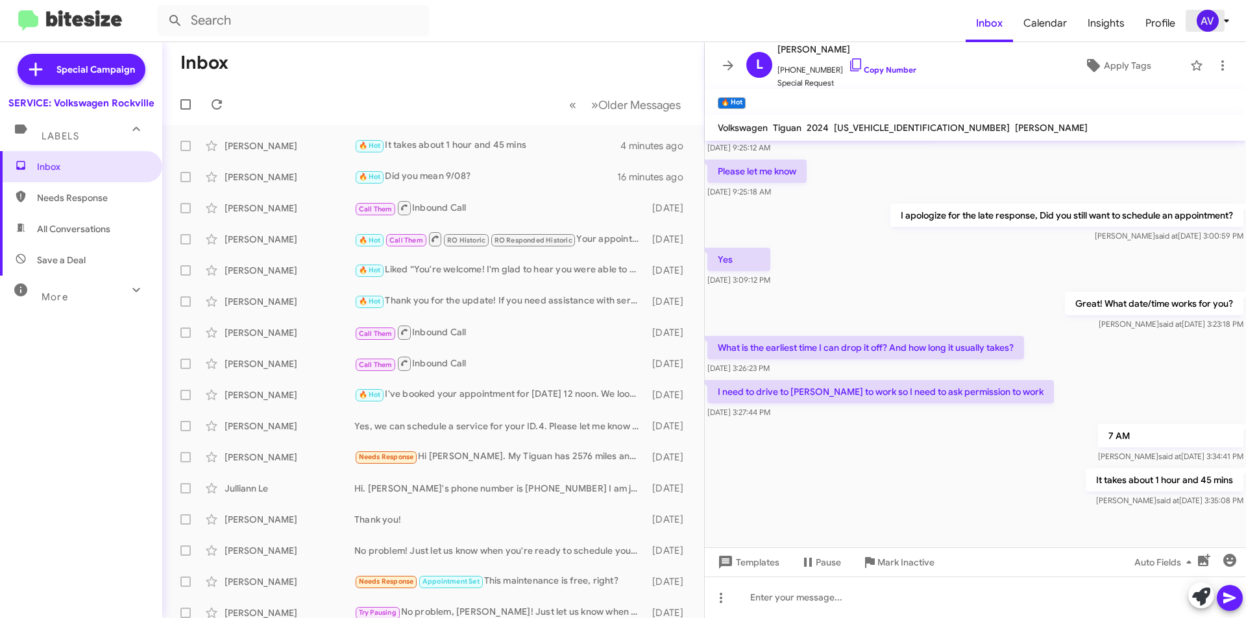
click at [1202, 29] on div "AV" at bounding box center [1207, 21] width 22 height 22
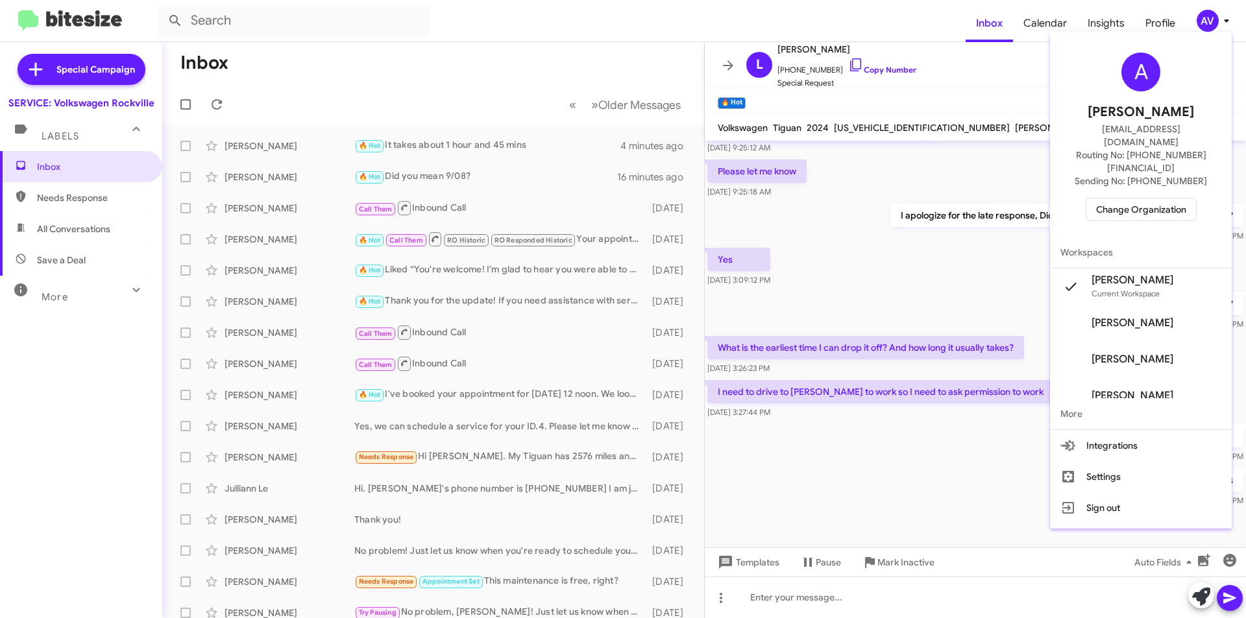
click at [1143, 199] on span "Change Organization" at bounding box center [1141, 210] width 90 height 22
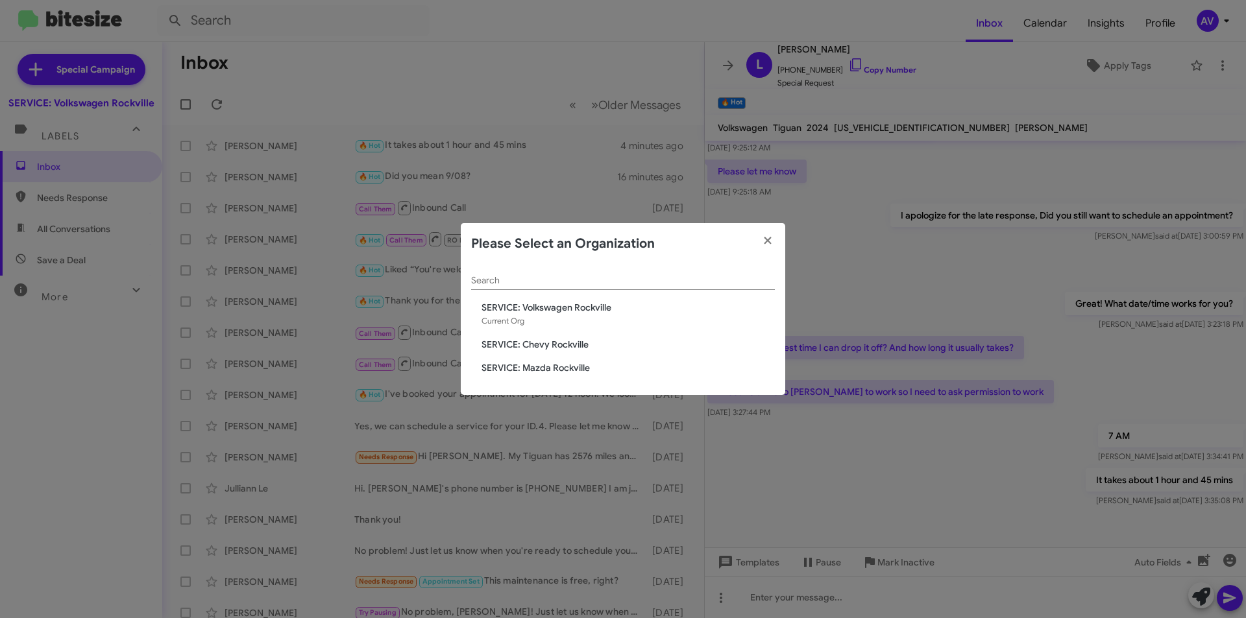
click at [533, 346] on span "SERVICE: Chevy Rockville" at bounding box center [627, 344] width 293 height 13
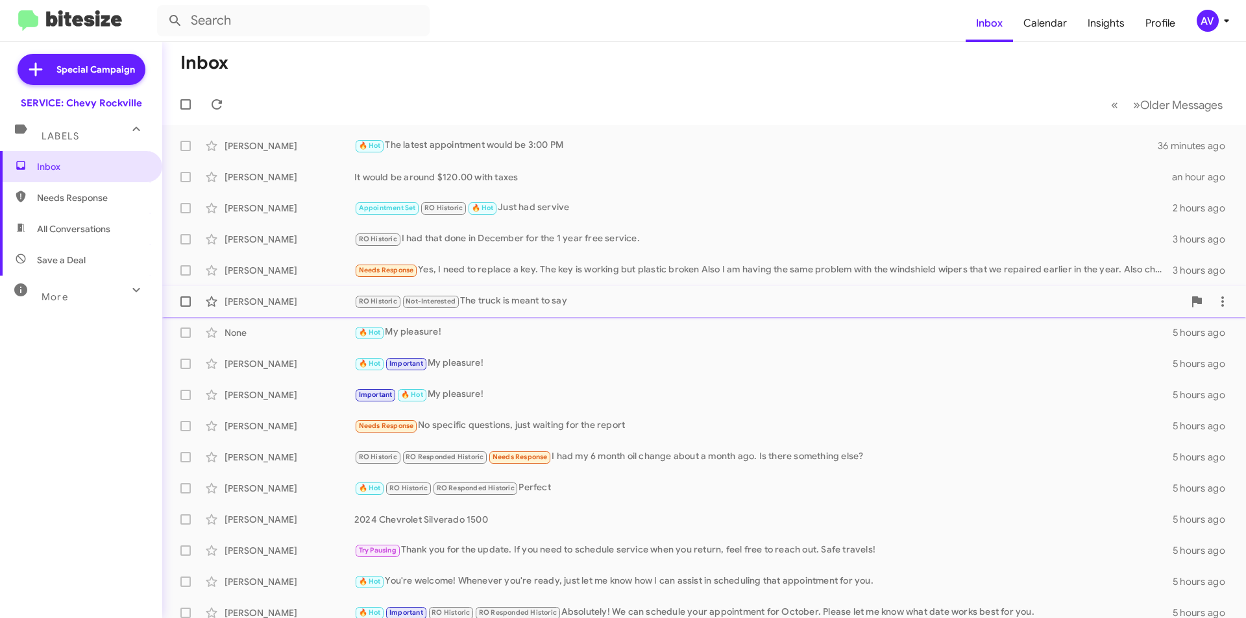
click at [555, 298] on div "RO Historic Not-Interested The truck is meant to say" at bounding box center [768, 301] width 829 height 15
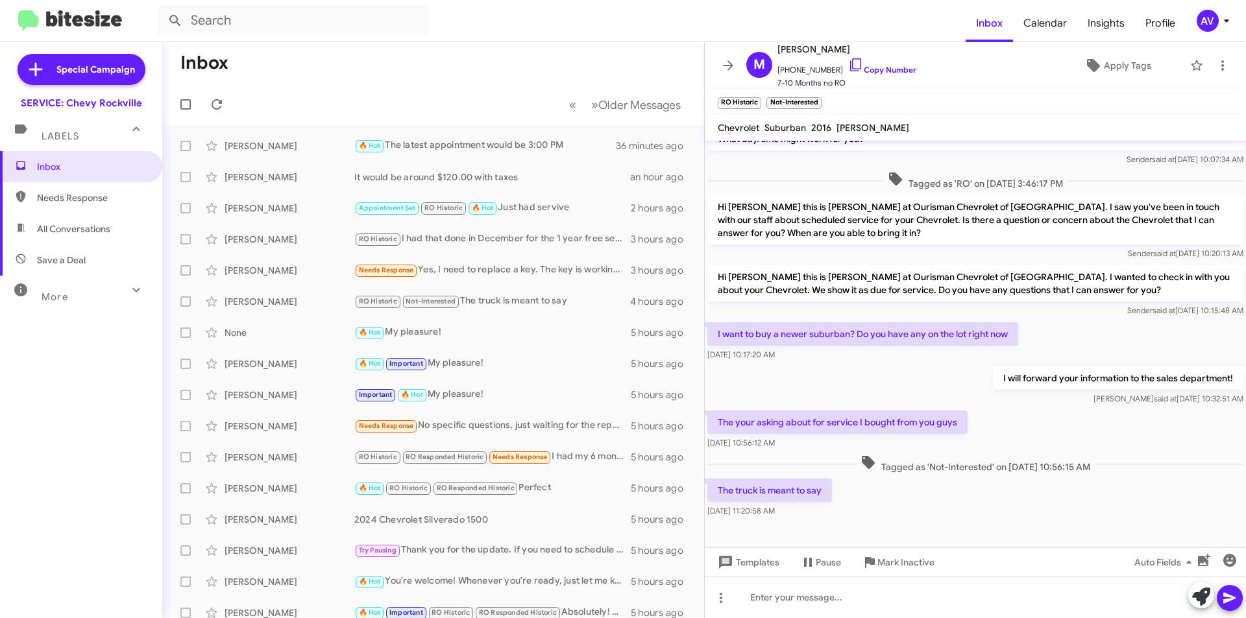
scroll to position [635, 0]
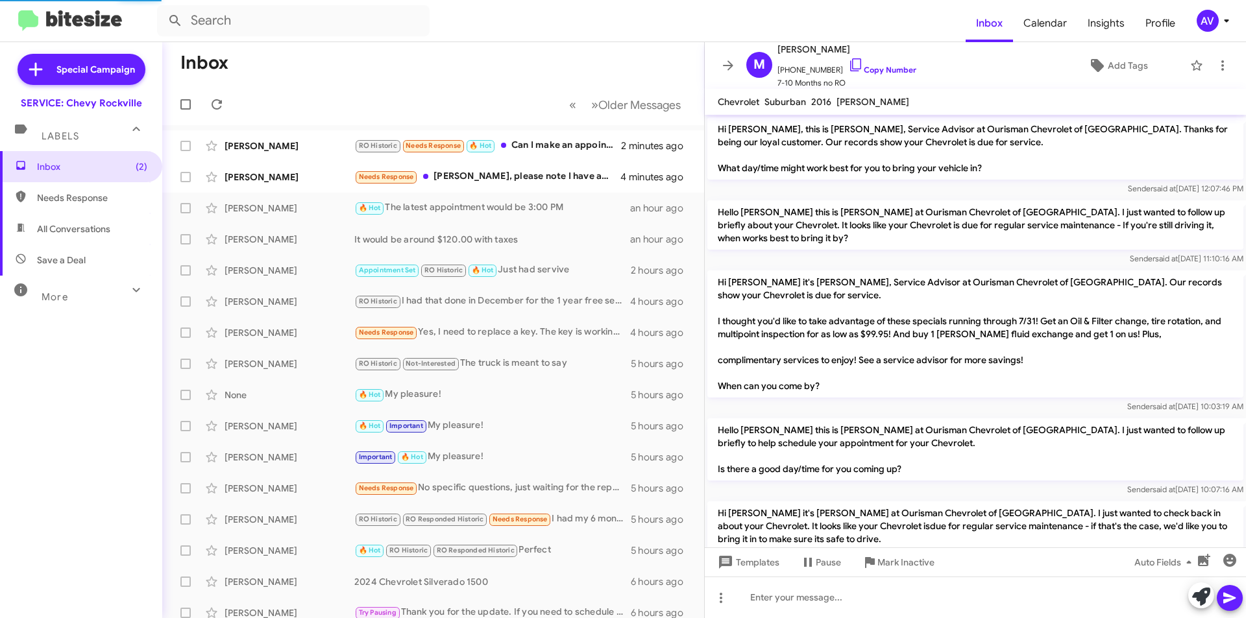
scroll to position [614, 0]
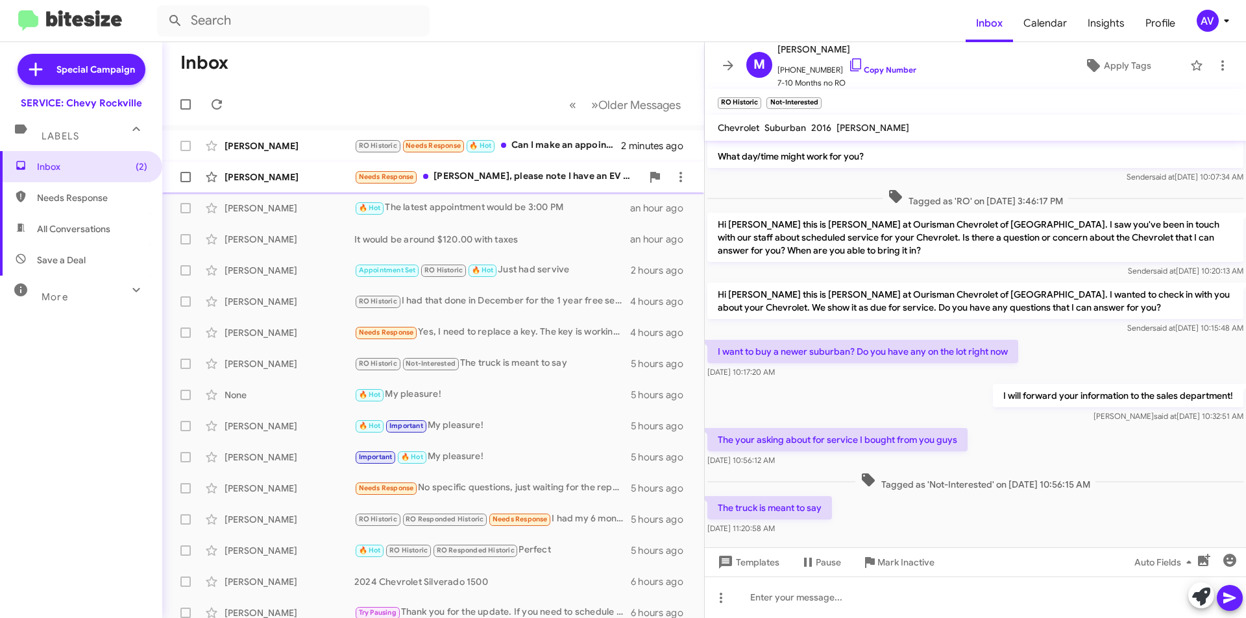
click at [529, 181] on div "Needs Response [PERSON_NAME], please note I have an EV which only comes in ever…" at bounding box center [497, 176] width 287 height 15
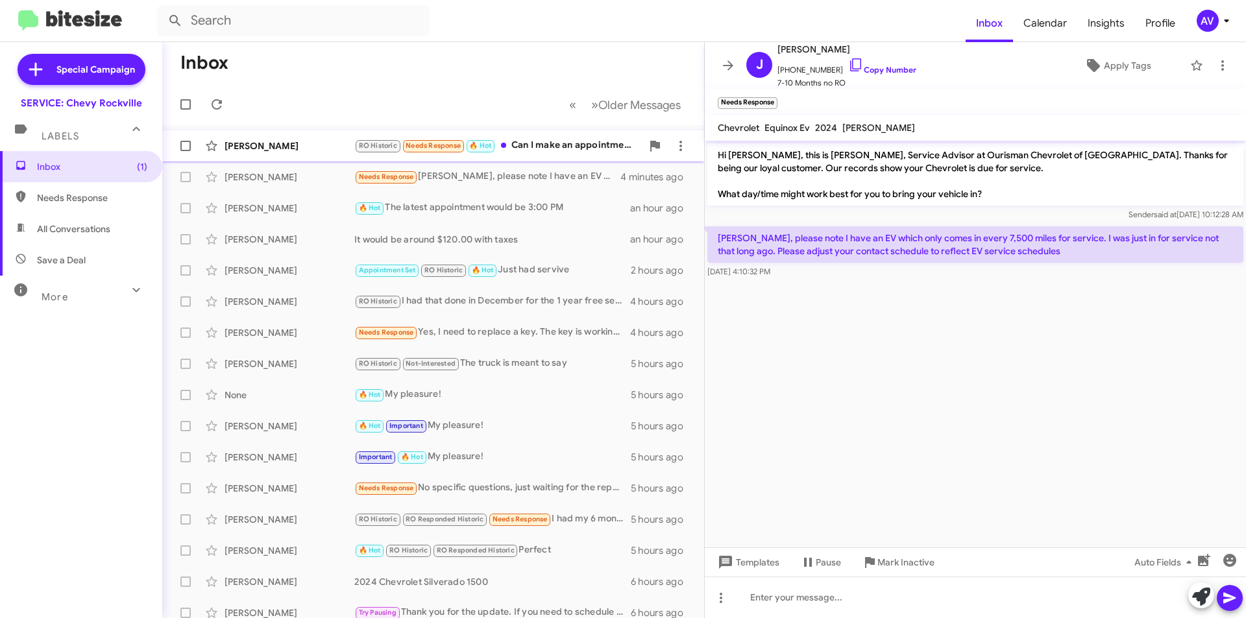
click at [554, 140] on div "RO Historic Needs Response 🔥 Hot Can I make an appointment for tomorrow?" at bounding box center [497, 145] width 287 height 15
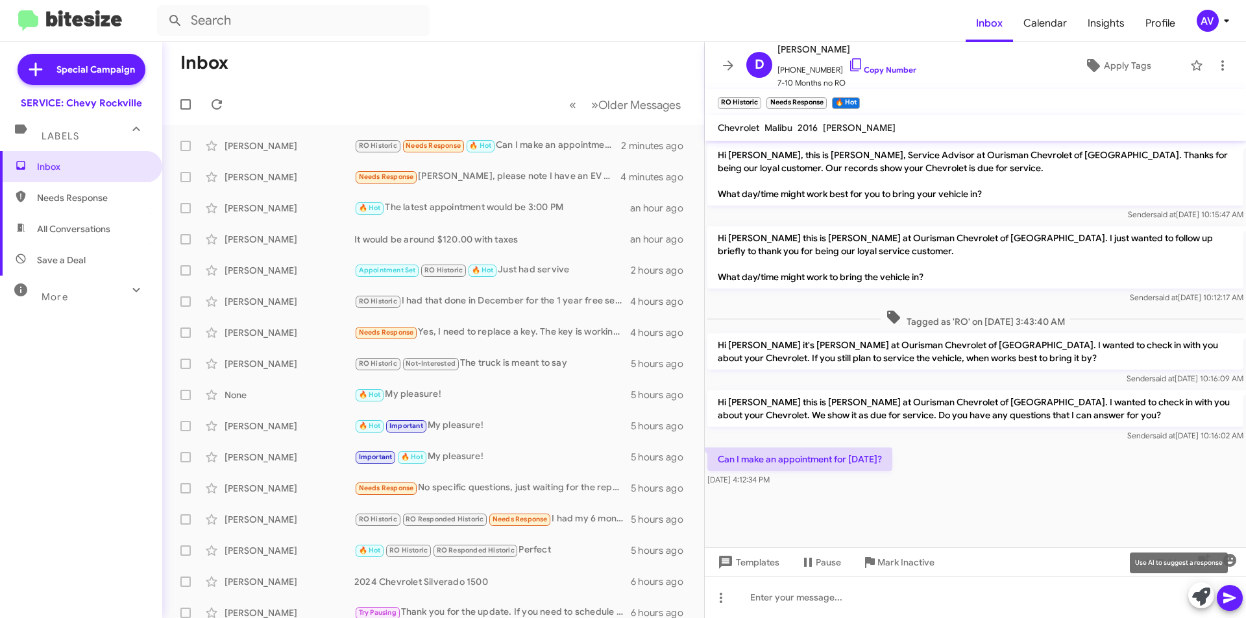
click at [1194, 596] on icon at bounding box center [1201, 597] width 18 height 18
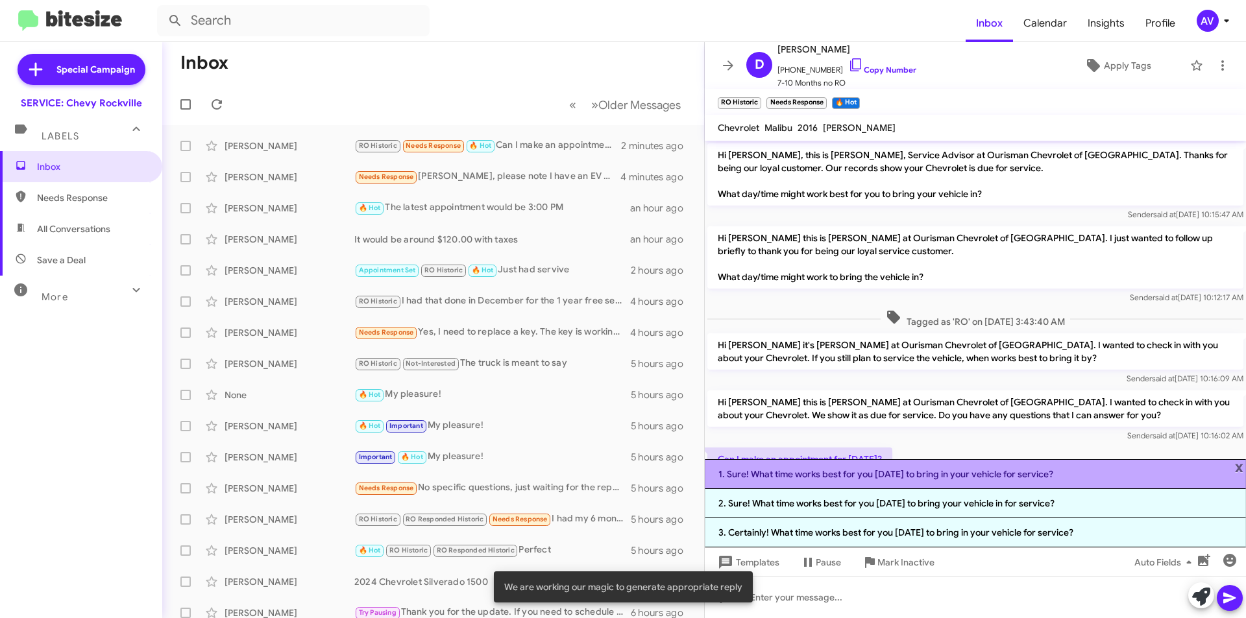
click at [856, 486] on li "1. Sure! What time works best for you tomorrow to bring in your vehicle for ser…" at bounding box center [975, 474] width 541 height 30
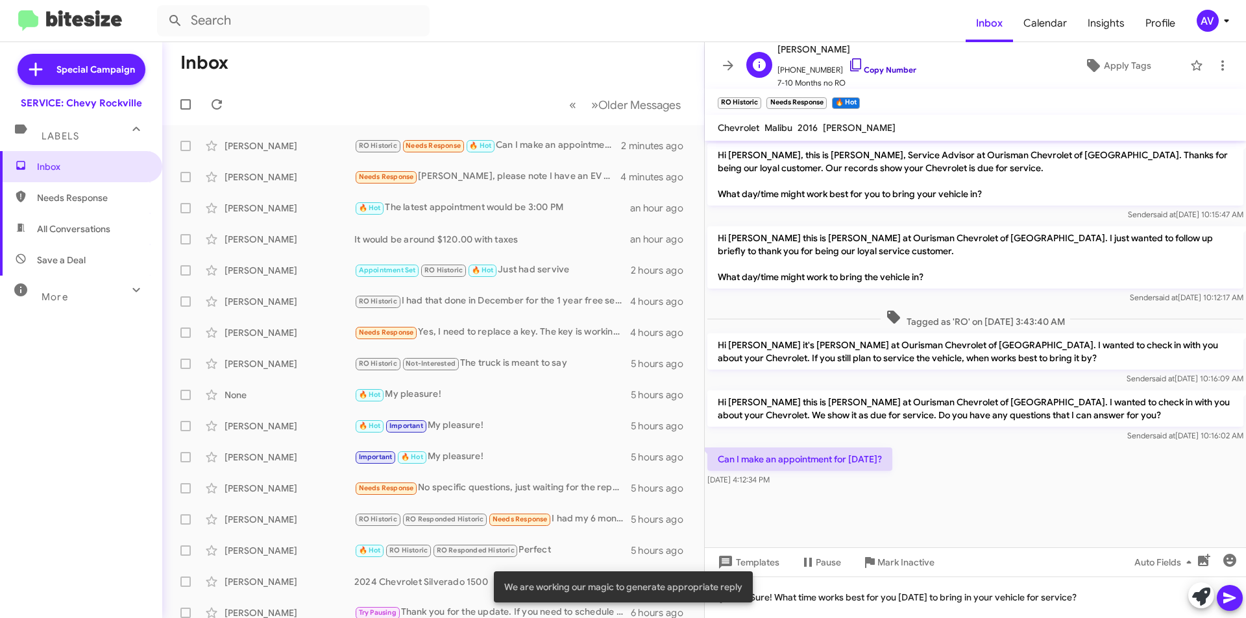
click at [848, 62] on icon at bounding box center [856, 65] width 16 height 16
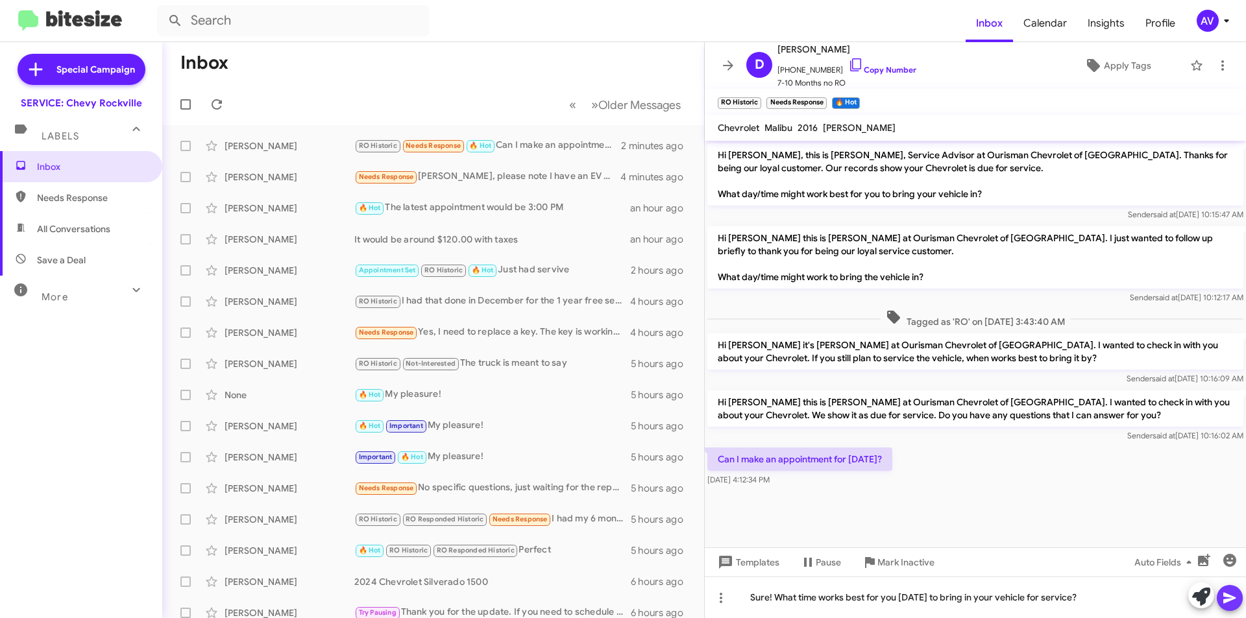
click at [1230, 598] on icon at bounding box center [1230, 598] width 16 height 16
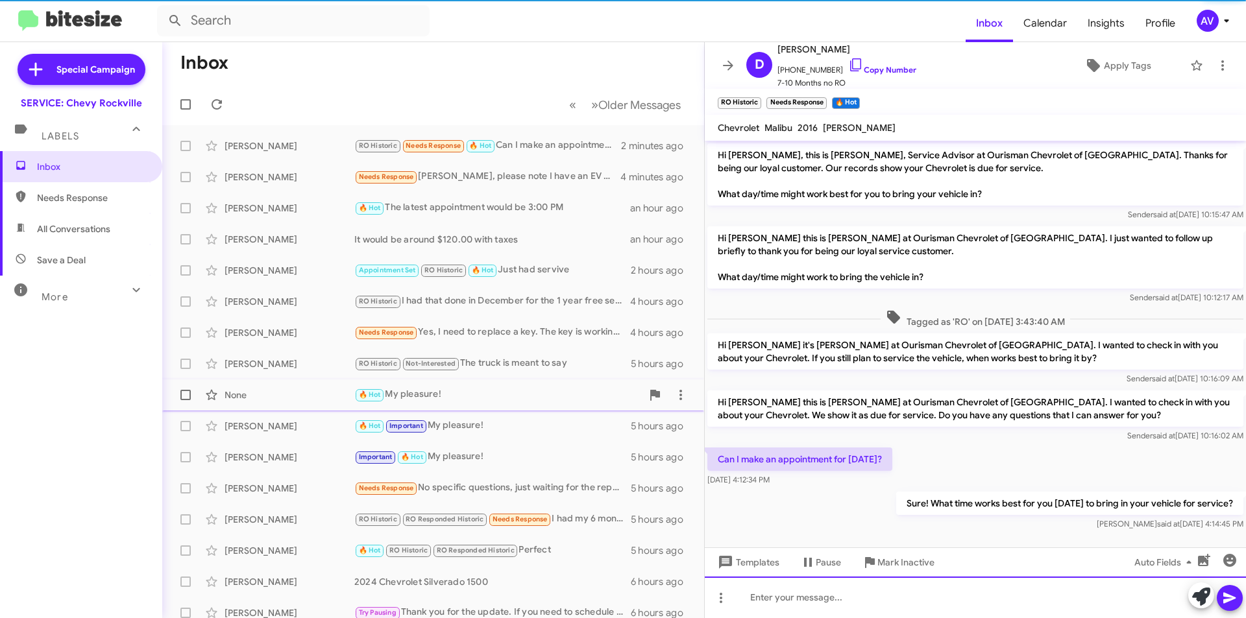
scroll to position [8, 0]
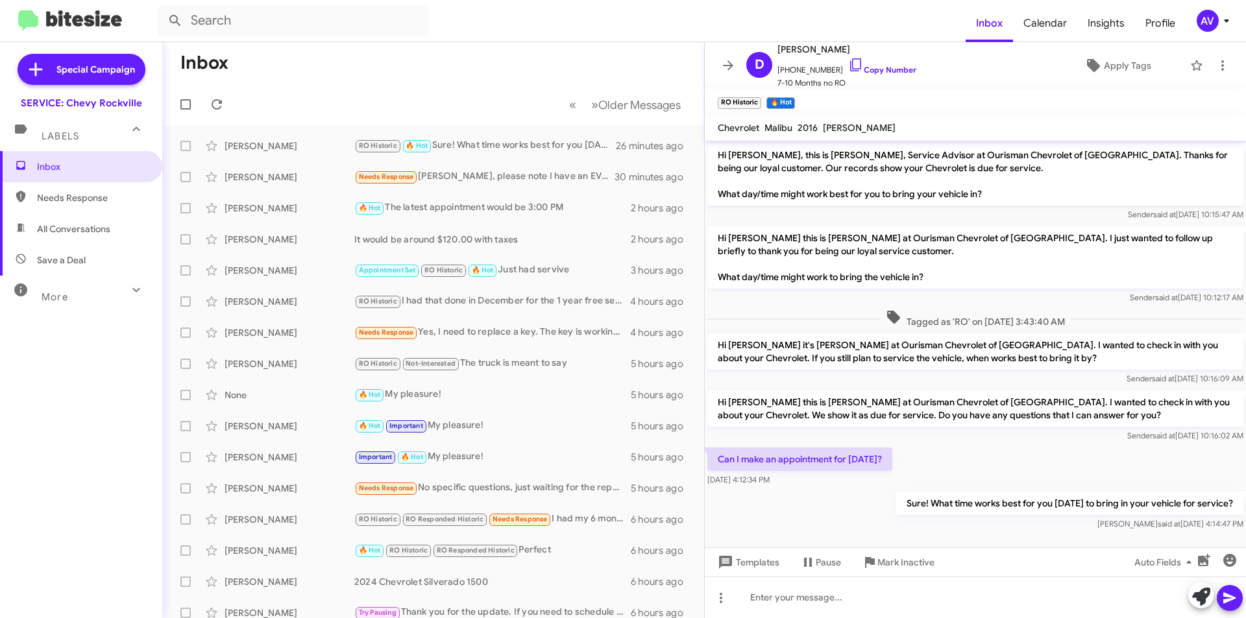
scroll to position [8, 0]
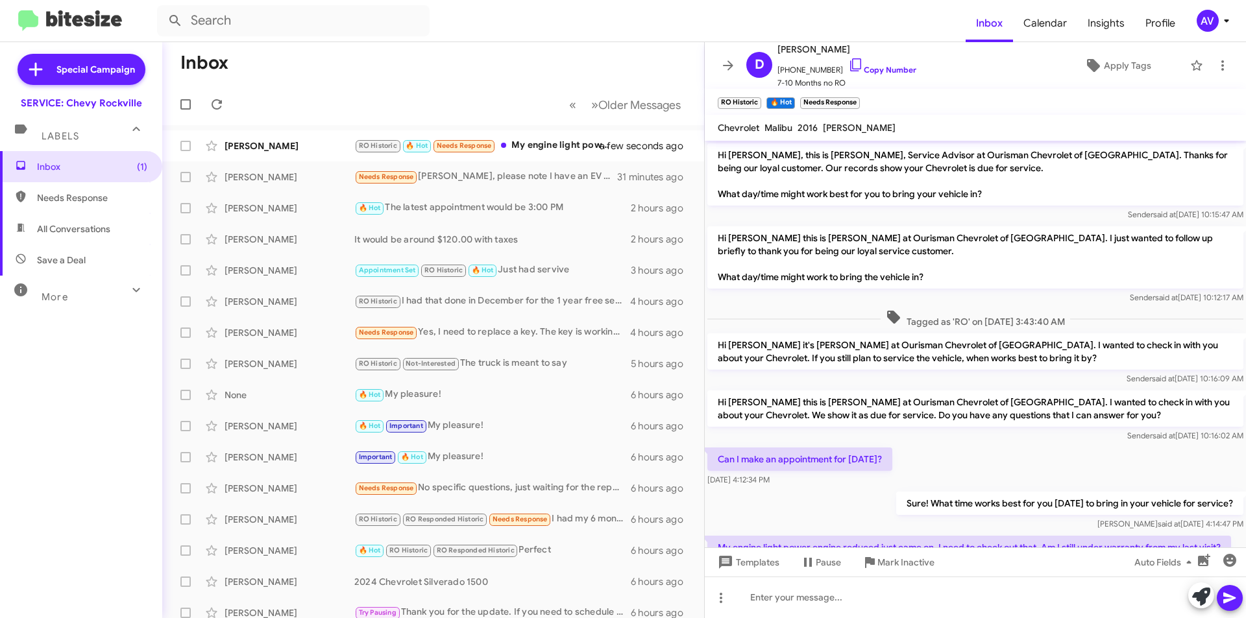
scroll to position [46, 0]
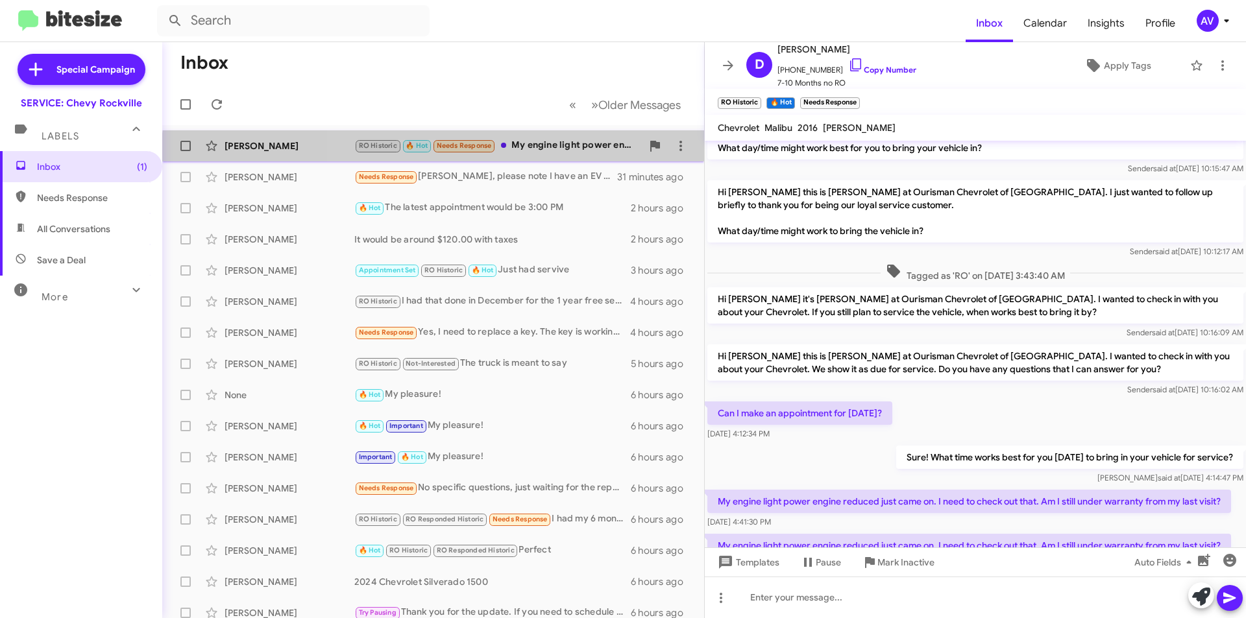
click at [543, 155] on div "David Vanek RO Historic 🔥 Hot Needs Response My engine light power engine reduc…" at bounding box center [433, 146] width 521 height 26
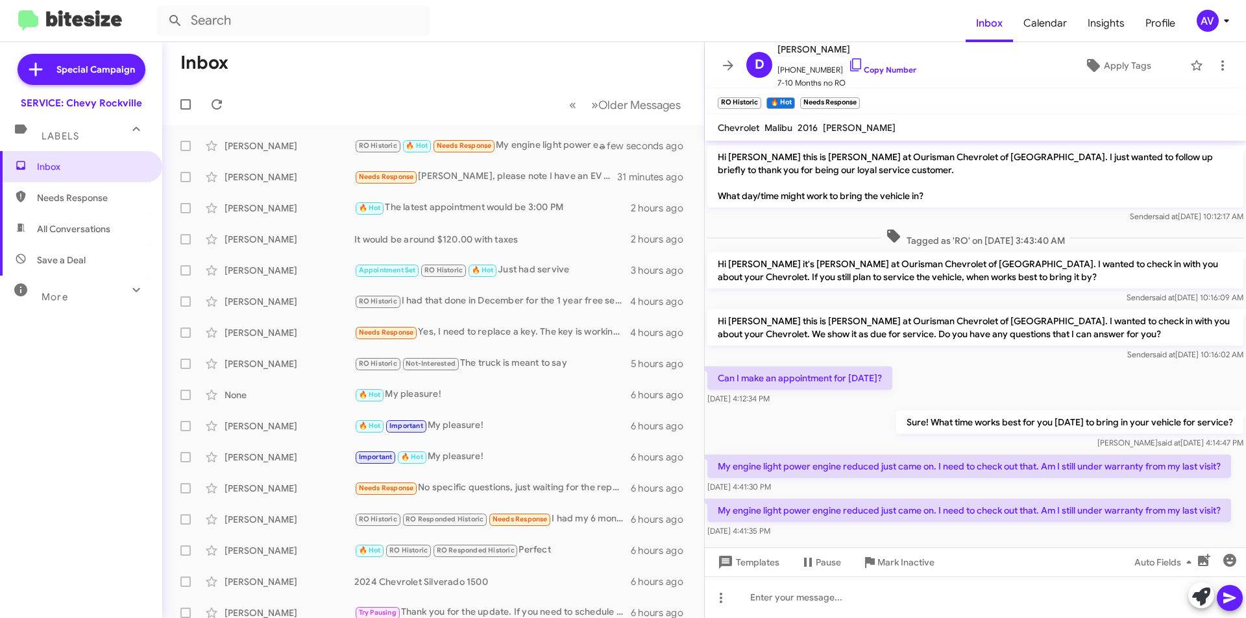
scroll to position [129, 0]
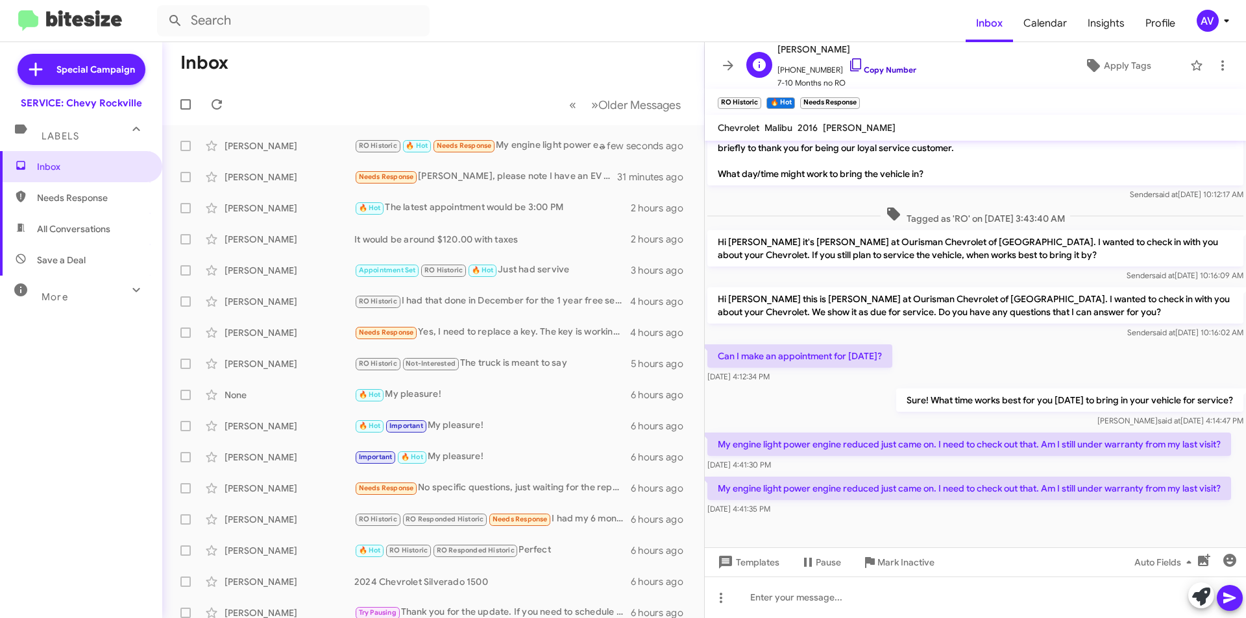
click at [848, 62] on icon at bounding box center [856, 65] width 16 height 16
click at [726, 601] on icon at bounding box center [721, 598] width 16 height 16
click at [738, 560] on button "note" at bounding box center [748, 564] width 80 height 31
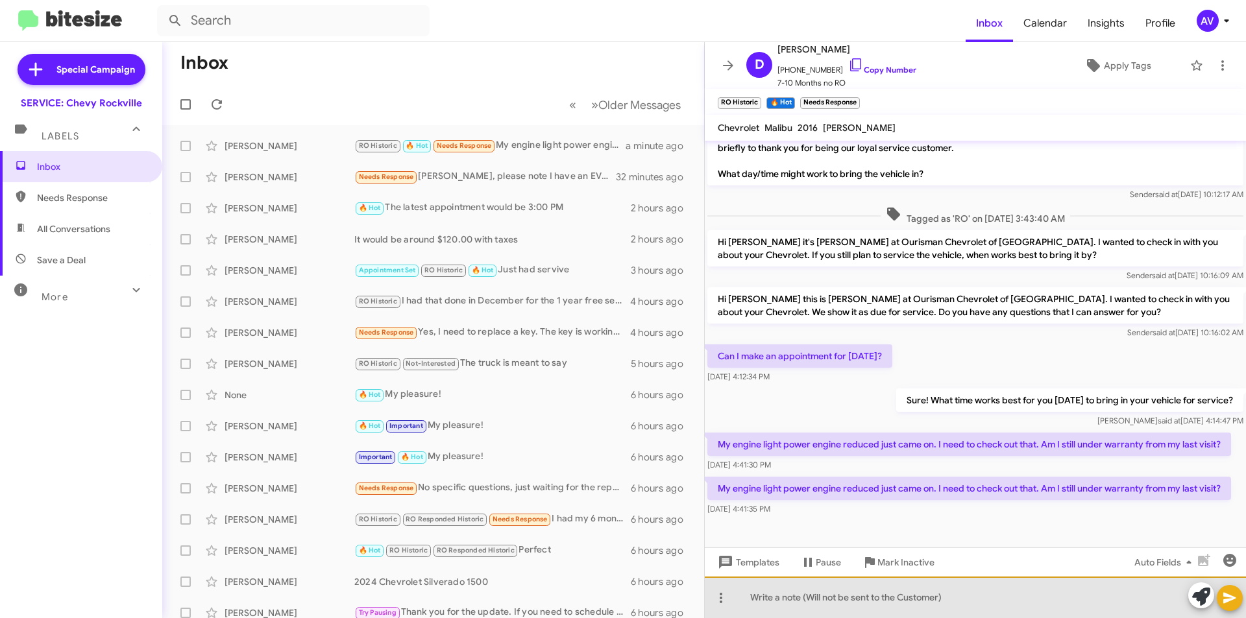
click at [791, 597] on div at bounding box center [975, 598] width 541 height 42
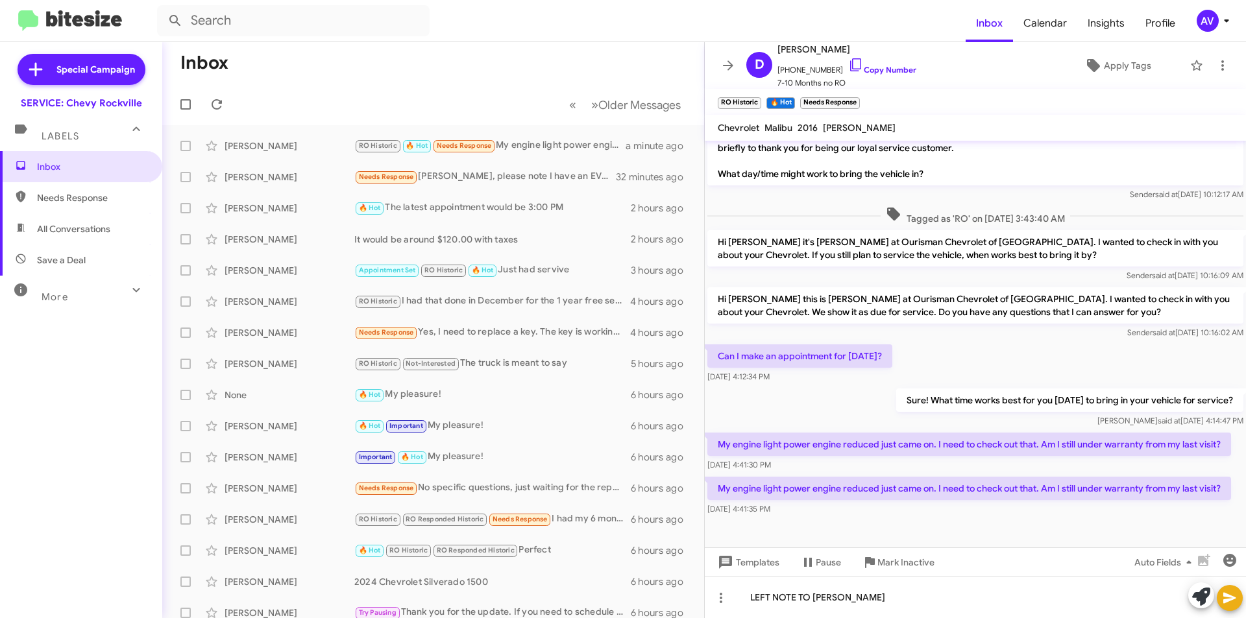
click at [1230, 602] on icon at bounding box center [1230, 598] width 16 height 16
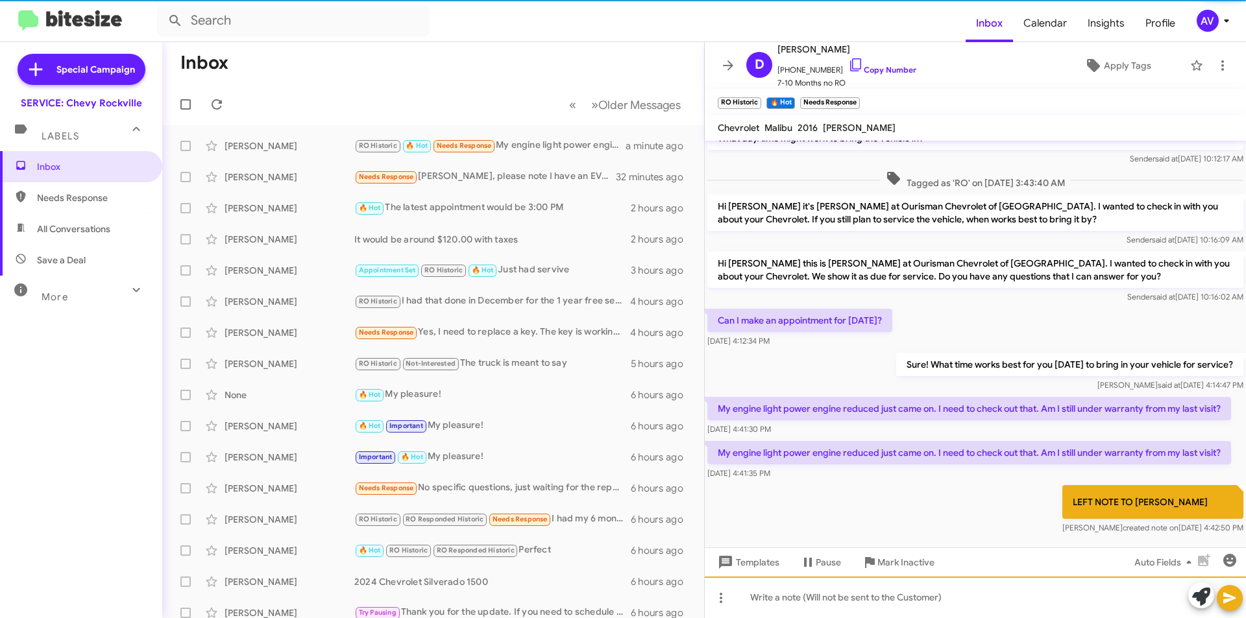
scroll to position [187, 0]
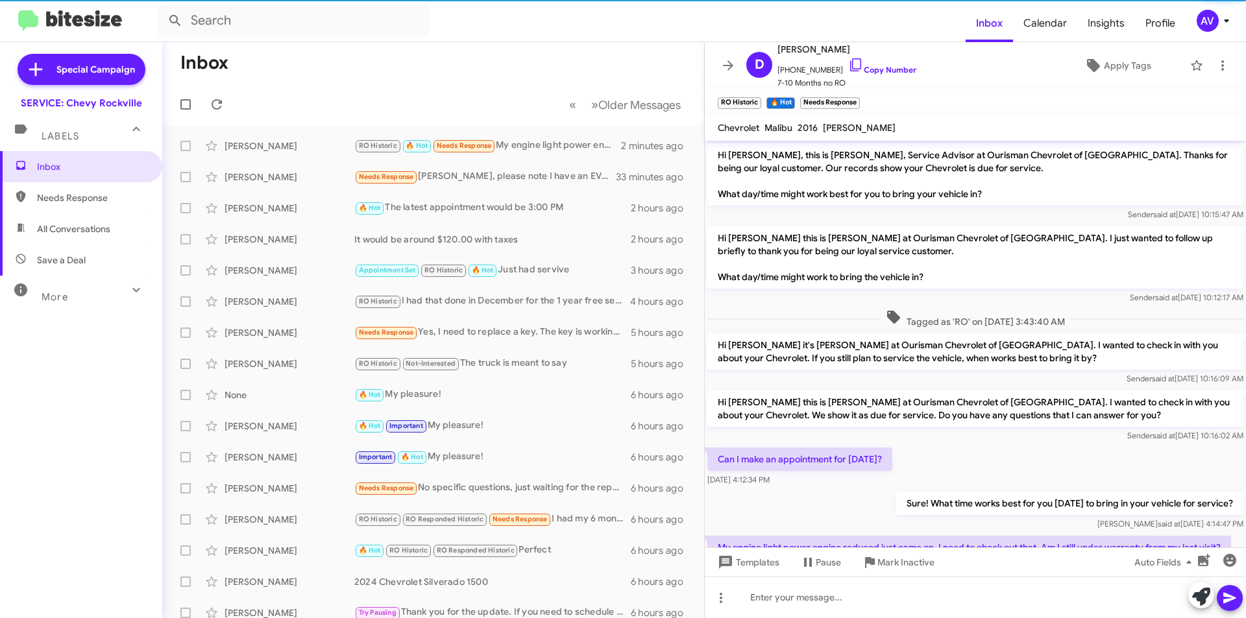
scroll to position [161, 0]
